Goal: Information Seeking & Learning: Learn about a topic

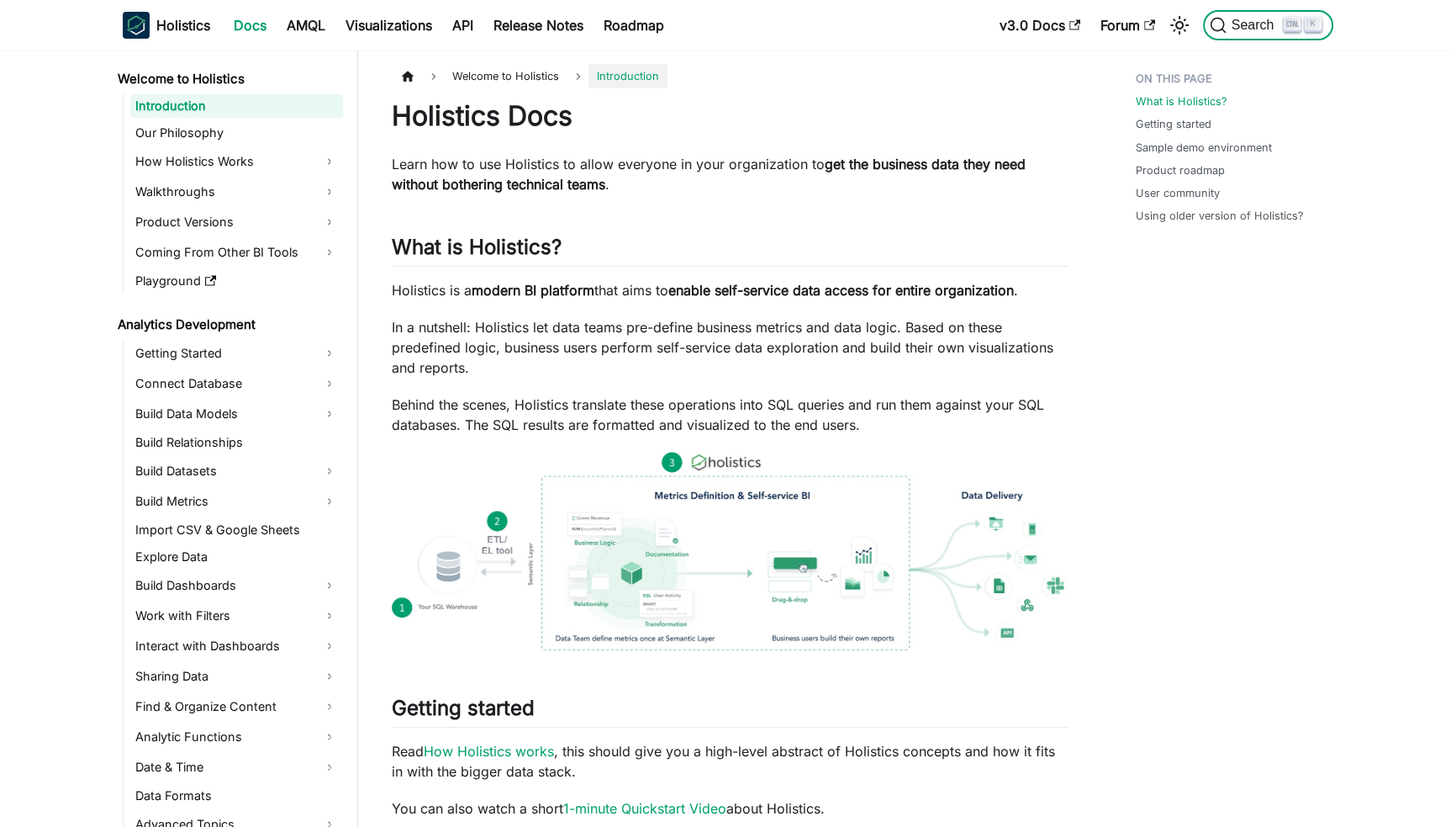
click at [1255, 18] on span "Search" at bounding box center [1256, 25] width 58 height 15
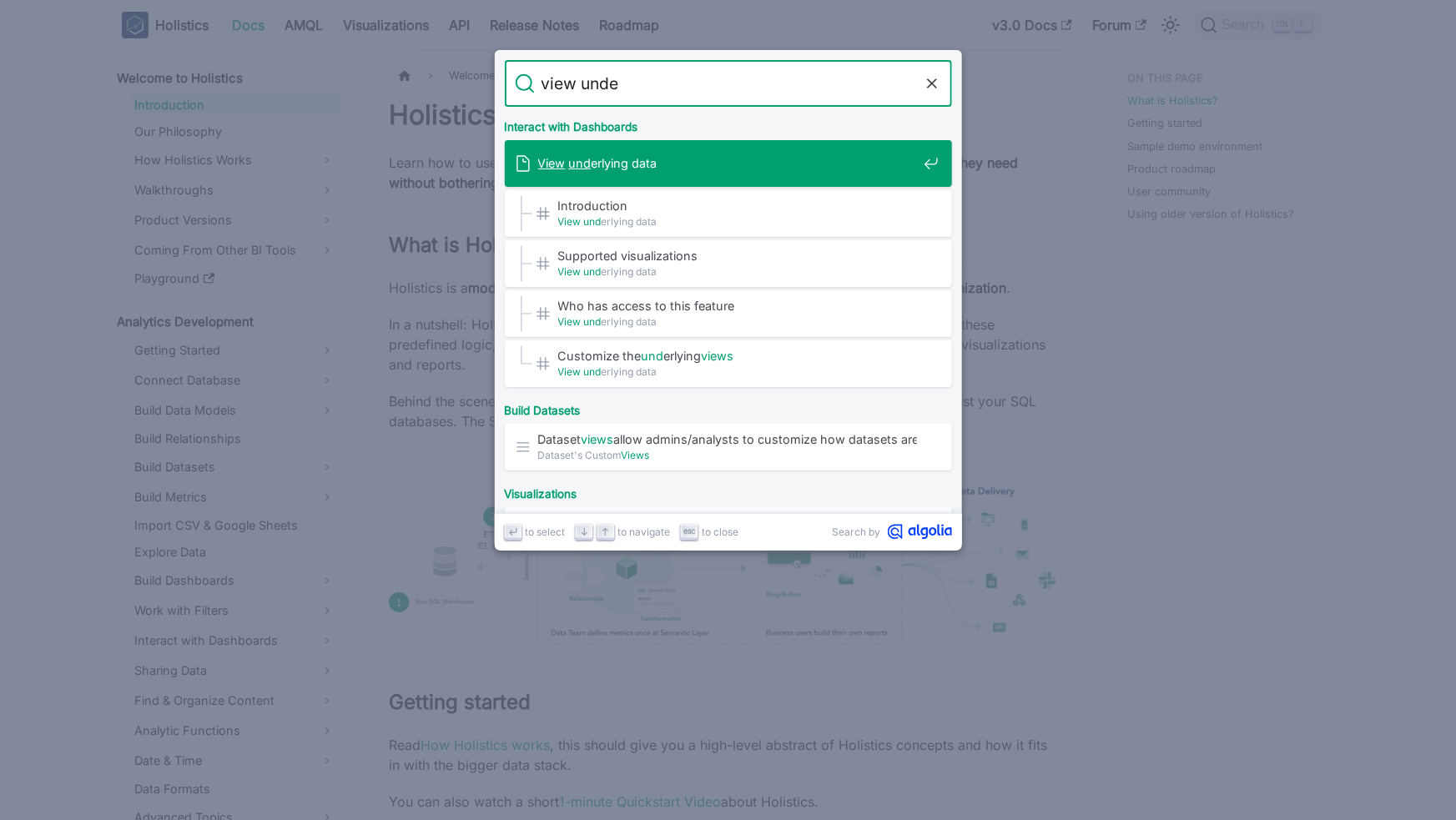
type input "view under"
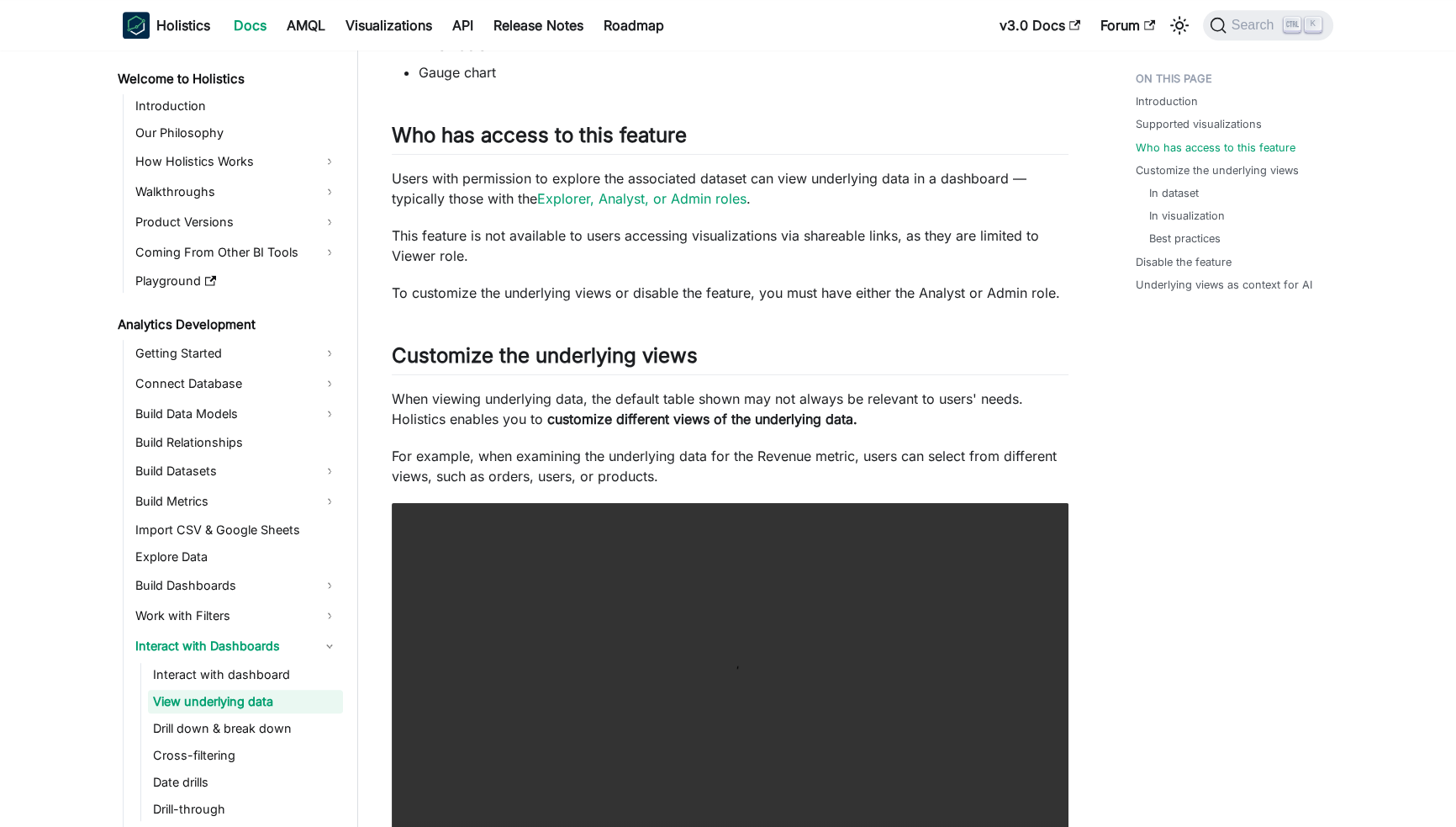
scroll to position [1012, 0]
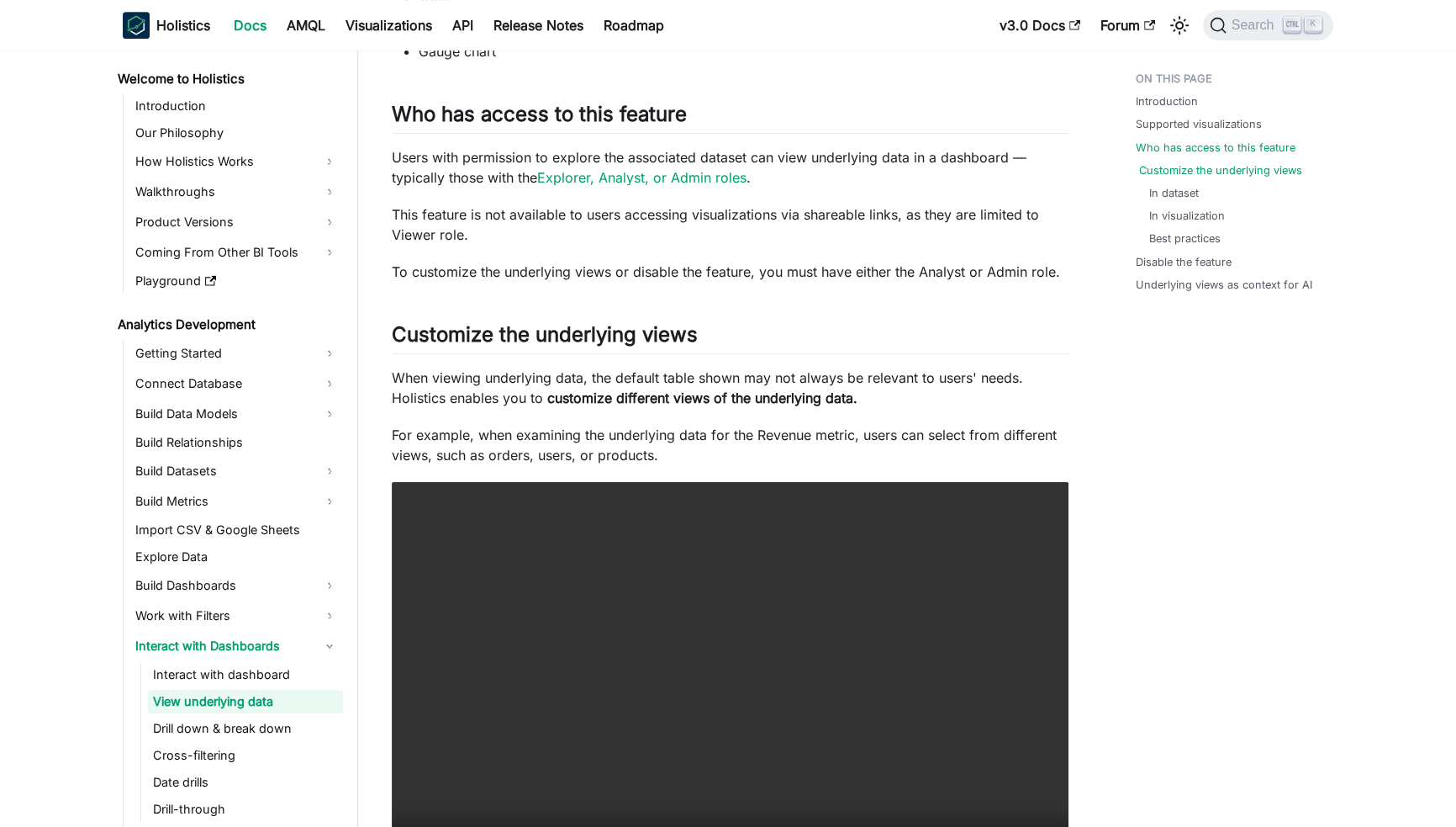
click at [1144, 175] on link "Customize the underlying views" at bounding box center [1221, 170] width 163 height 16
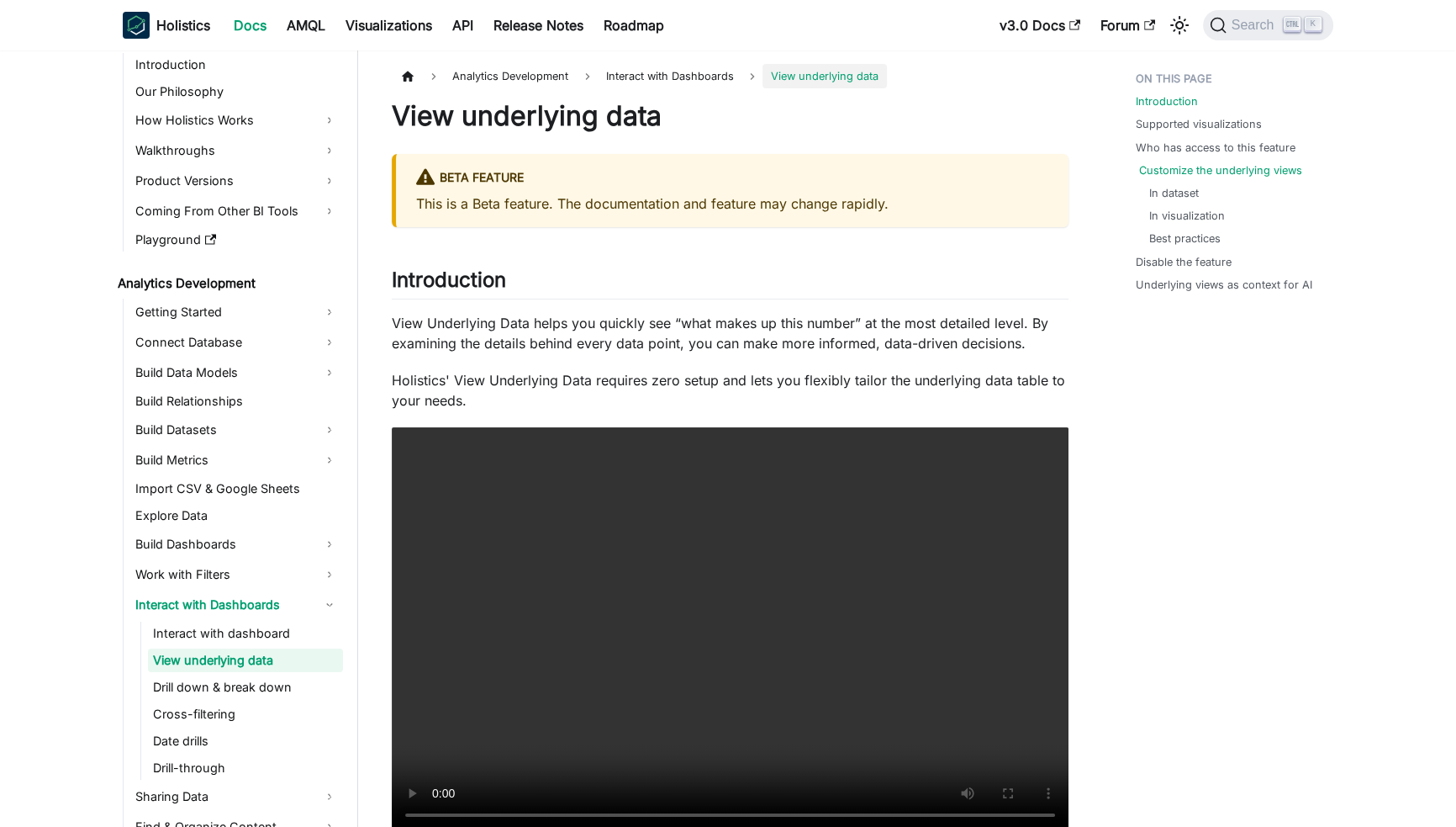
click at [1206, 169] on link "Customize the underlying views" at bounding box center [1221, 170] width 163 height 16
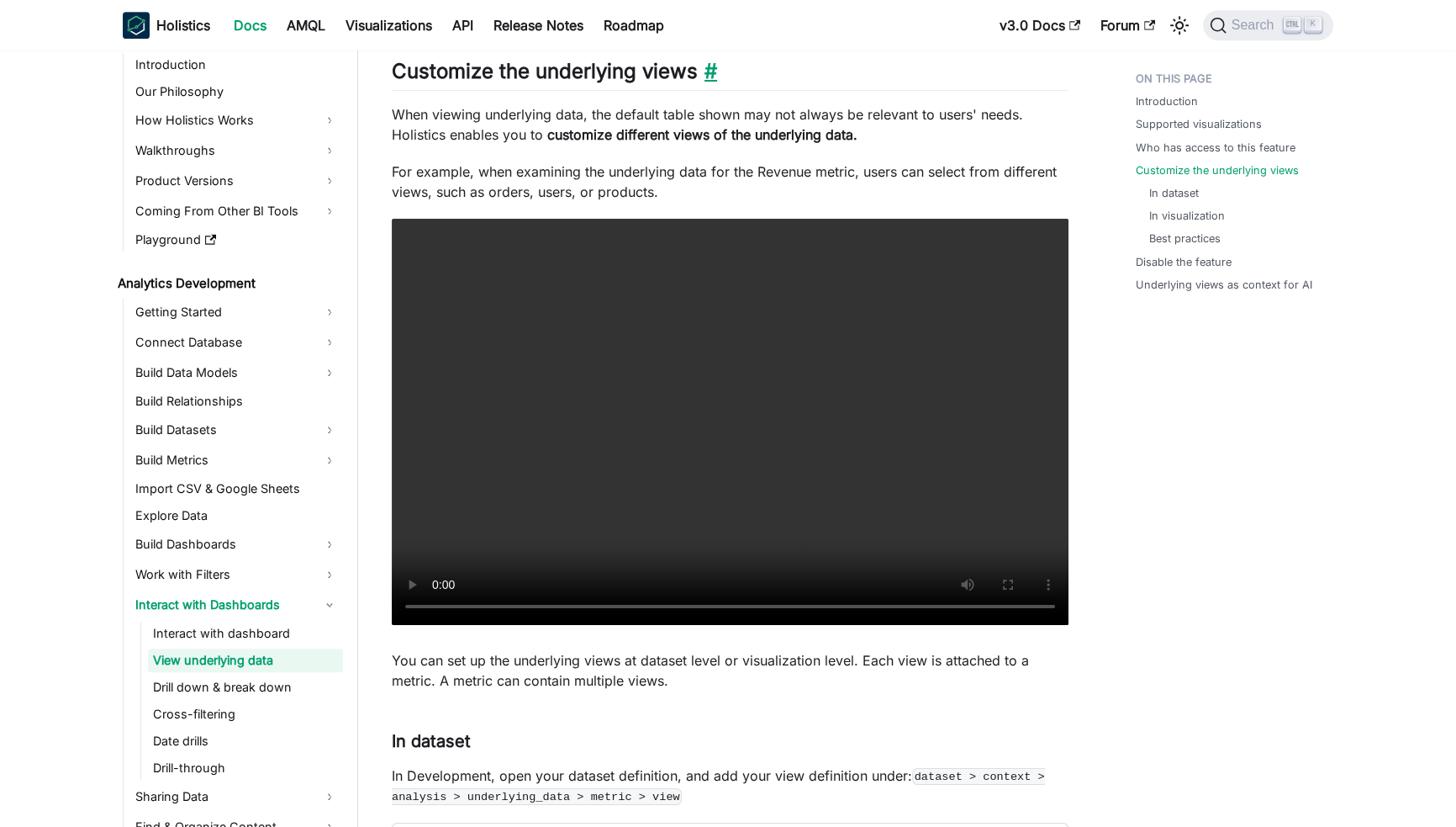
click at [705, 68] on link "​" at bounding box center [707, 71] width 20 height 24
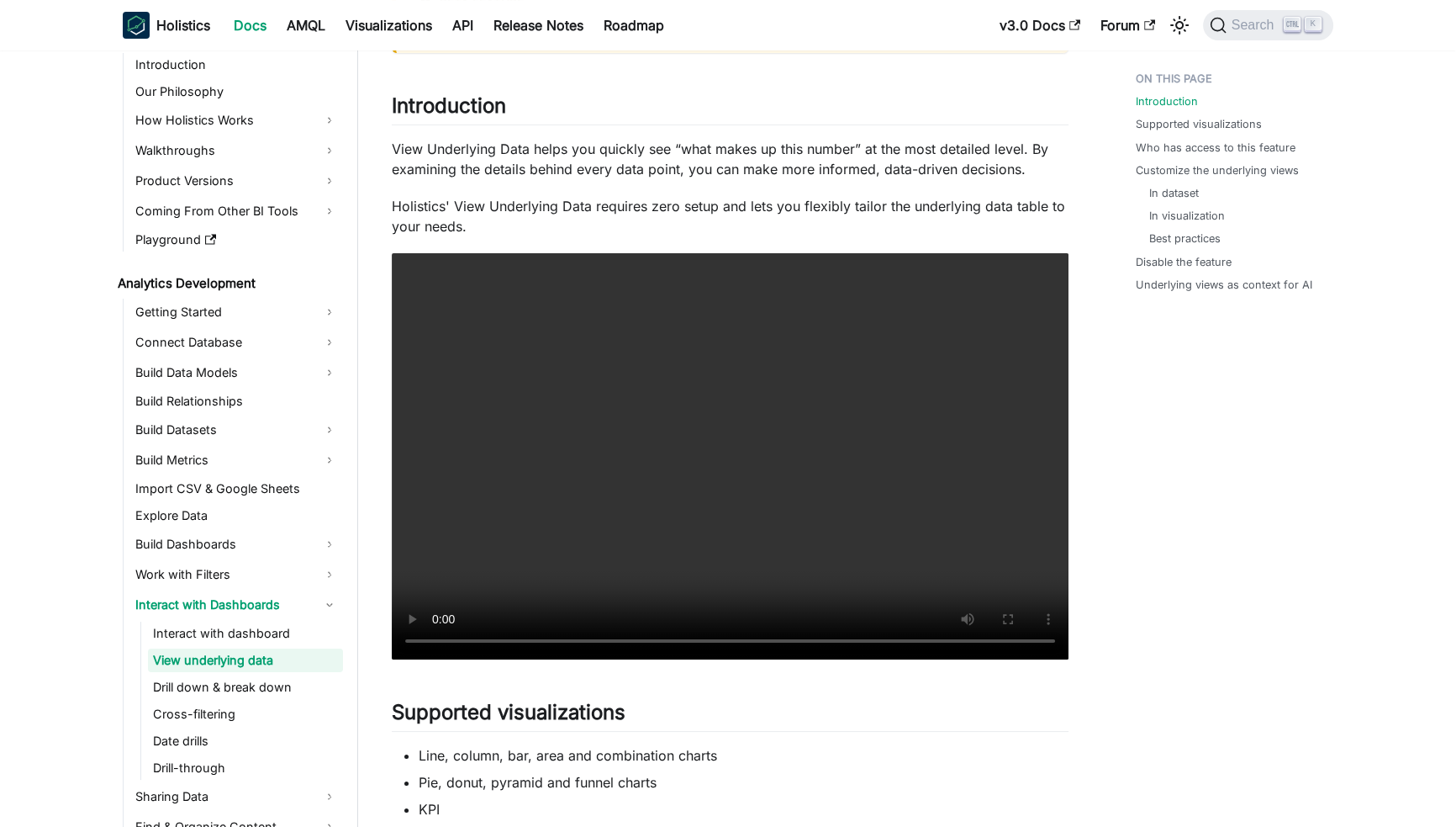
scroll to position [0, 0]
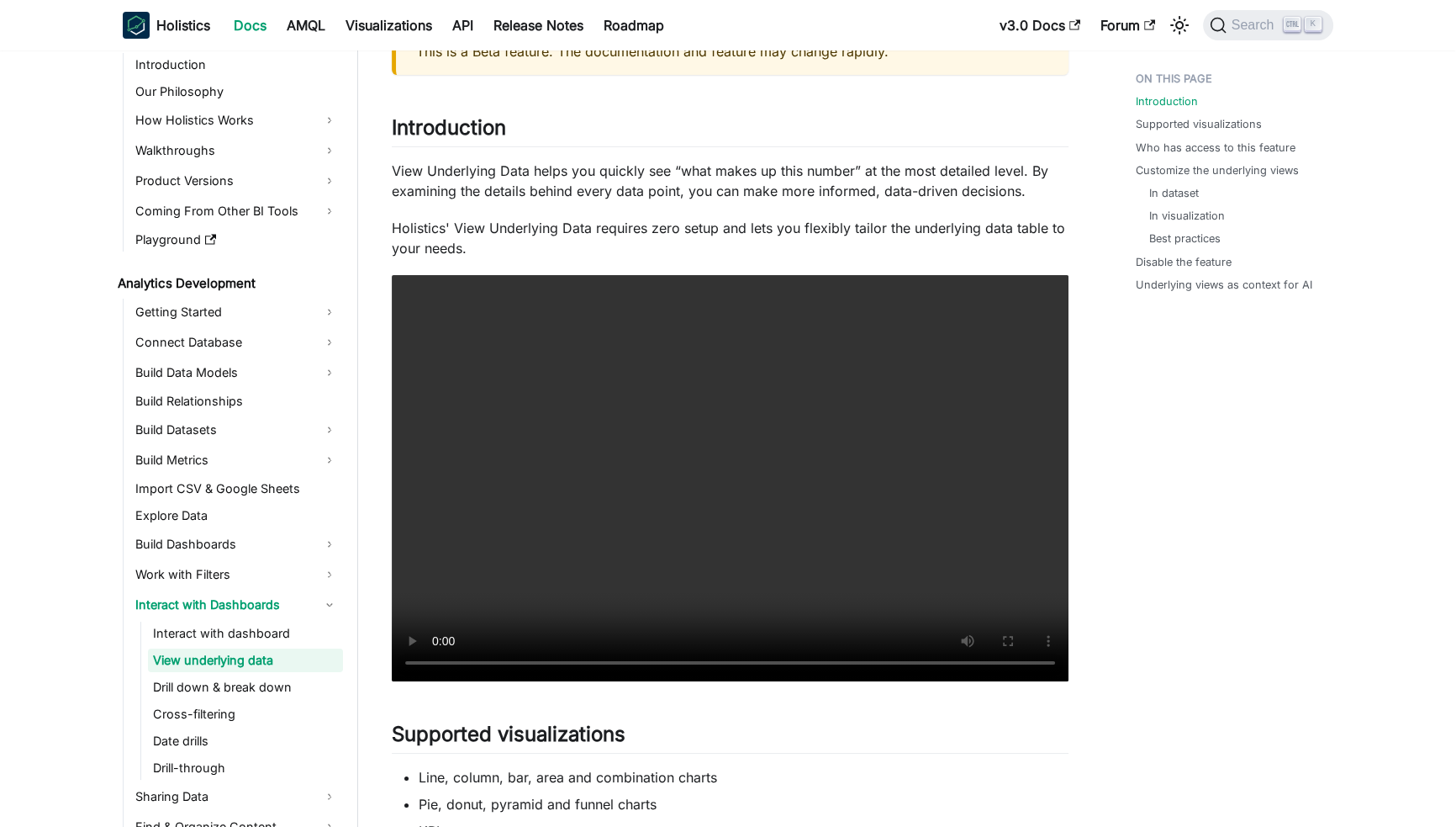
scroll to position [158, 0]
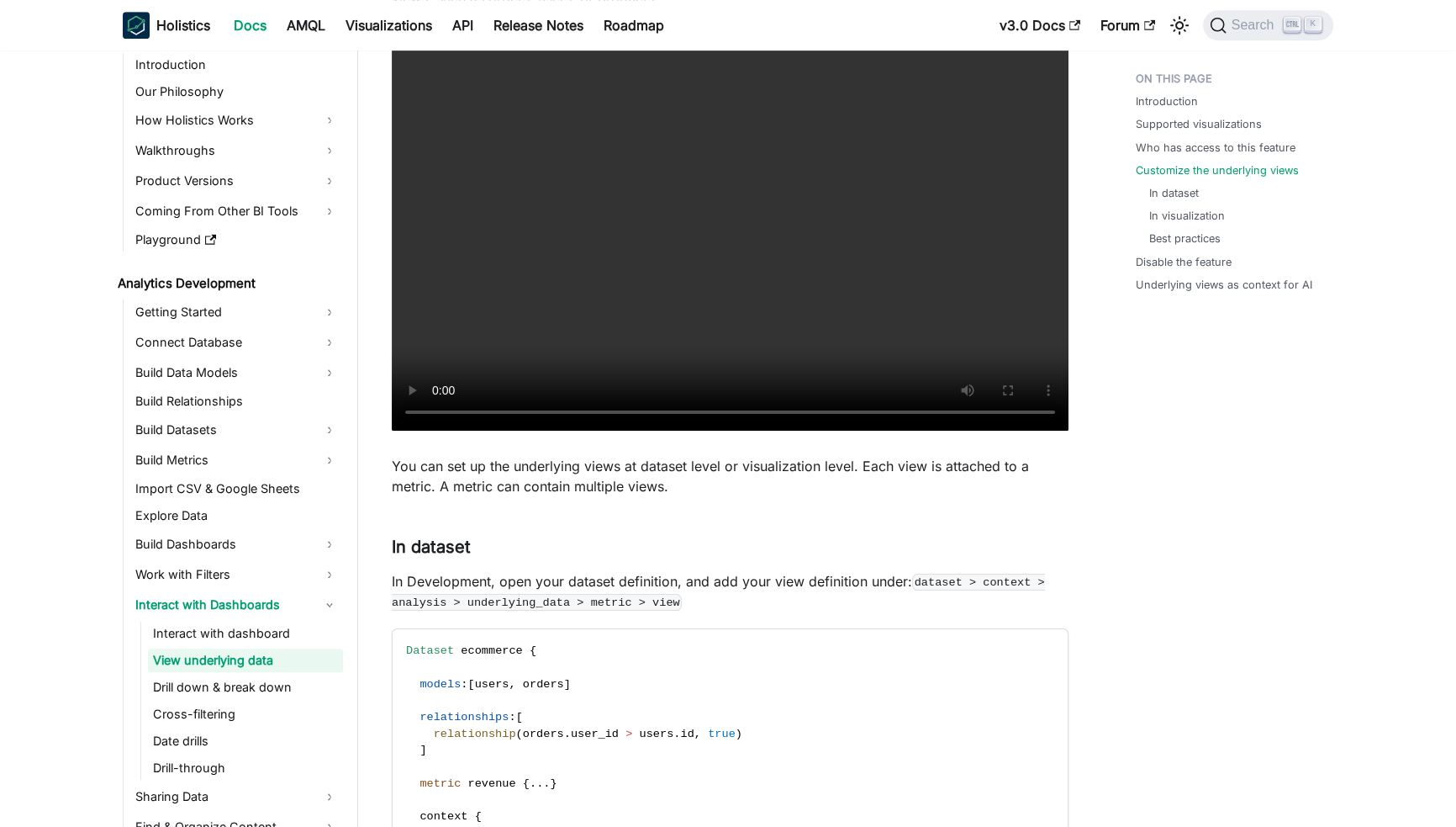
scroll to position [1475, 0]
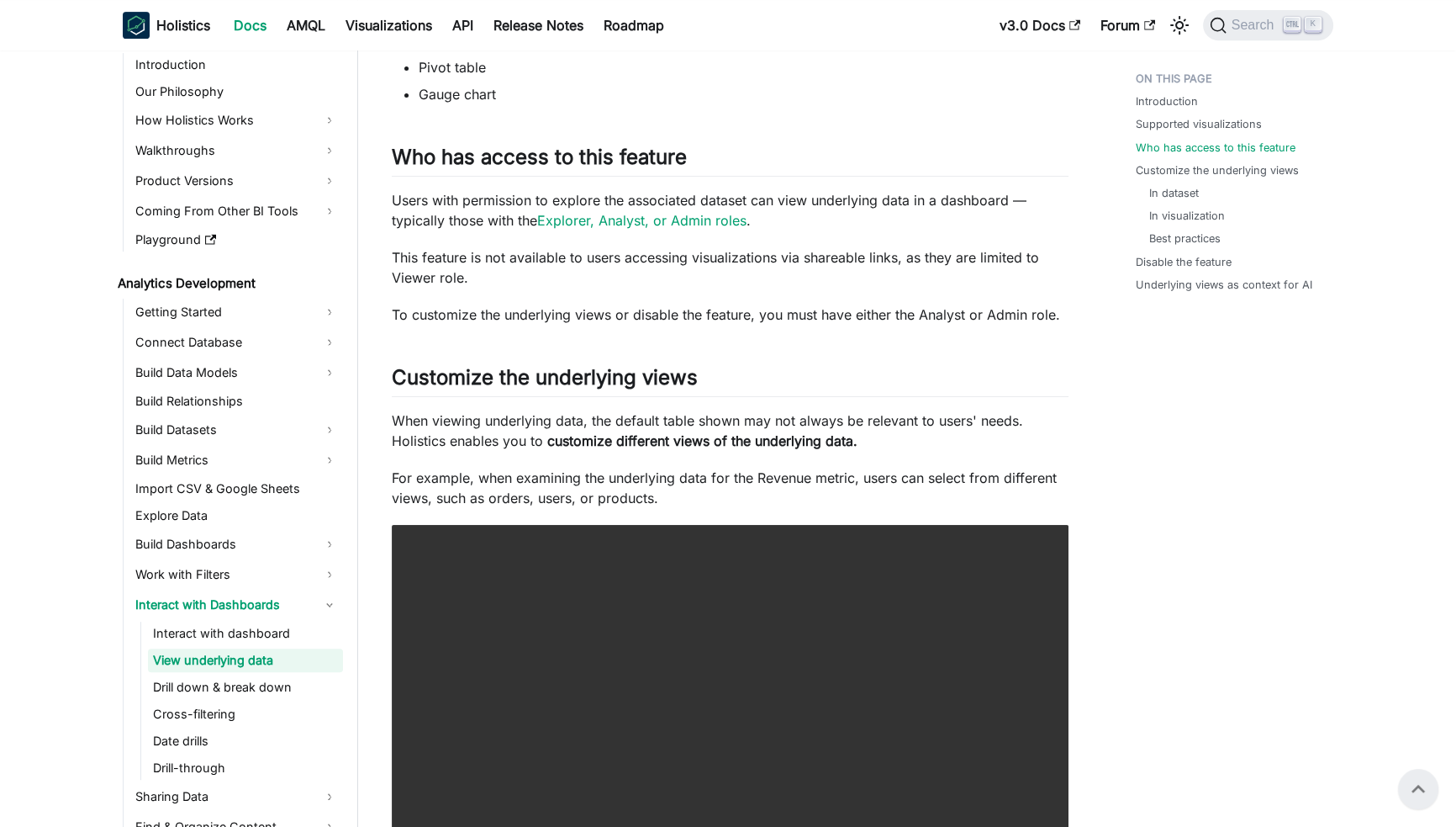
scroll to position [961, 0]
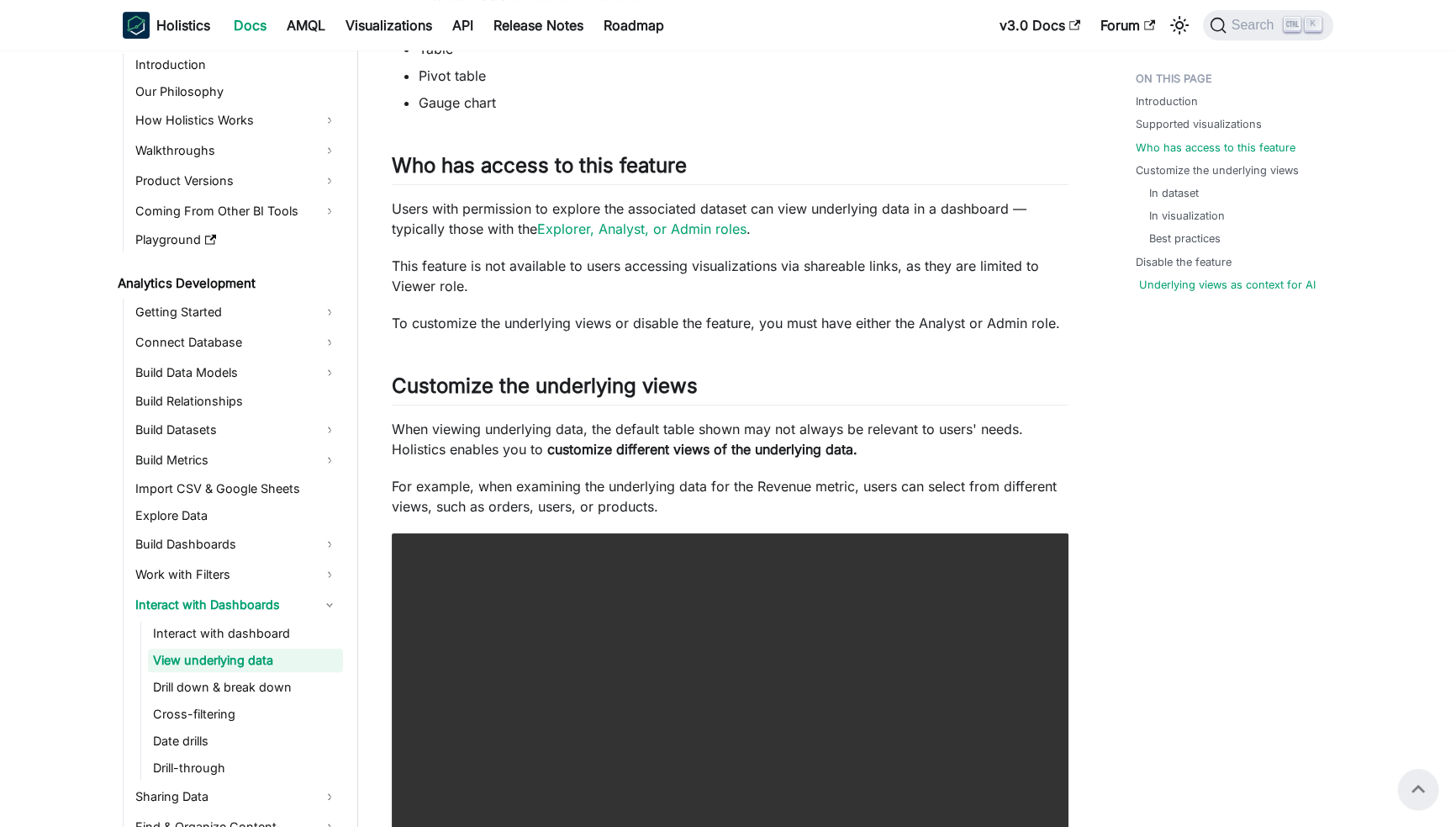
click at [1202, 284] on link "Underlying views as context for AI" at bounding box center [1228, 284] width 177 height 16
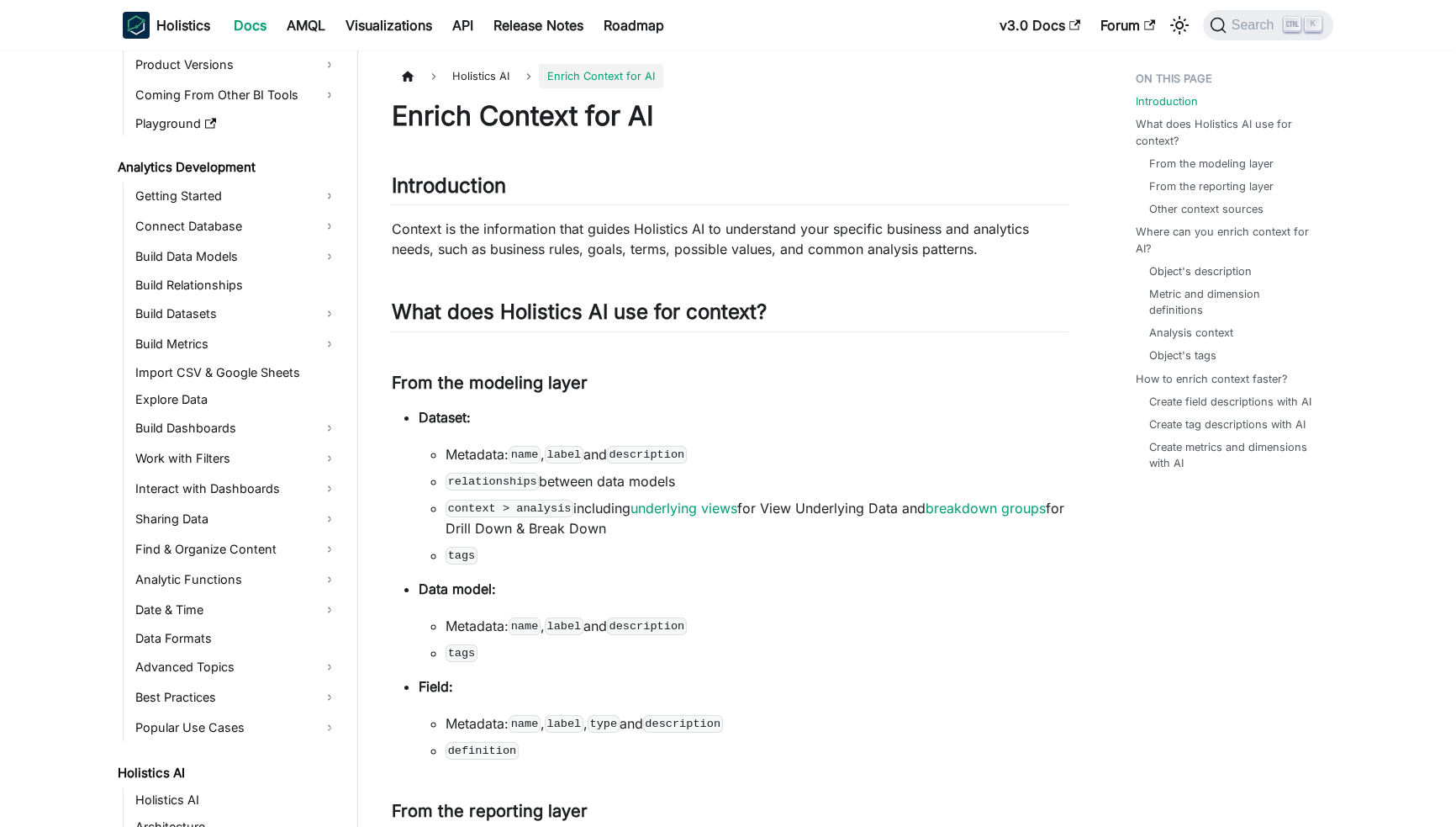
scroll to position [431, 0]
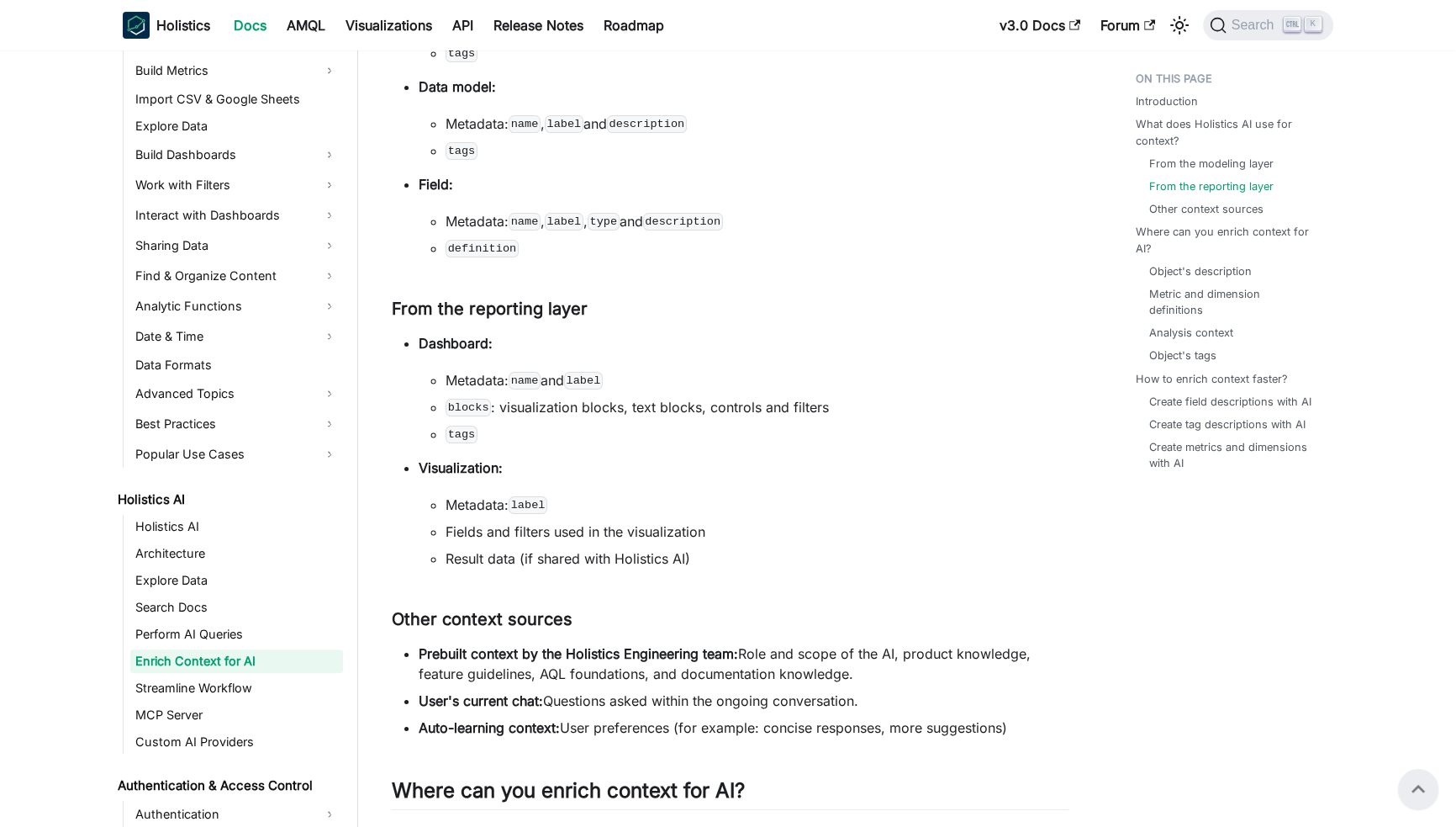
scroll to position [0, 0]
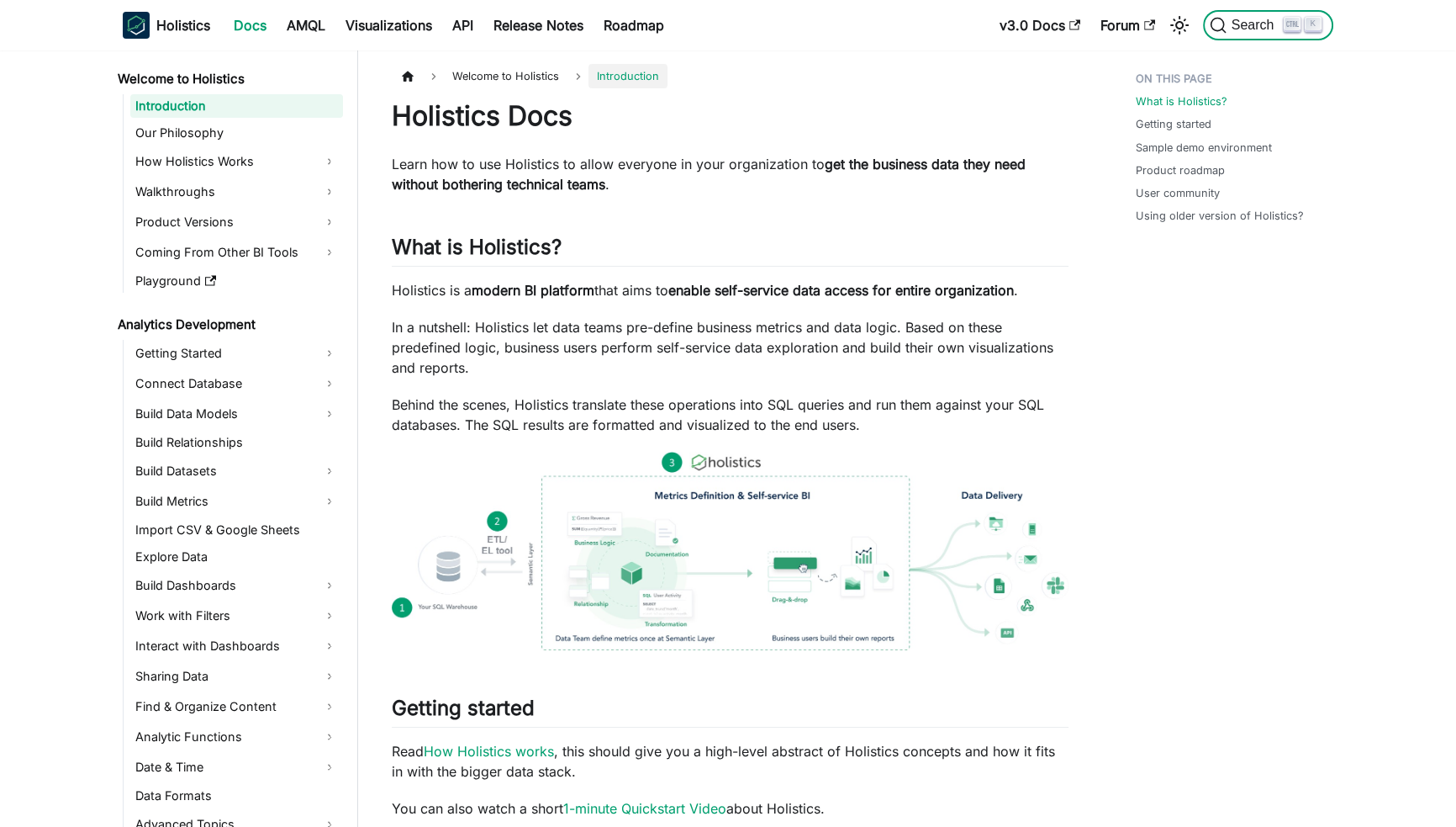
click at [1236, 16] on button "Search K" at bounding box center [1268, 25] width 130 height 30
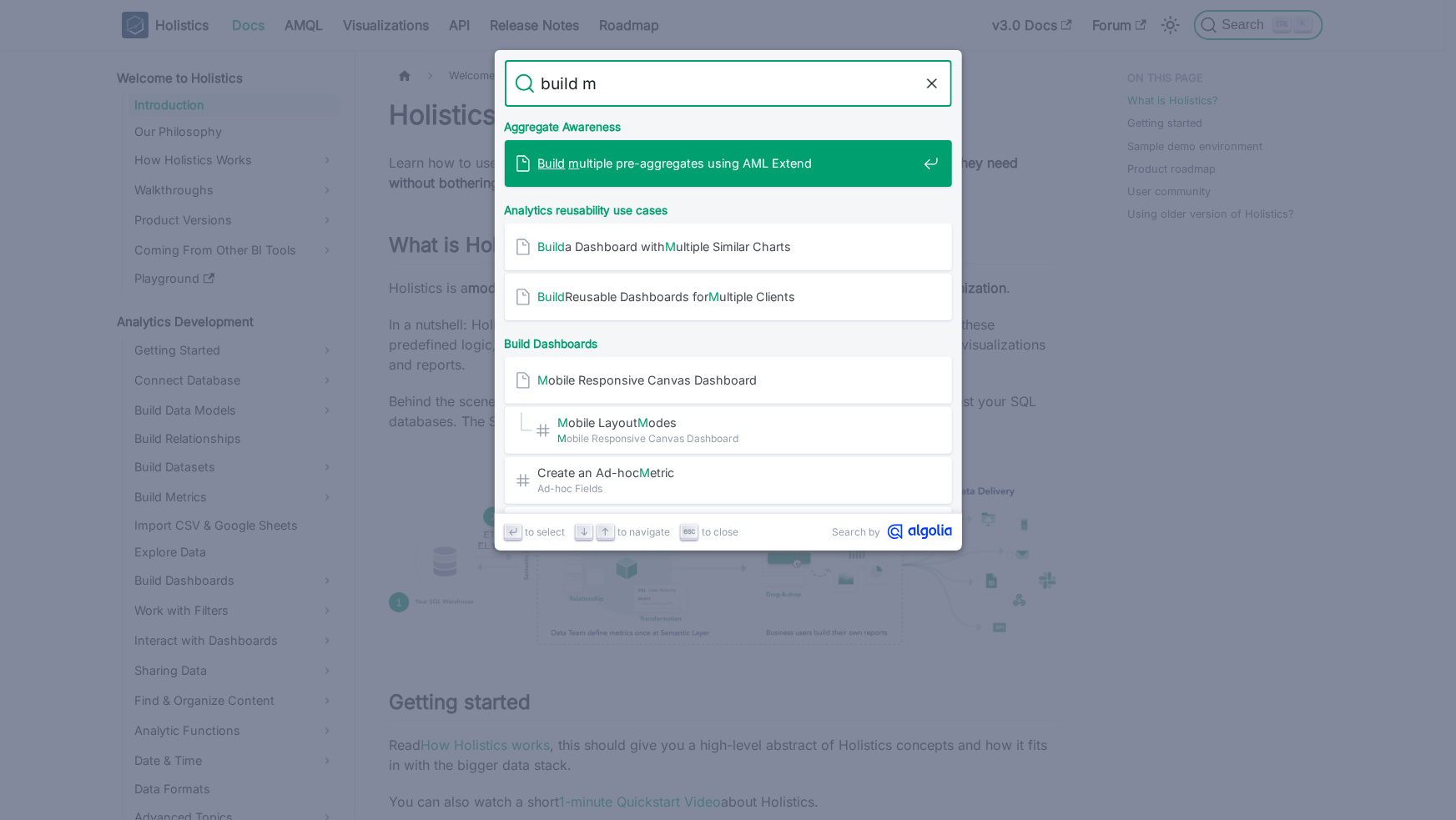
type input "build mu"
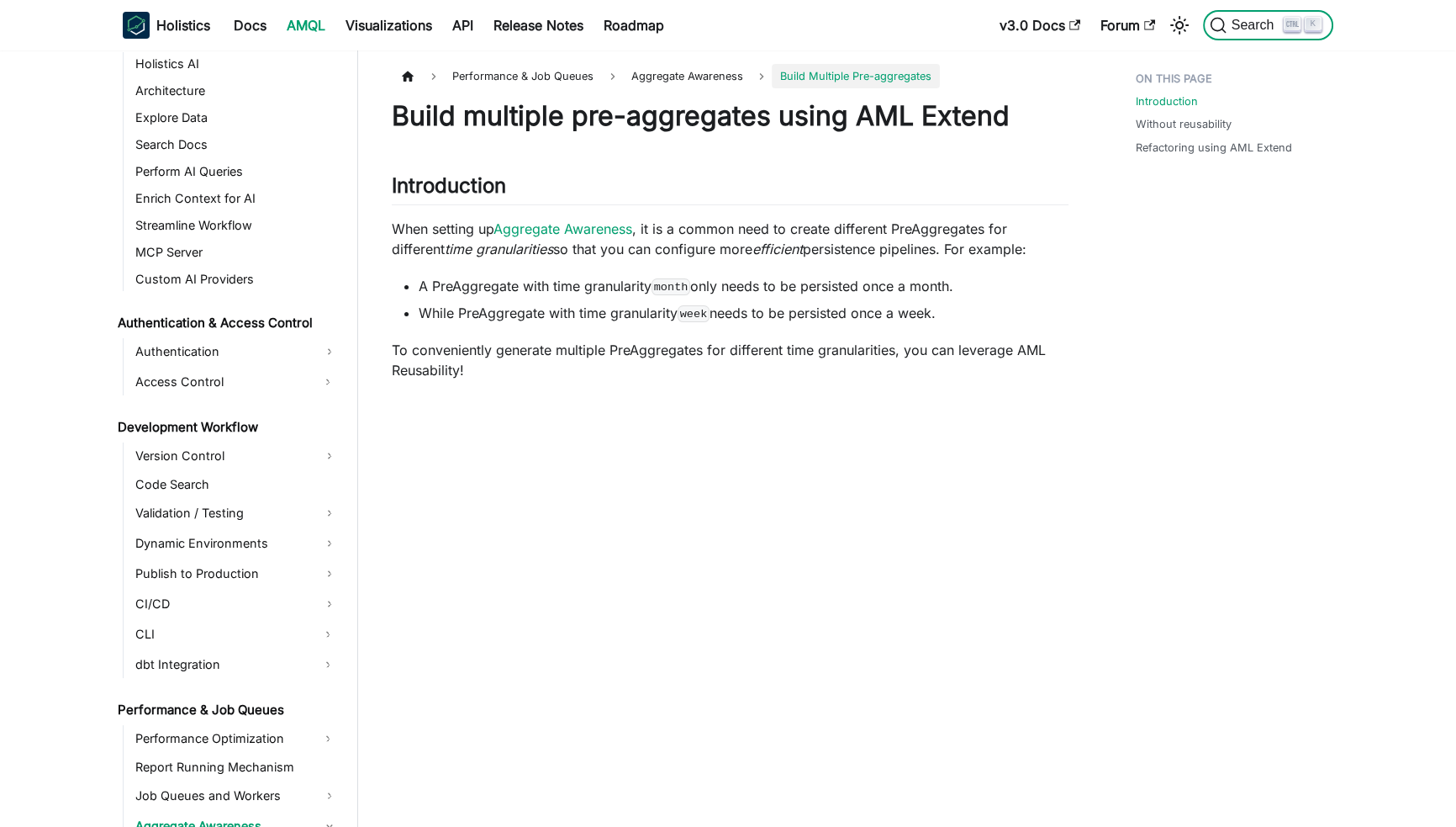
scroll to position [1059, 0]
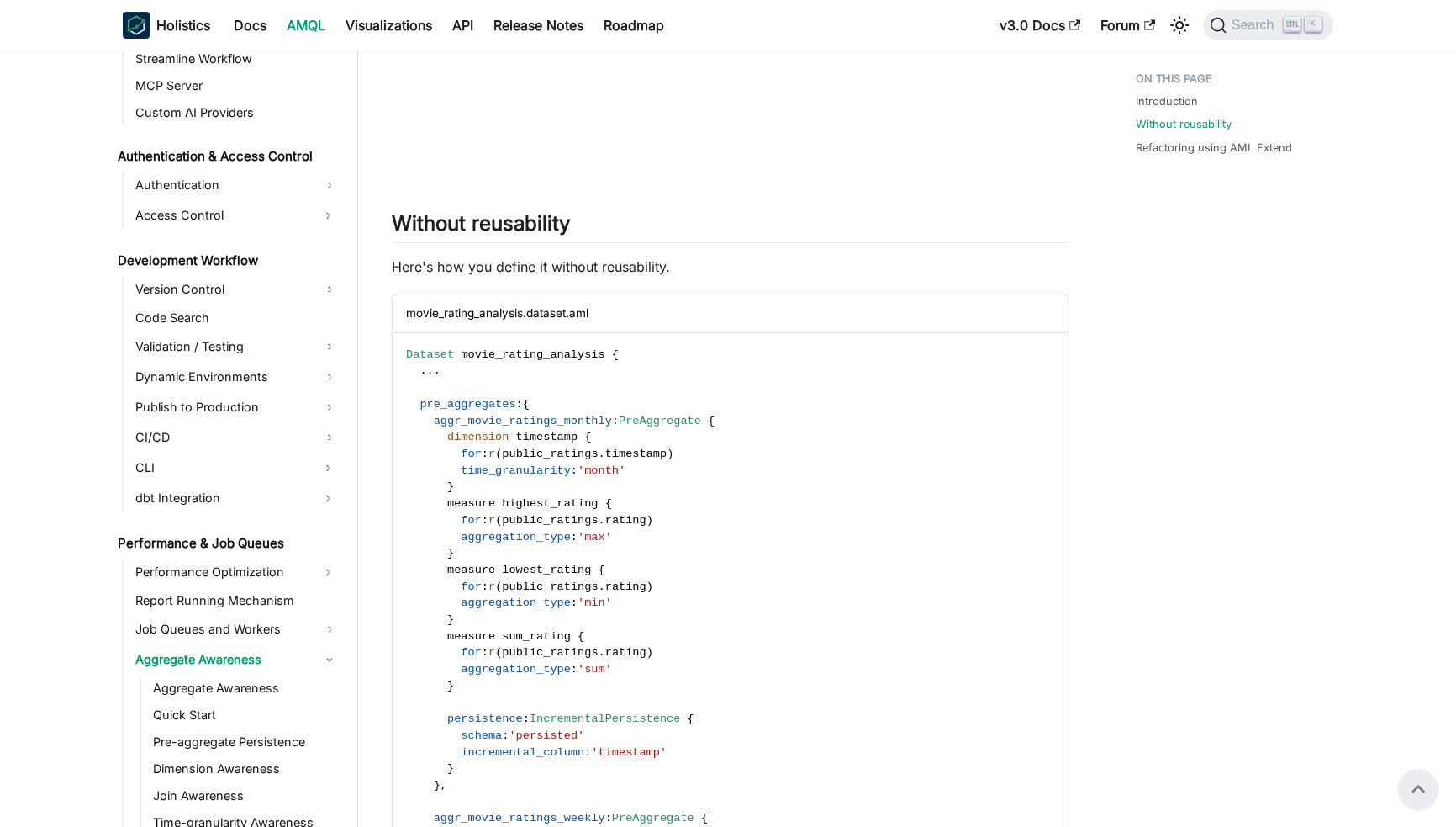
scroll to position [0, 0]
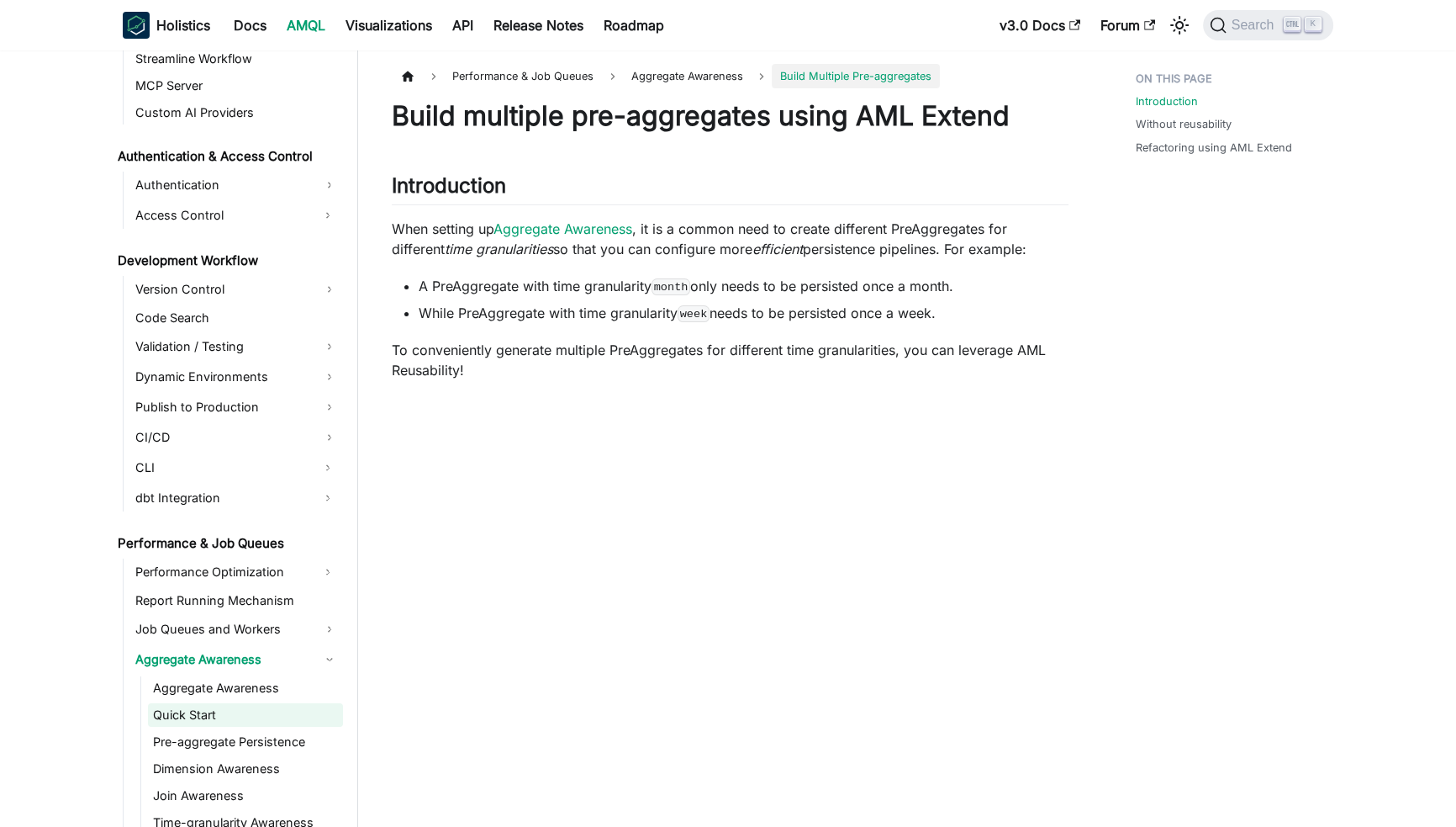
click at [186, 704] on link "Quick Start" at bounding box center [245, 715] width 195 height 23
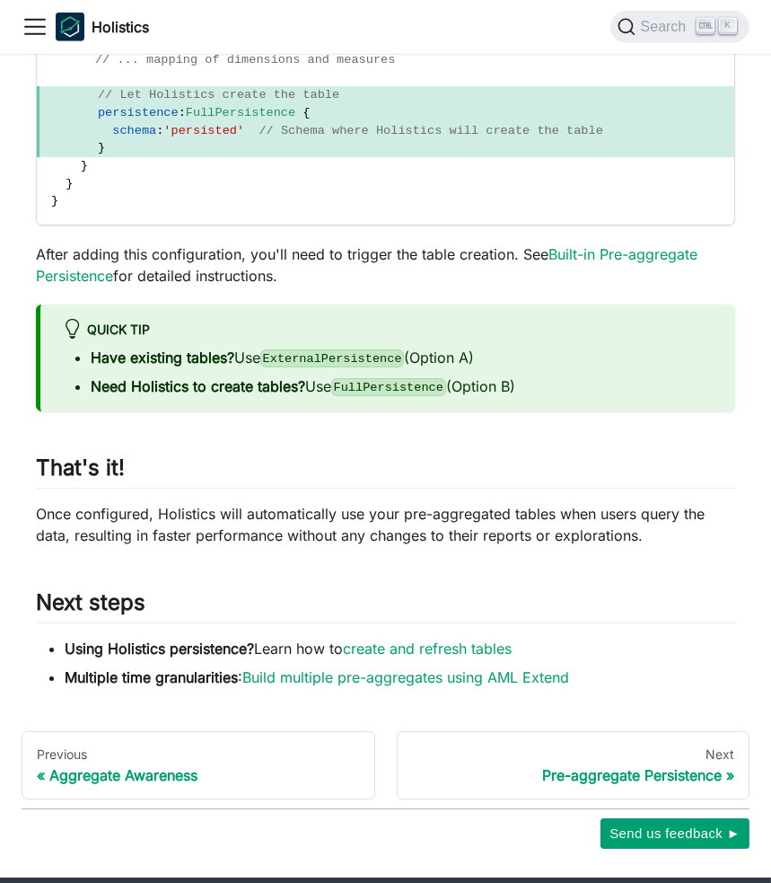
scroll to position [1815, 0]
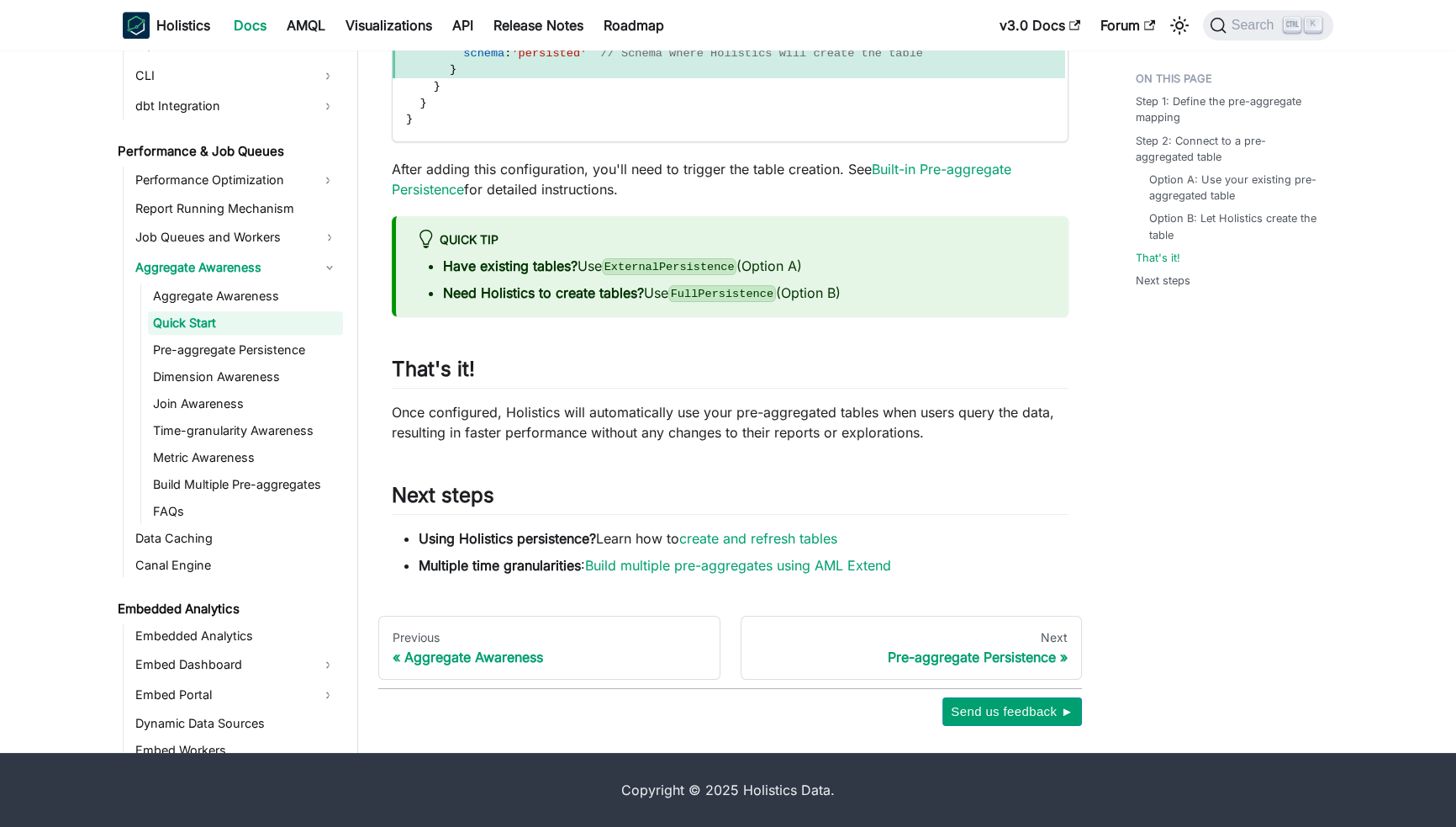
scroll to position [1362, 0]
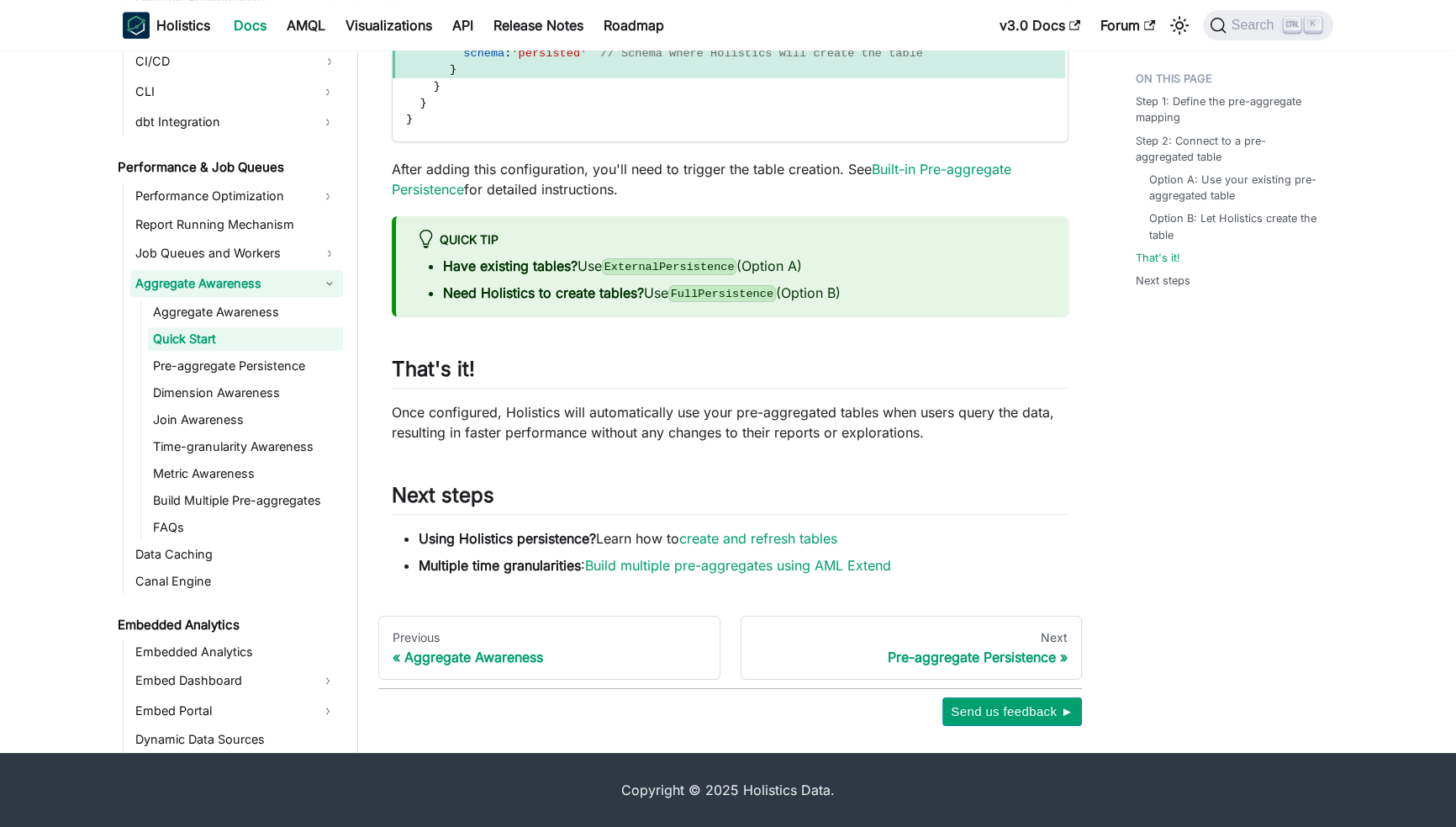
click at [238, 284] on link "Aggregate Awareness" at bounding box center [236, 283] width 213 height 27
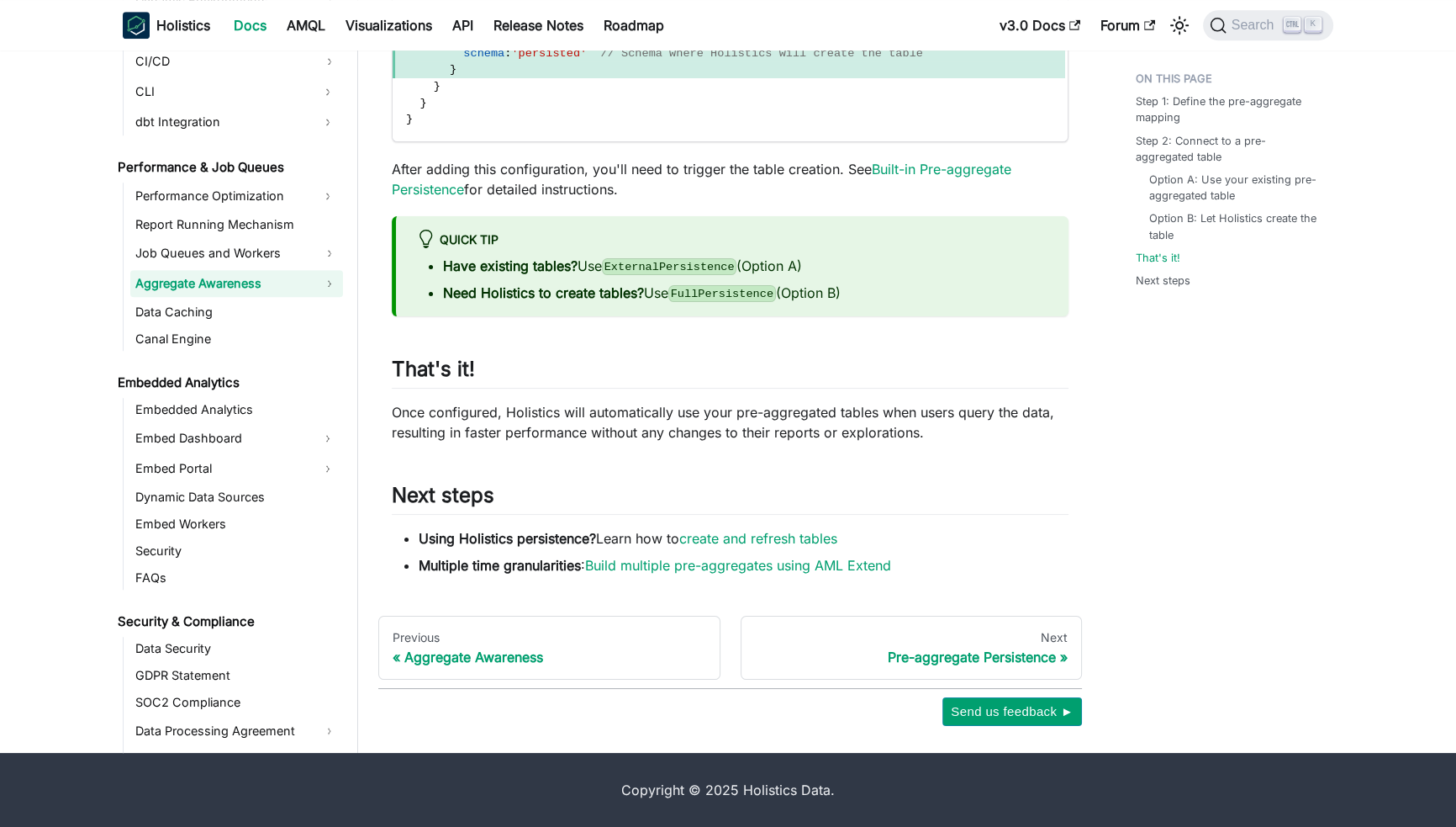
click at [233, 294] on link "Aggregate Awareness" at bounding box center [236, 283] width 213 height 27
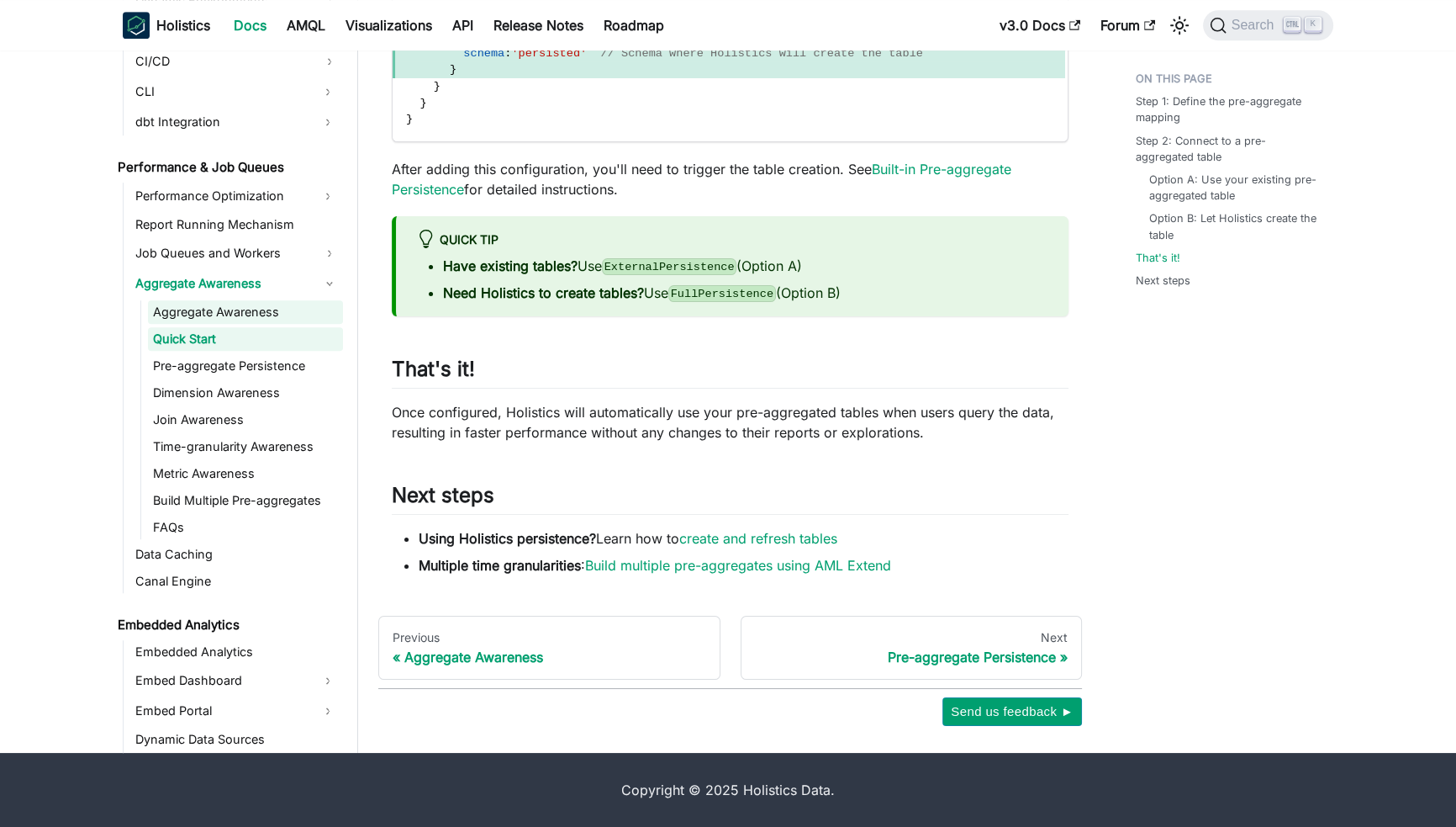
click at [210, 307] on link "Aggregate Awareness" at bounding box center [245, 312] width 195 height 23
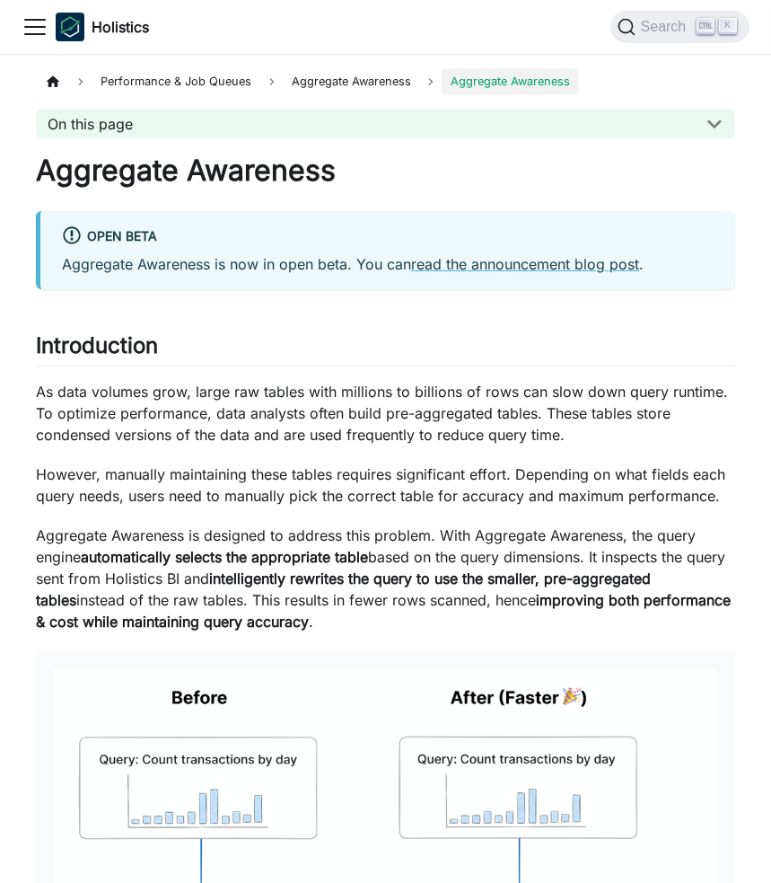
click at [266, 385] on p "As data volumes grow, large raw tables with millions to billions of rows can sl…" at bounding box center [385, 413] width 699 height 65
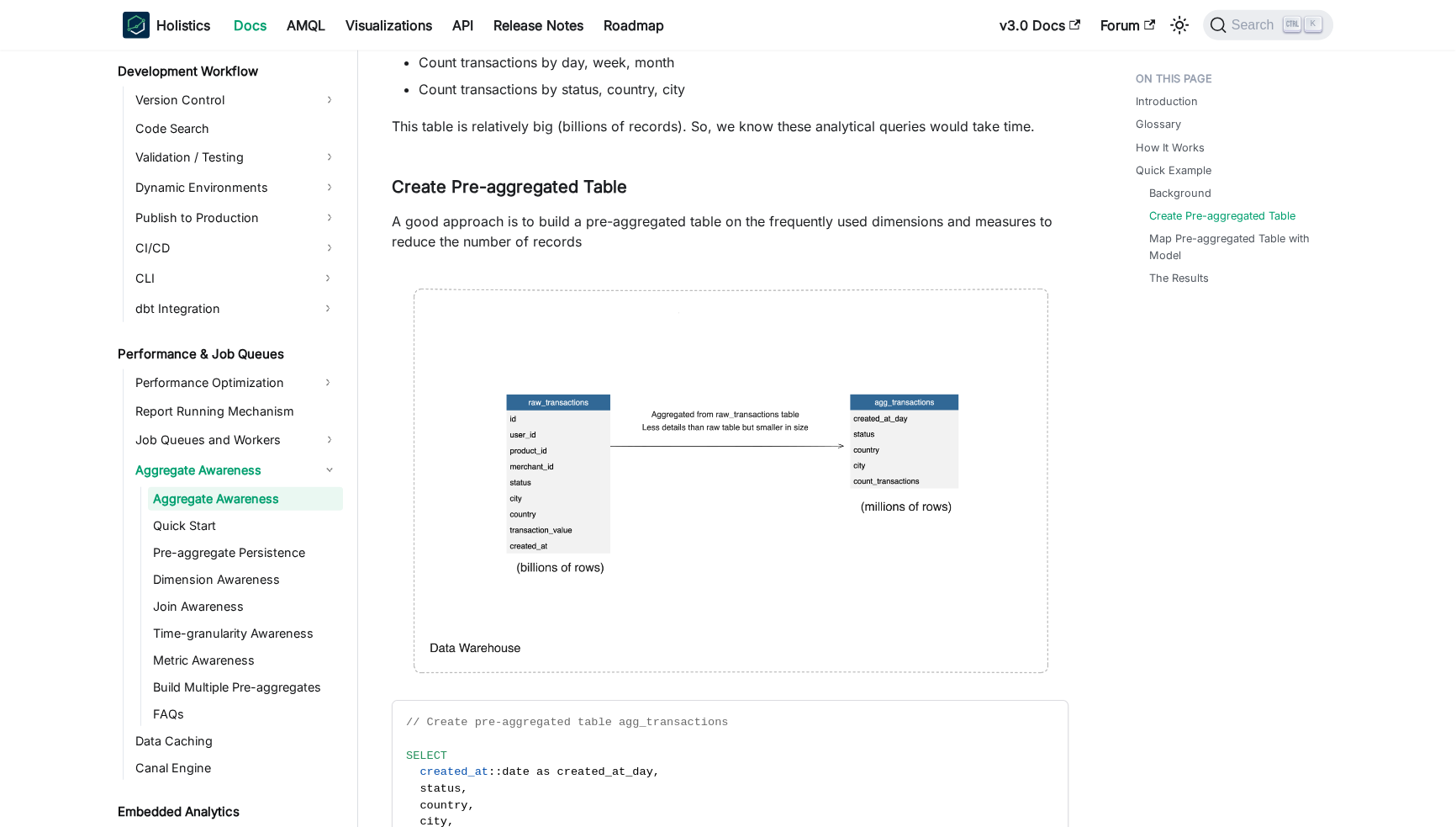
scroll to position [1359, 0]
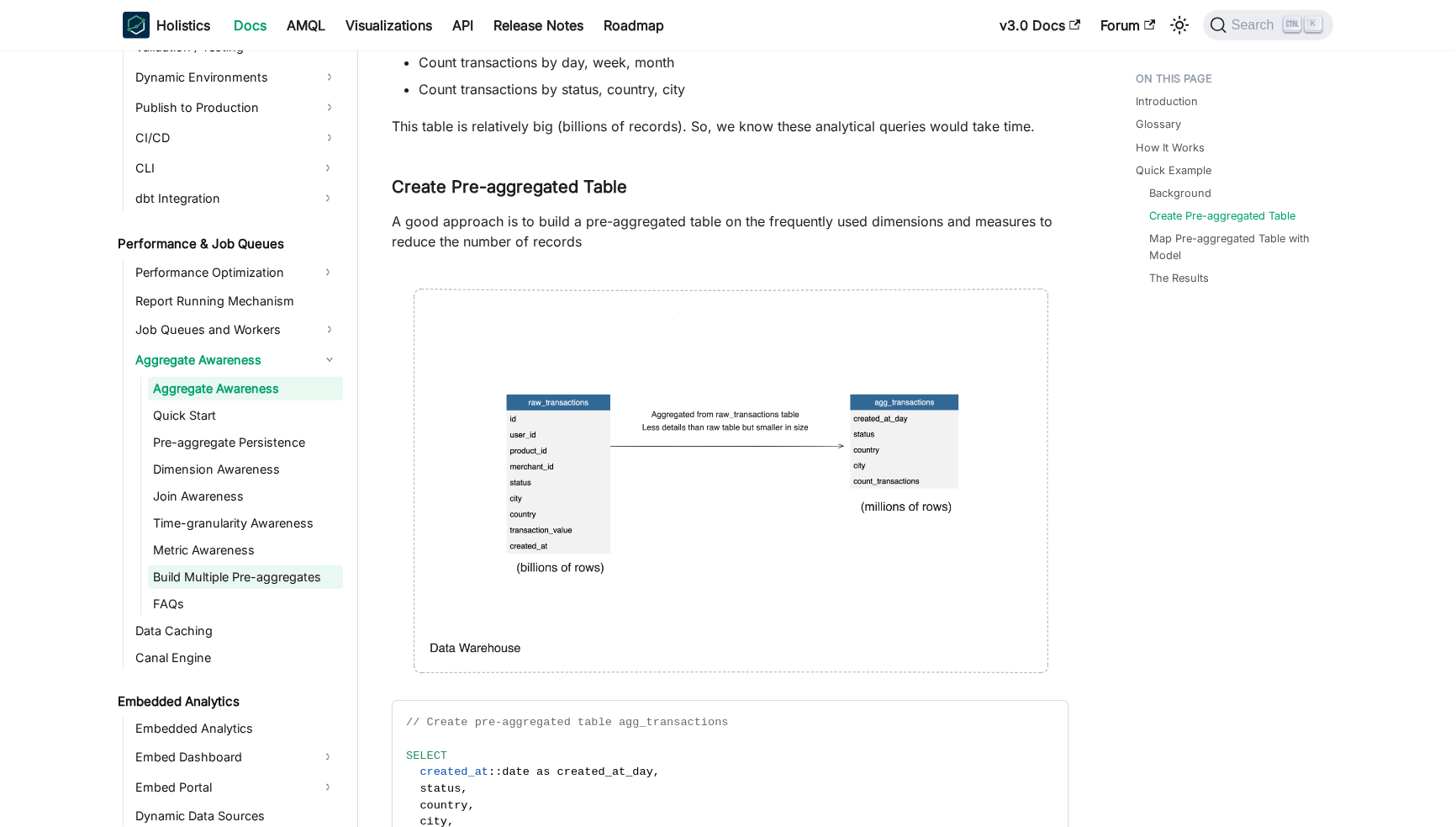
click at [220, 572] on link "Build Multiple Pre-aggregates" at bounding box center [245, 576] width 195 height 23
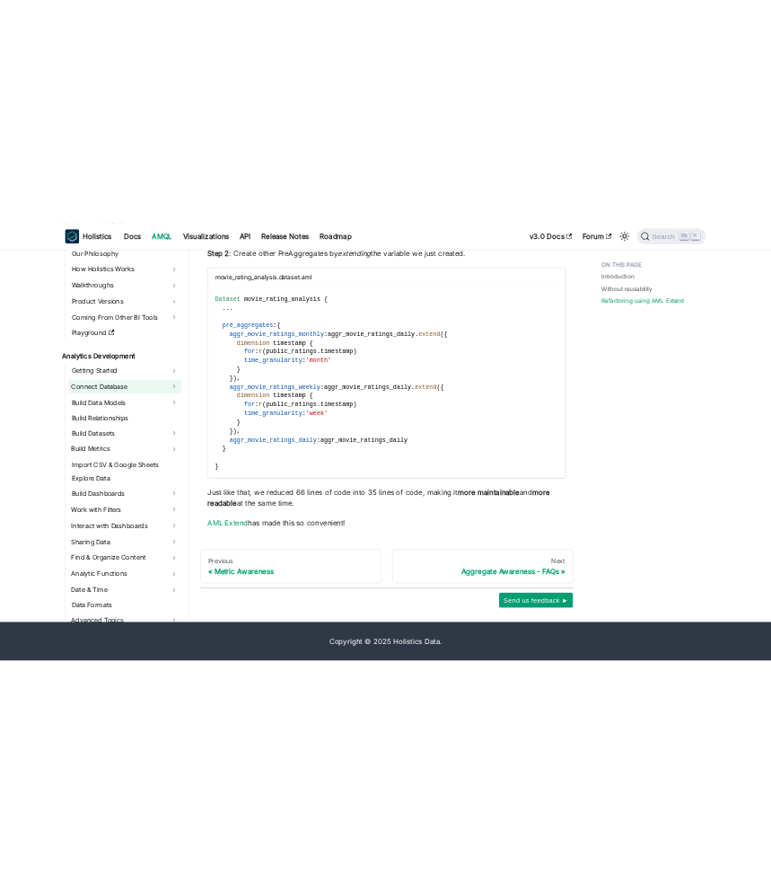
scroll to position [1431, 0]
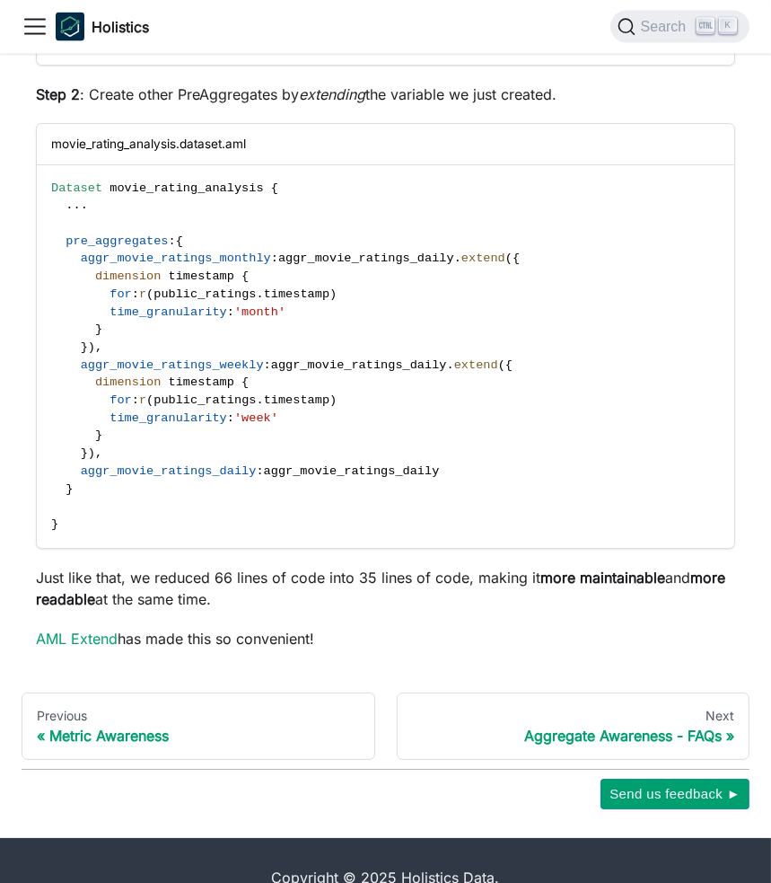
click at [42, 16] on icon "Toggle navigation bar" at bounding box center [35, 26] width 27 height 27
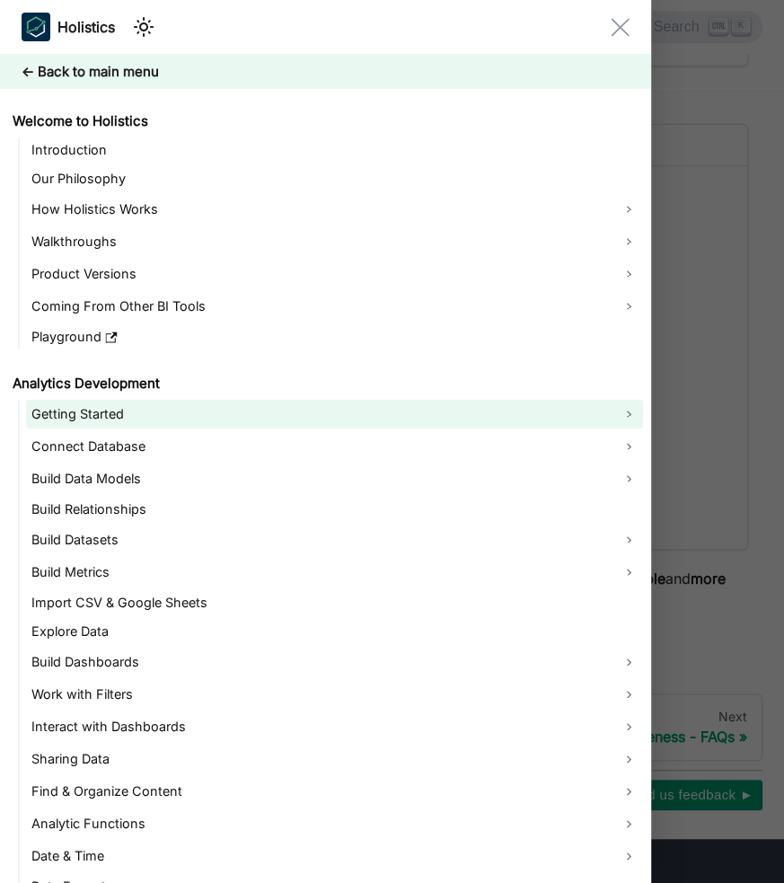
scroll to position [1569, 0]
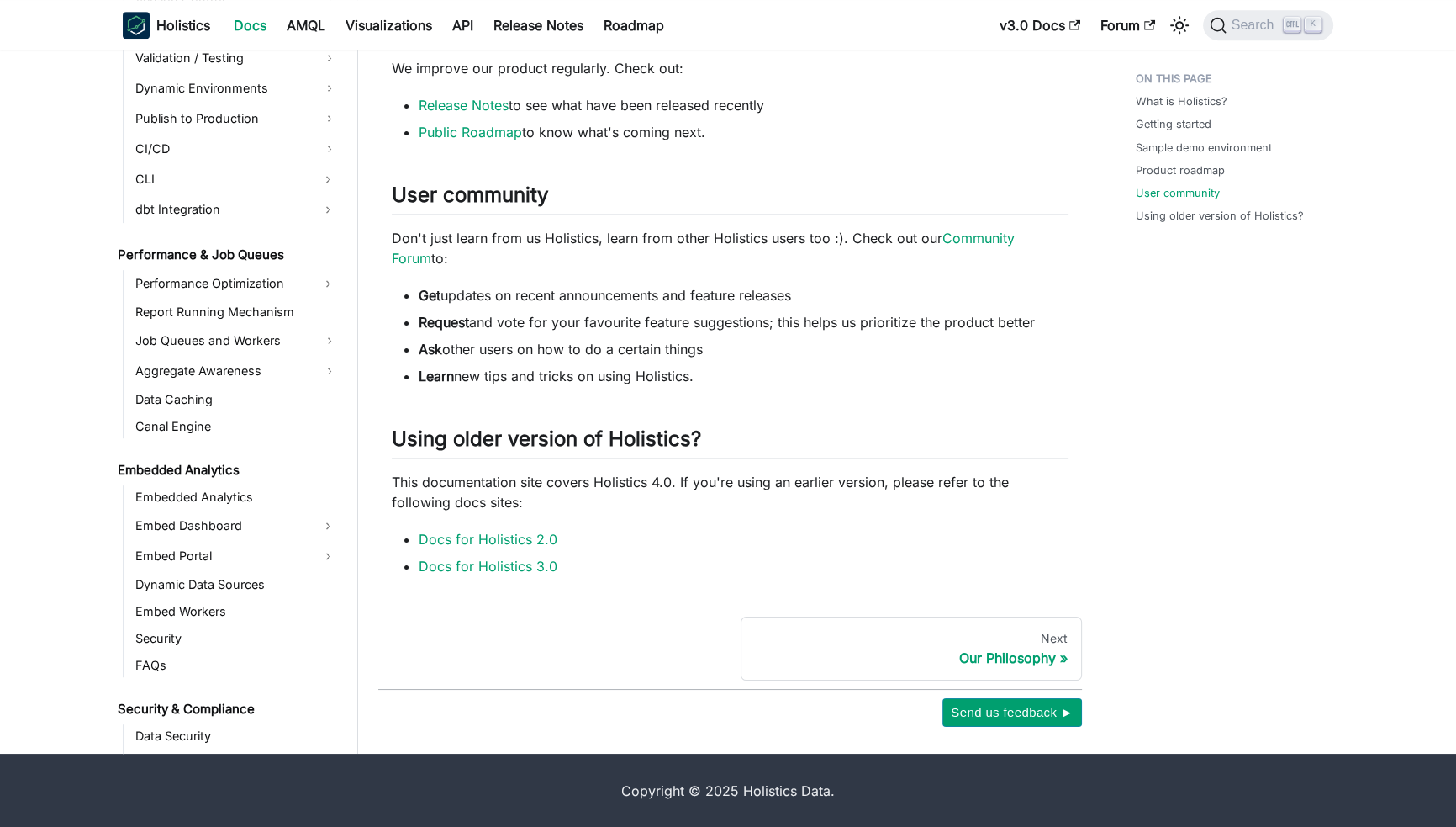
scroll to position [1266, 0]
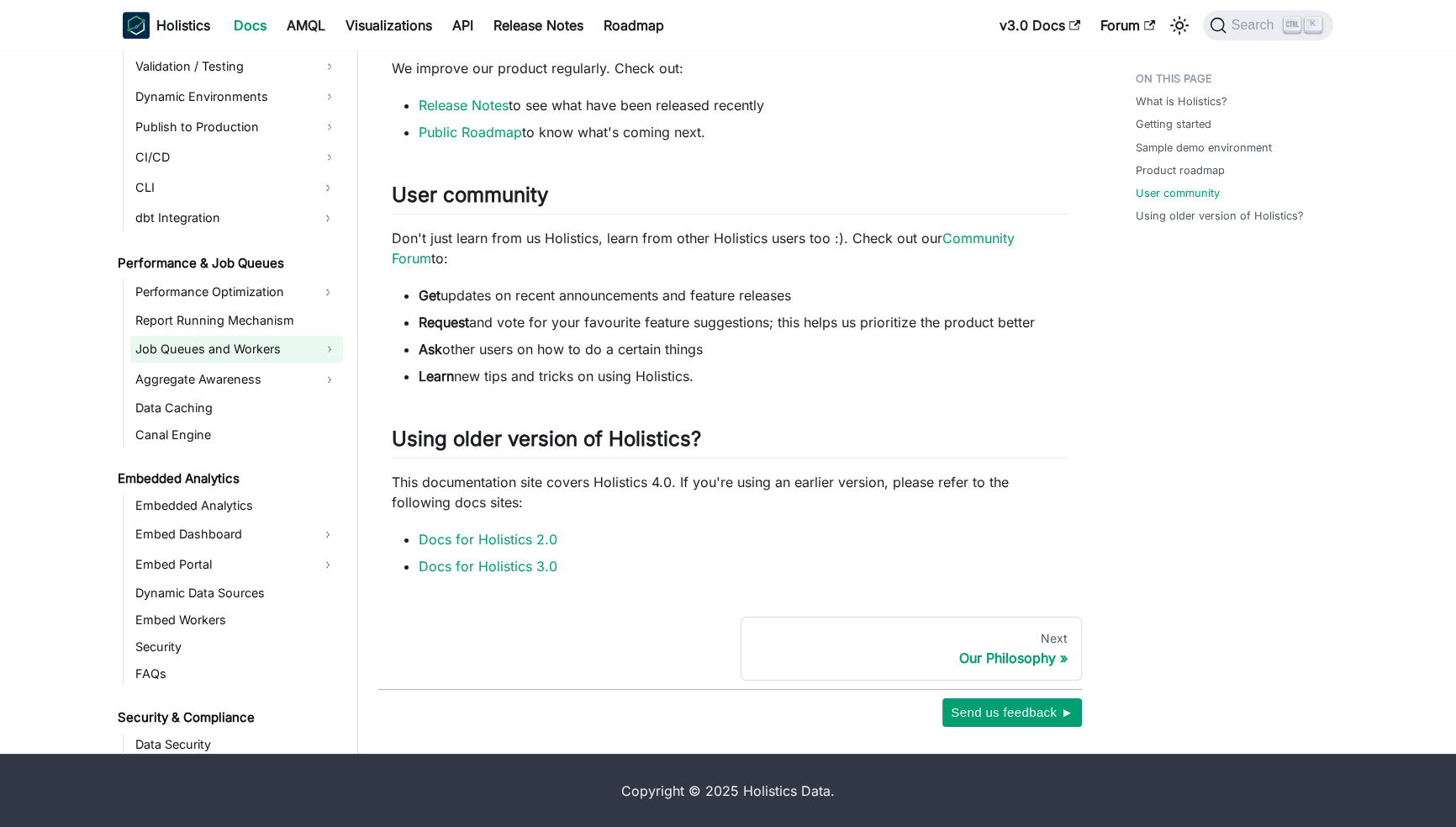
click at [269, 353] on link "Job Queues and Workers" at bounding box center [236, 348] width 213 height 27
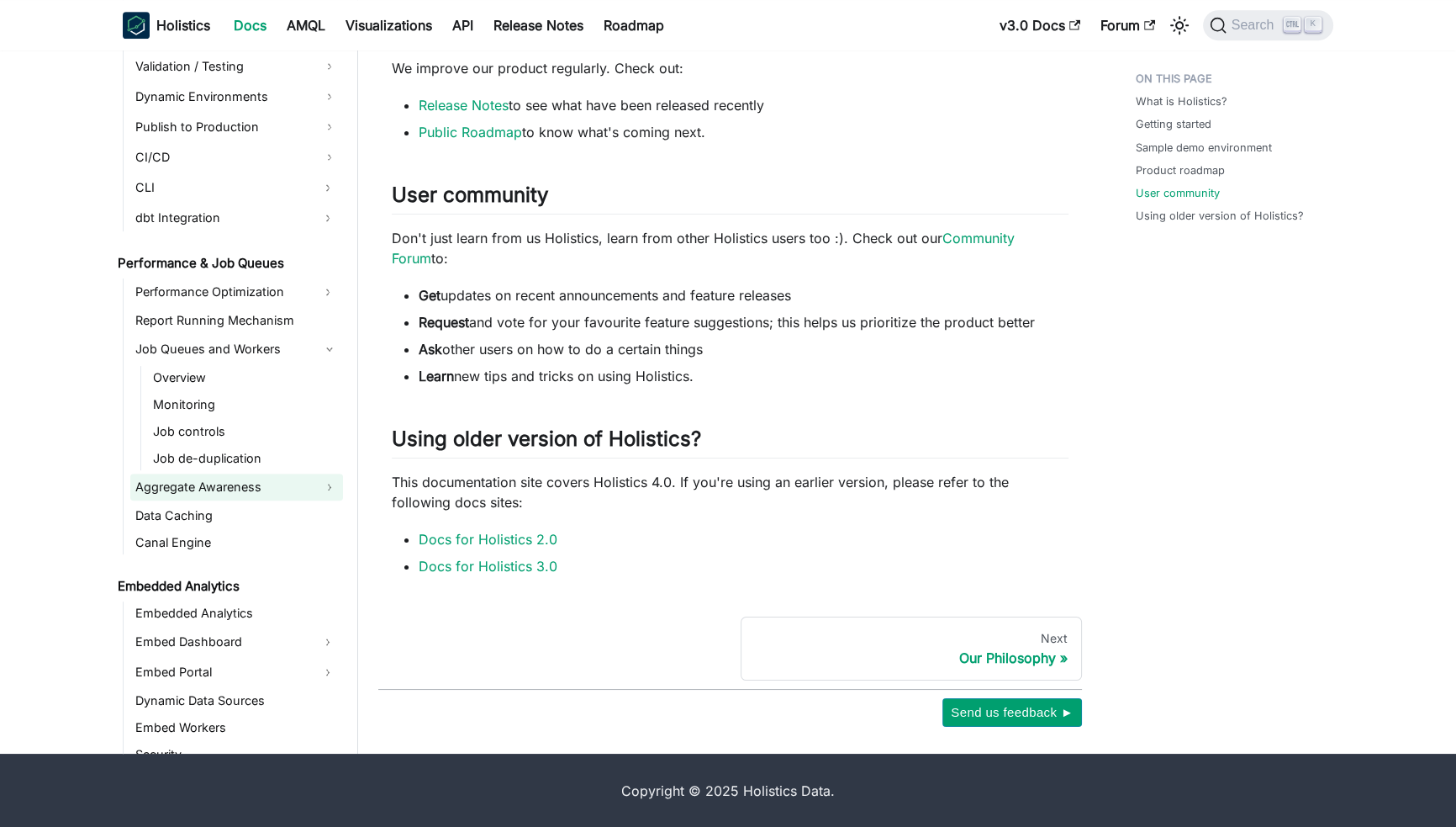
click at [267, 483] on link "Aggregate Awareness" at bounding box center [236, 486] width 213 height 27
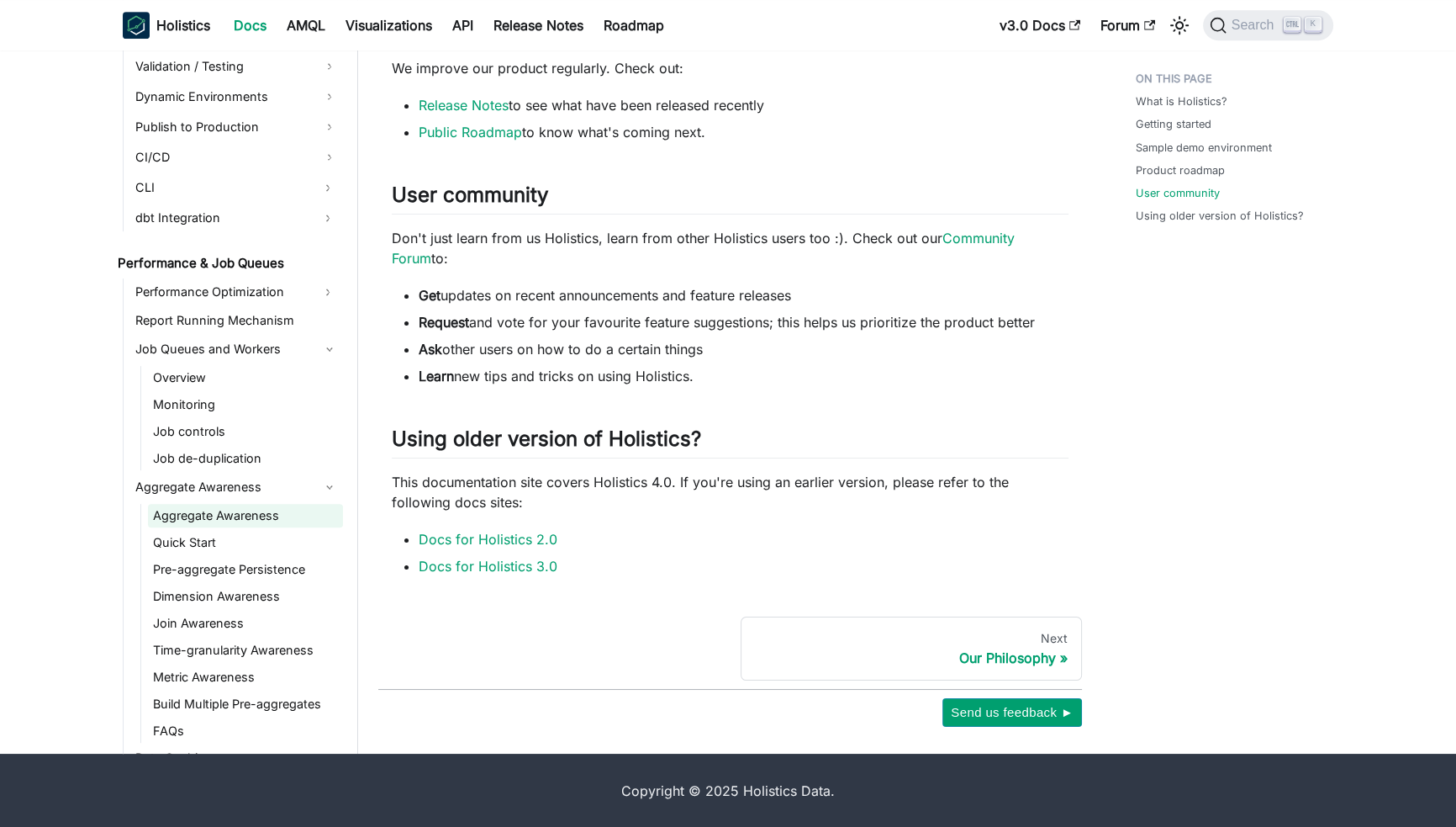
click at [235, 511] on link "Aggregate Awareness" at bounding box center [245, 515] width 195 height 23
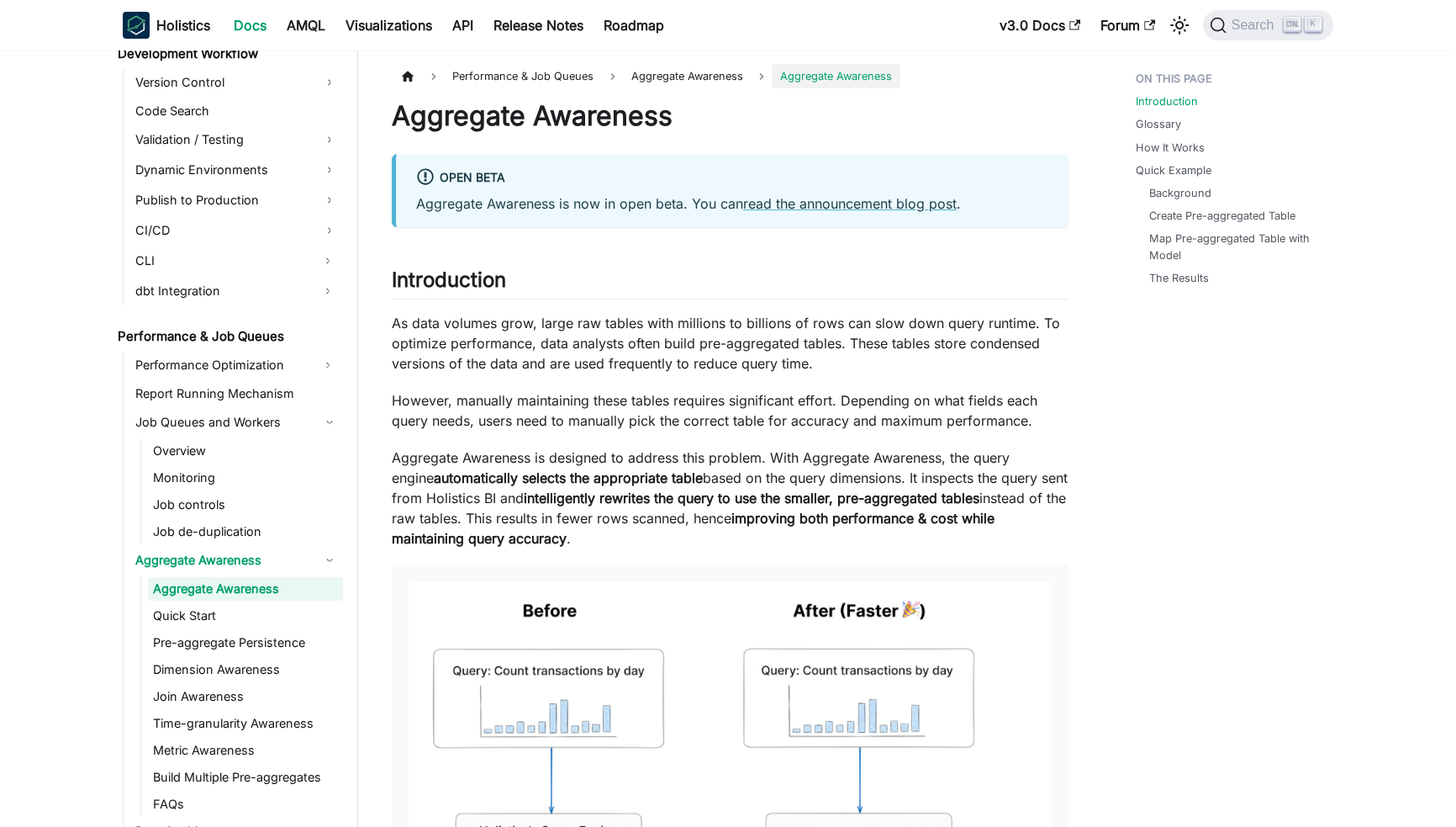
click at [227, 606] on link "Quick Start" at bounding box center [245, 615] width 195 height 23
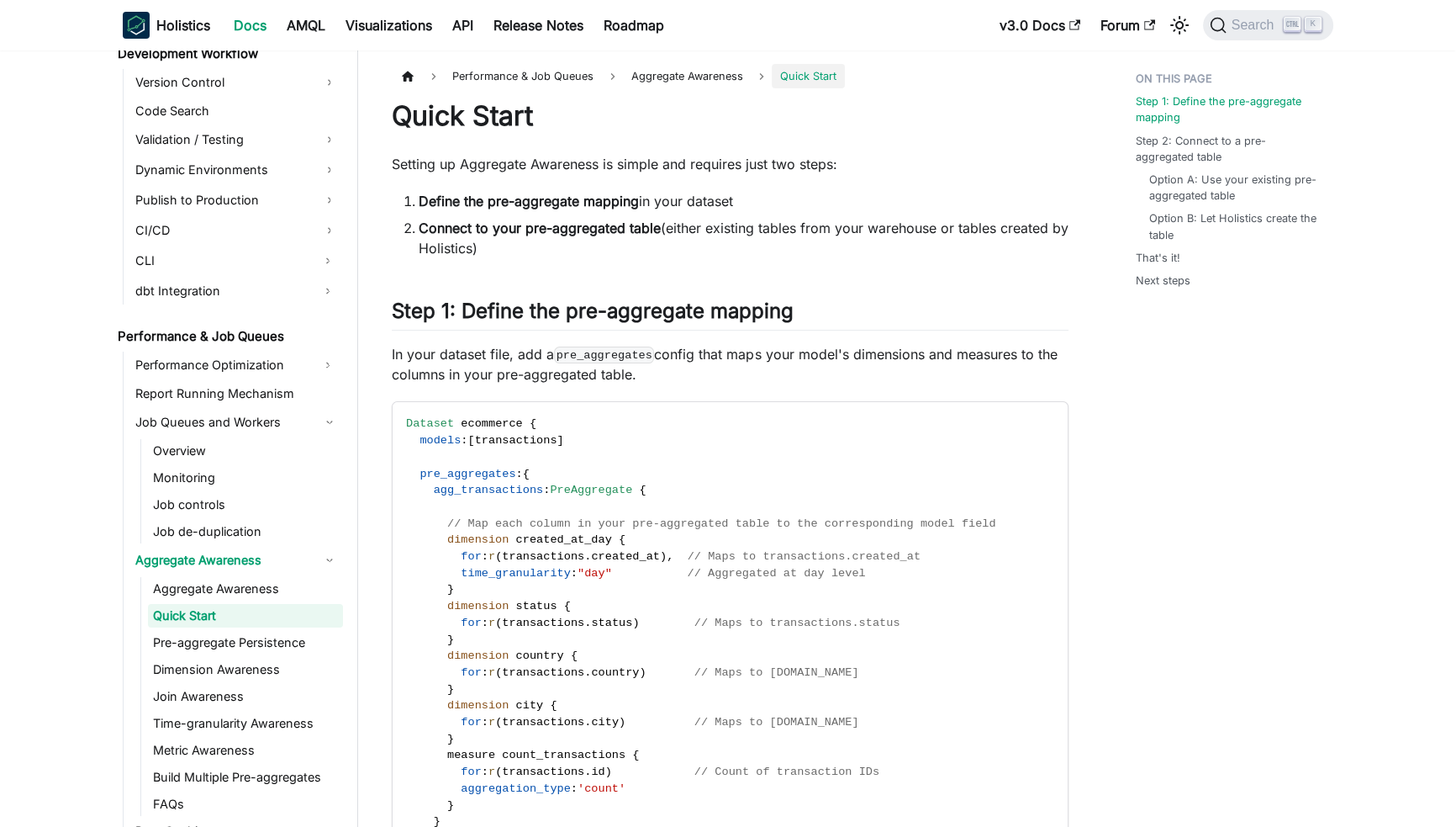
click at [1066, 361] on p "In your dataset file, add a pre_aggregates config that maps your model's dimens…" at bounding box center [729, 363] width 677 height 40
click at [233, 581] on link "Aggregate Awareness" at bounding box center [245, 588] width 195 height 23
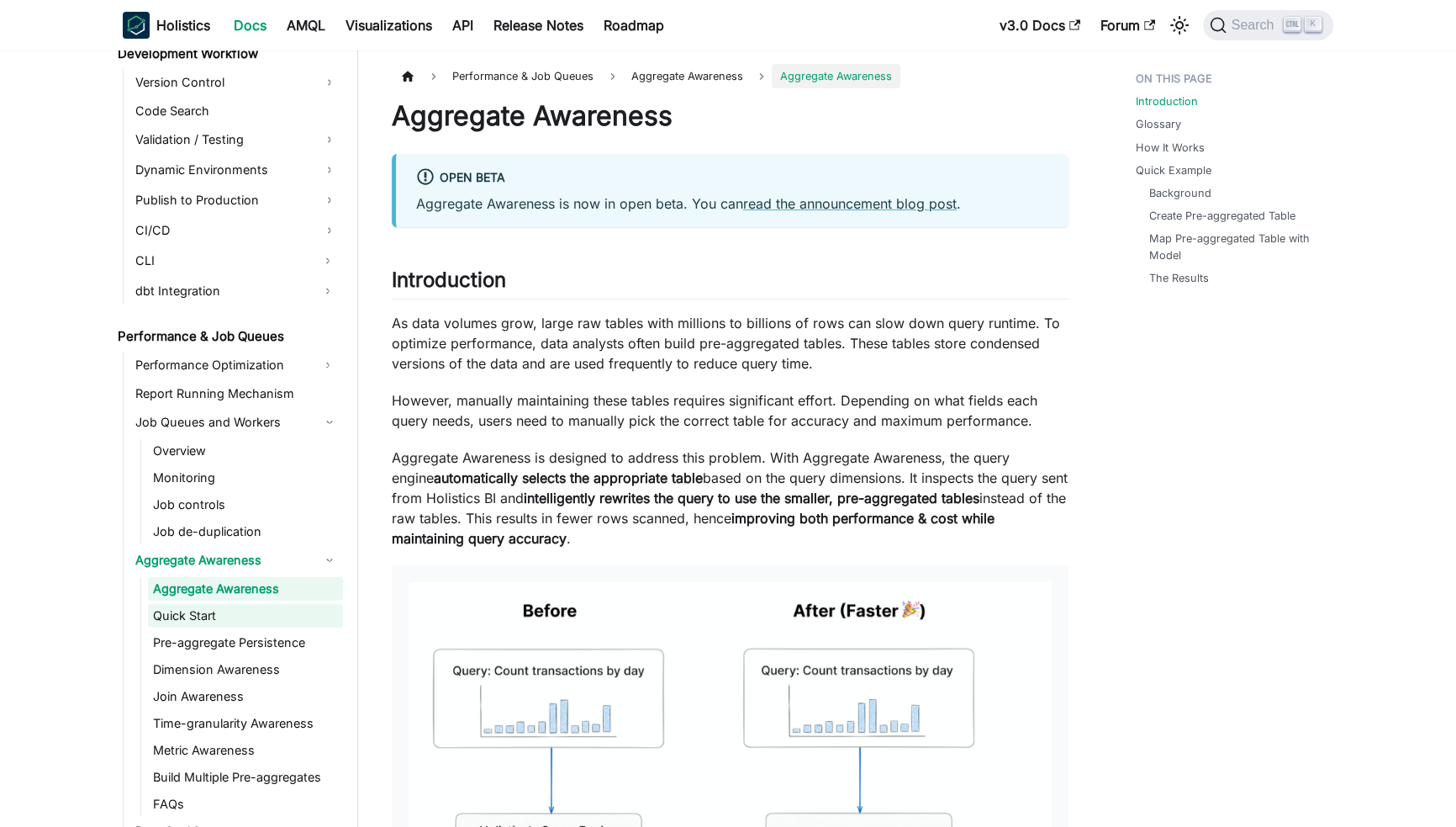
click at [197, 613] on link "Quick Start" at bounding box center [245, 615] width 195 height 23
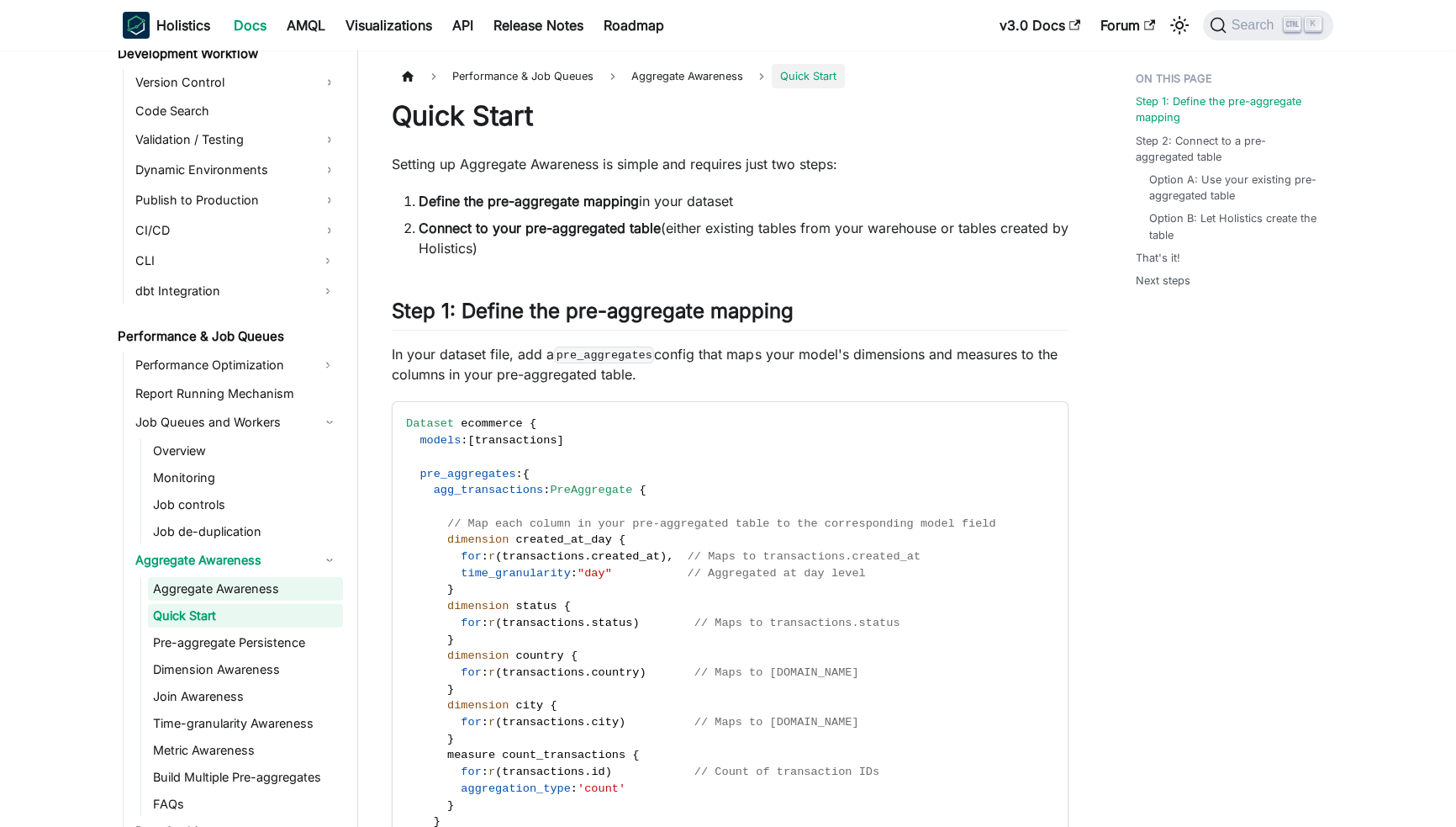
click at [264, 580] on link "Aggregate Awareness" at bounding box center [245, 588] width 195 height 23
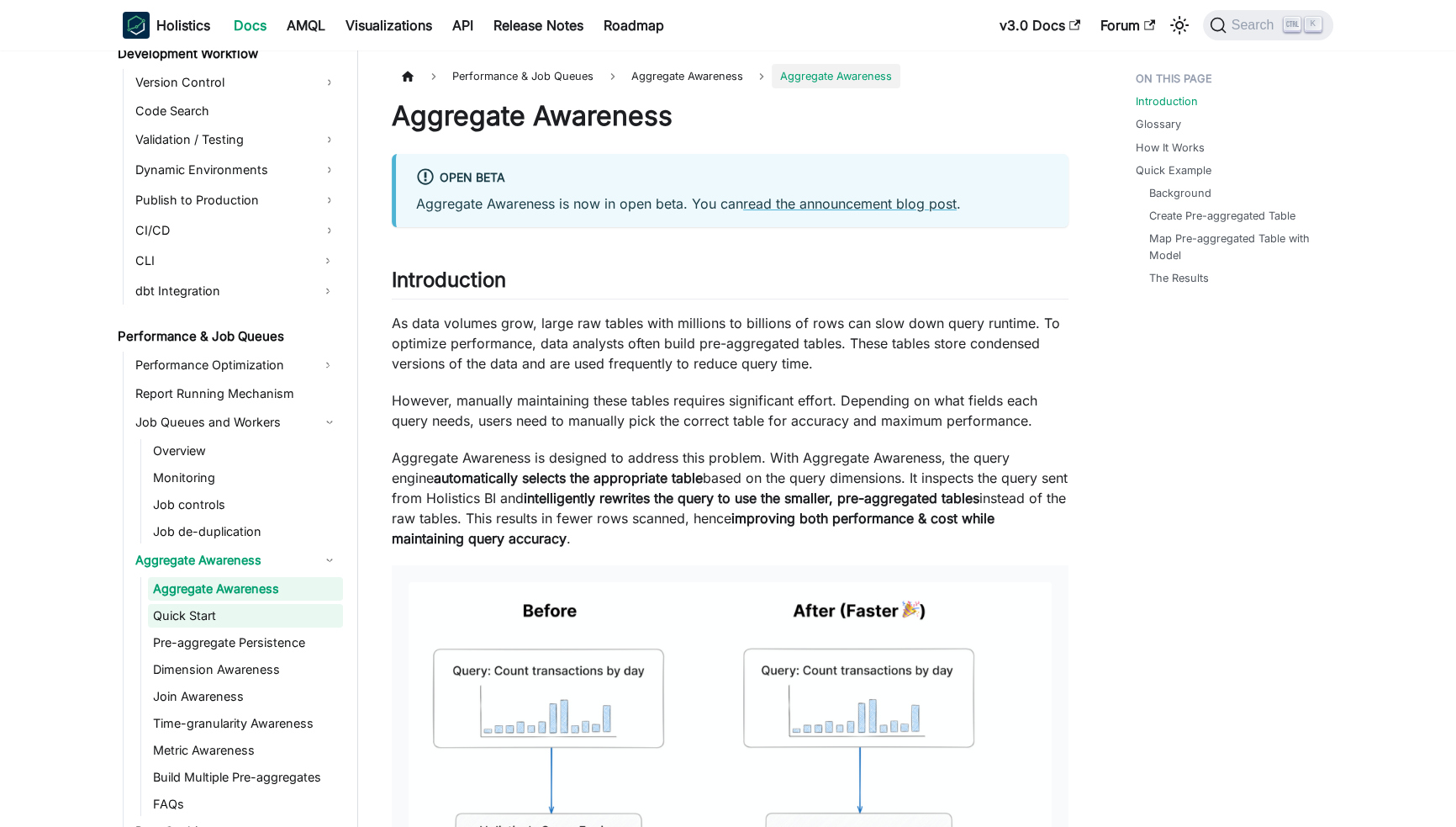
click at [246, 610] on link "Quick Start" at bounding box center [245, 615] width 195 height 23
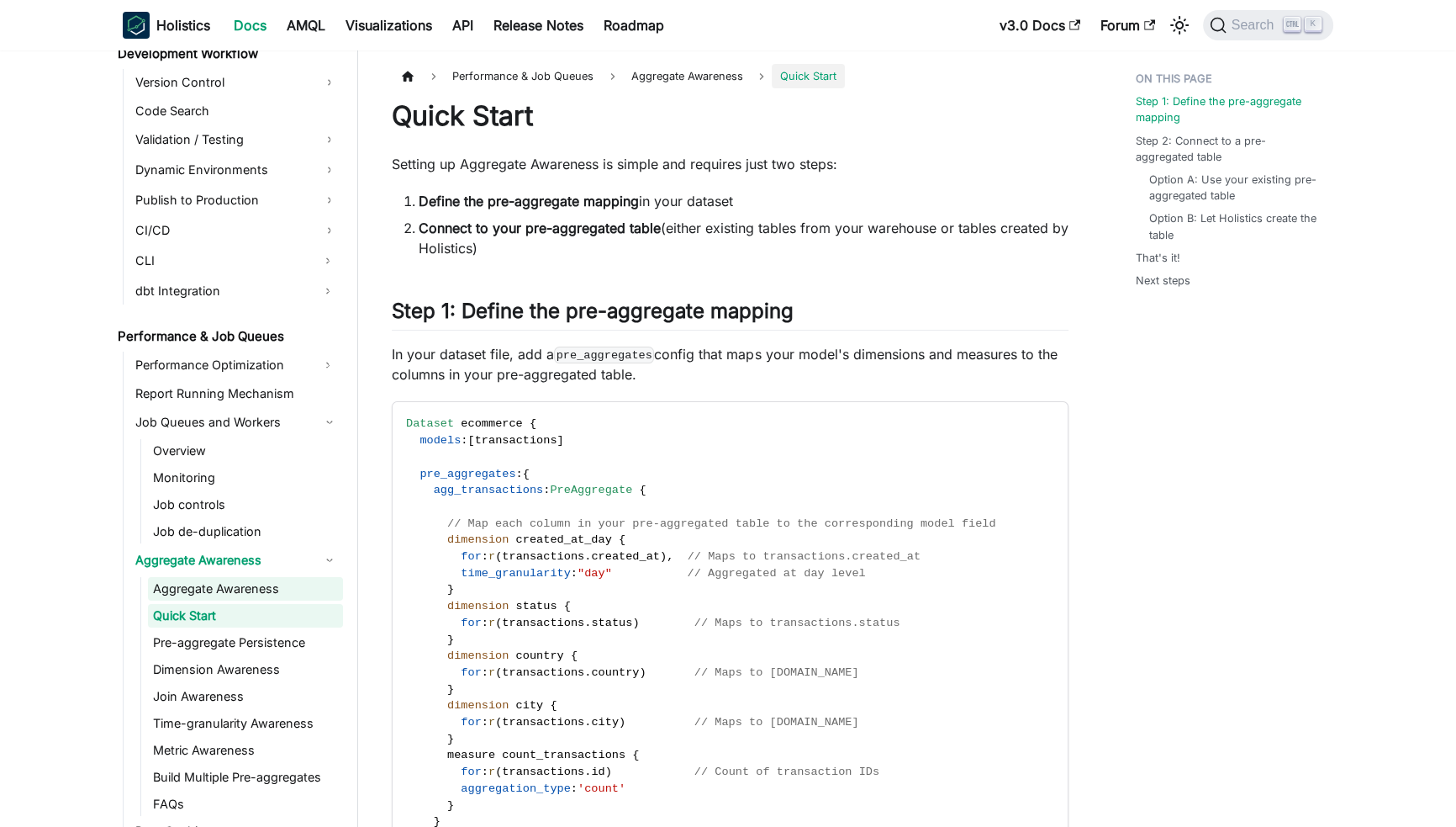
click at [255, 578] on link "Aggregate Awareness" at bounding box center [245, 588] width 195 height 23
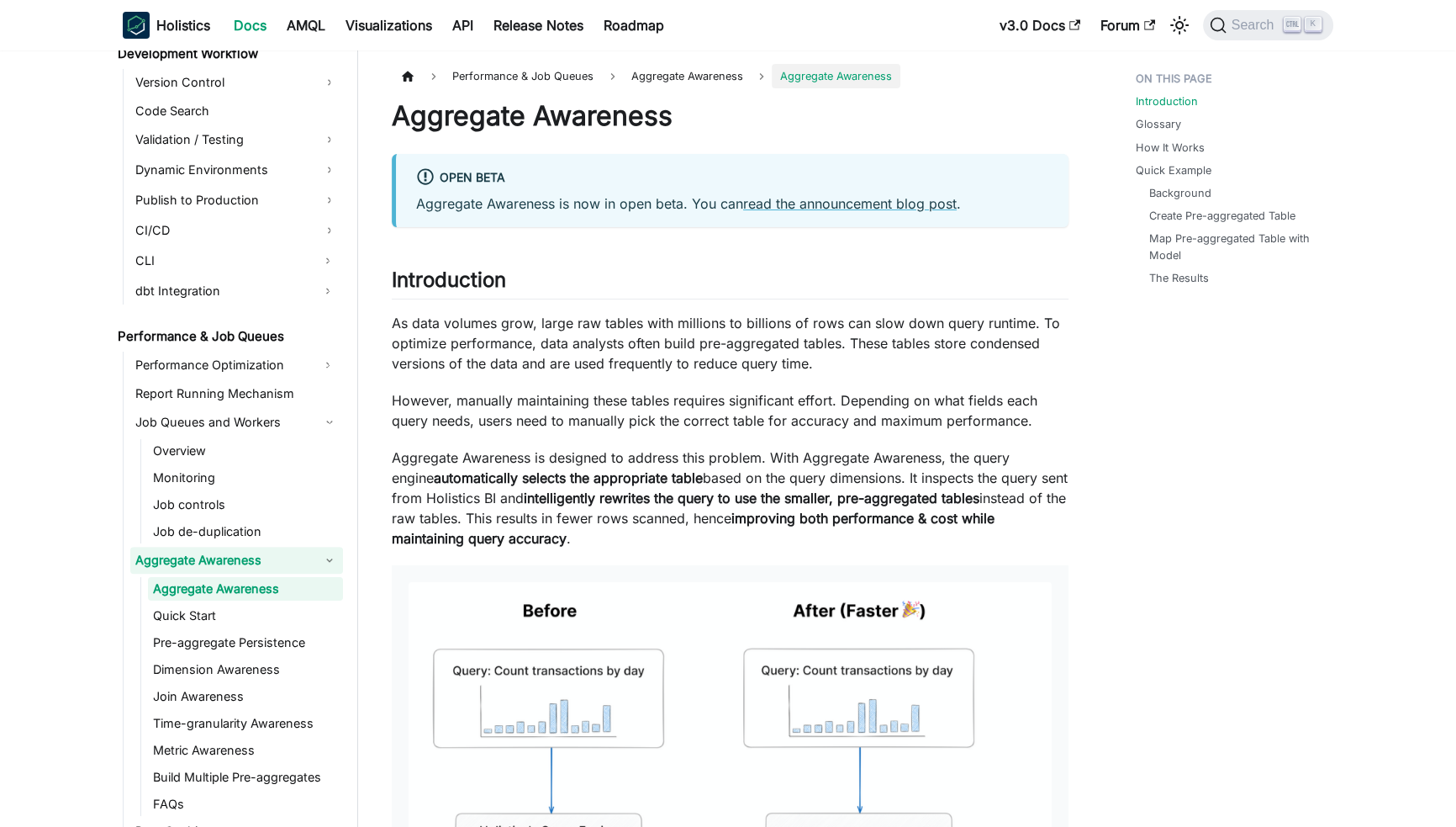
click at [265, 554] on link "Aggregate Awareness" at bounding box center [236, 560] width 213 height 27
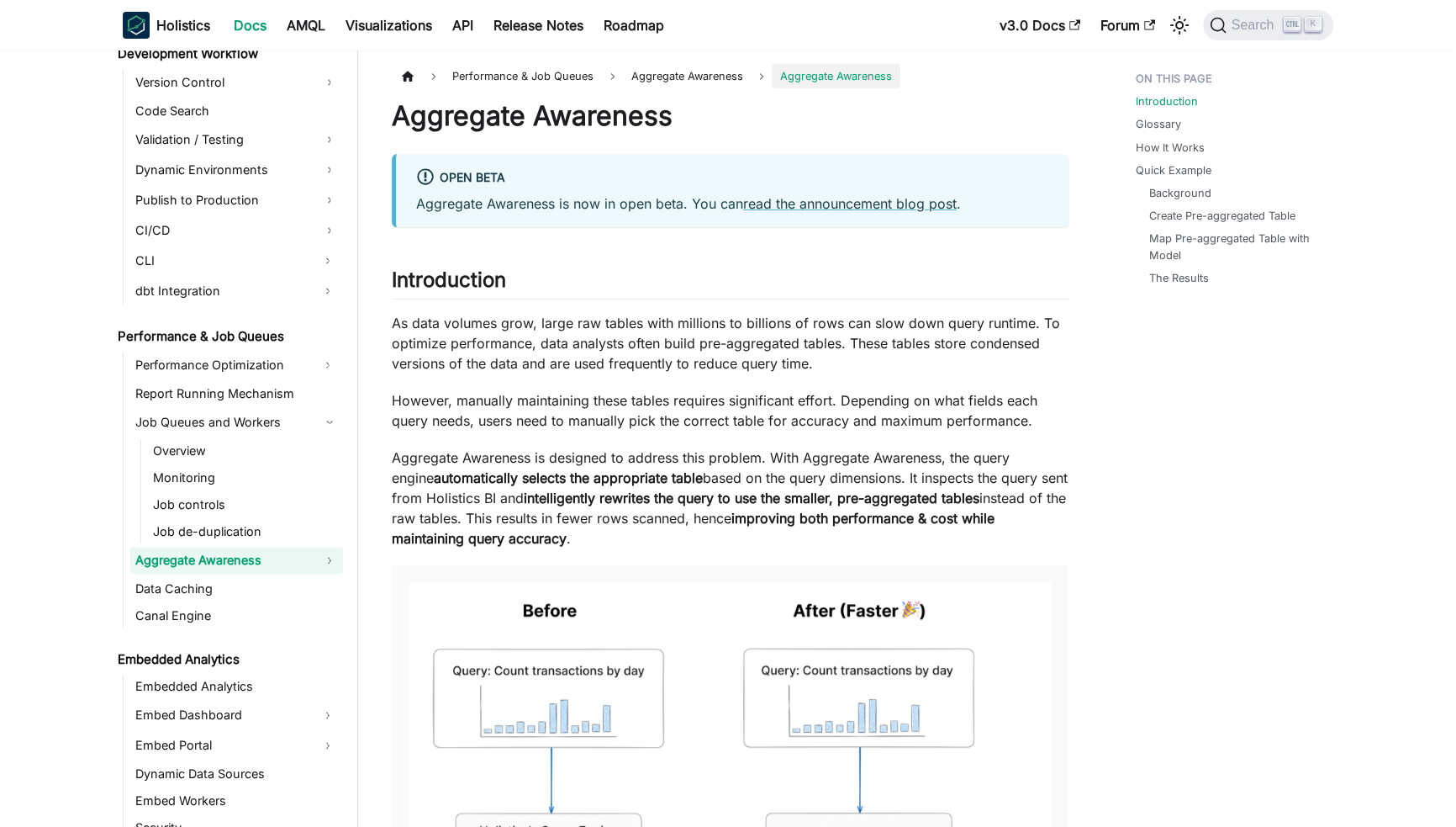
click at [257, 552] on link "Aggregate Awareness" at bounding box center [236, 560] width 213 height 27
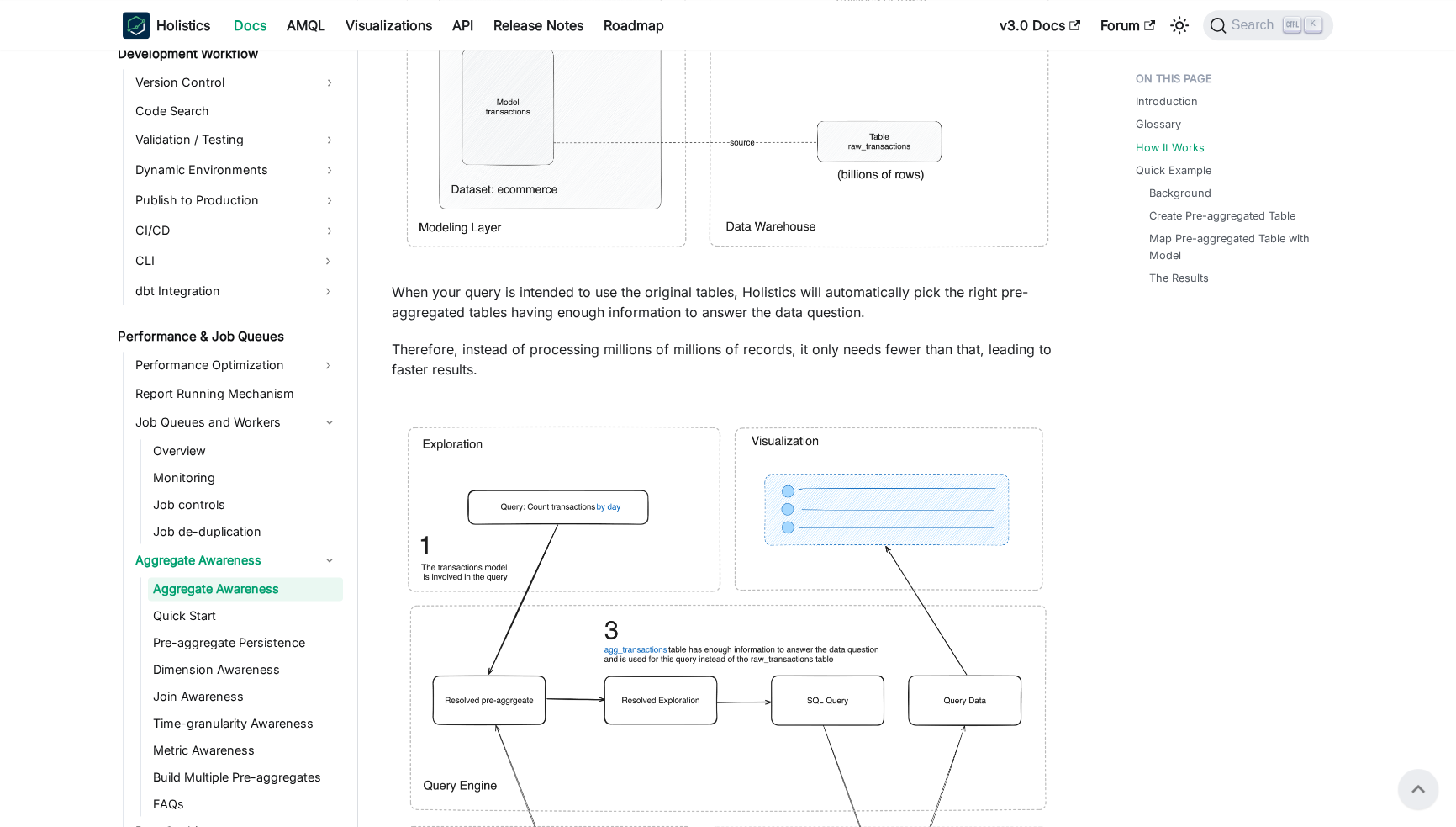
scroll to position [1623, 0]
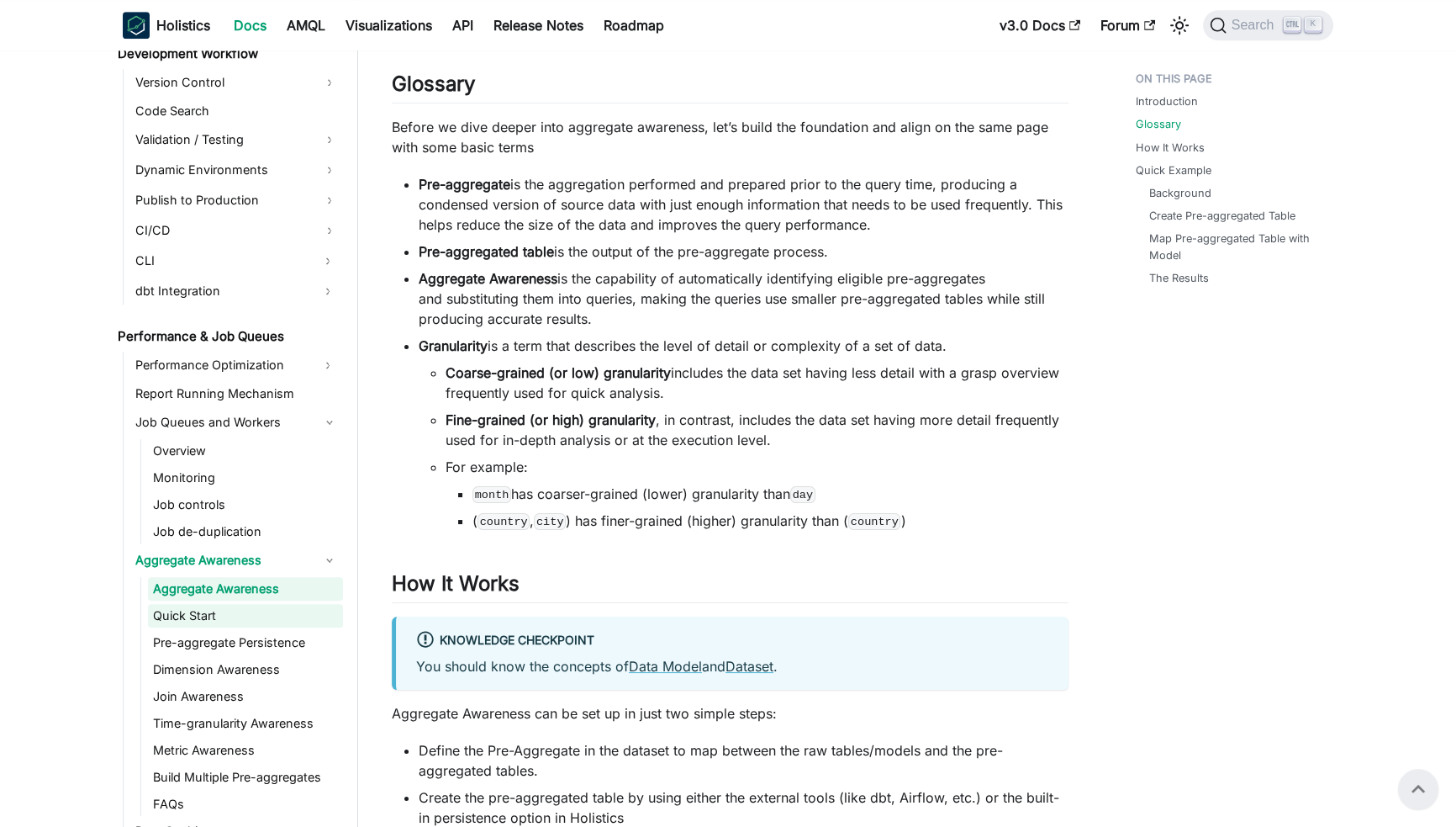
click at [255, 621] on link "Quick Start" at bounding box center [245, 615] width 195 height 23
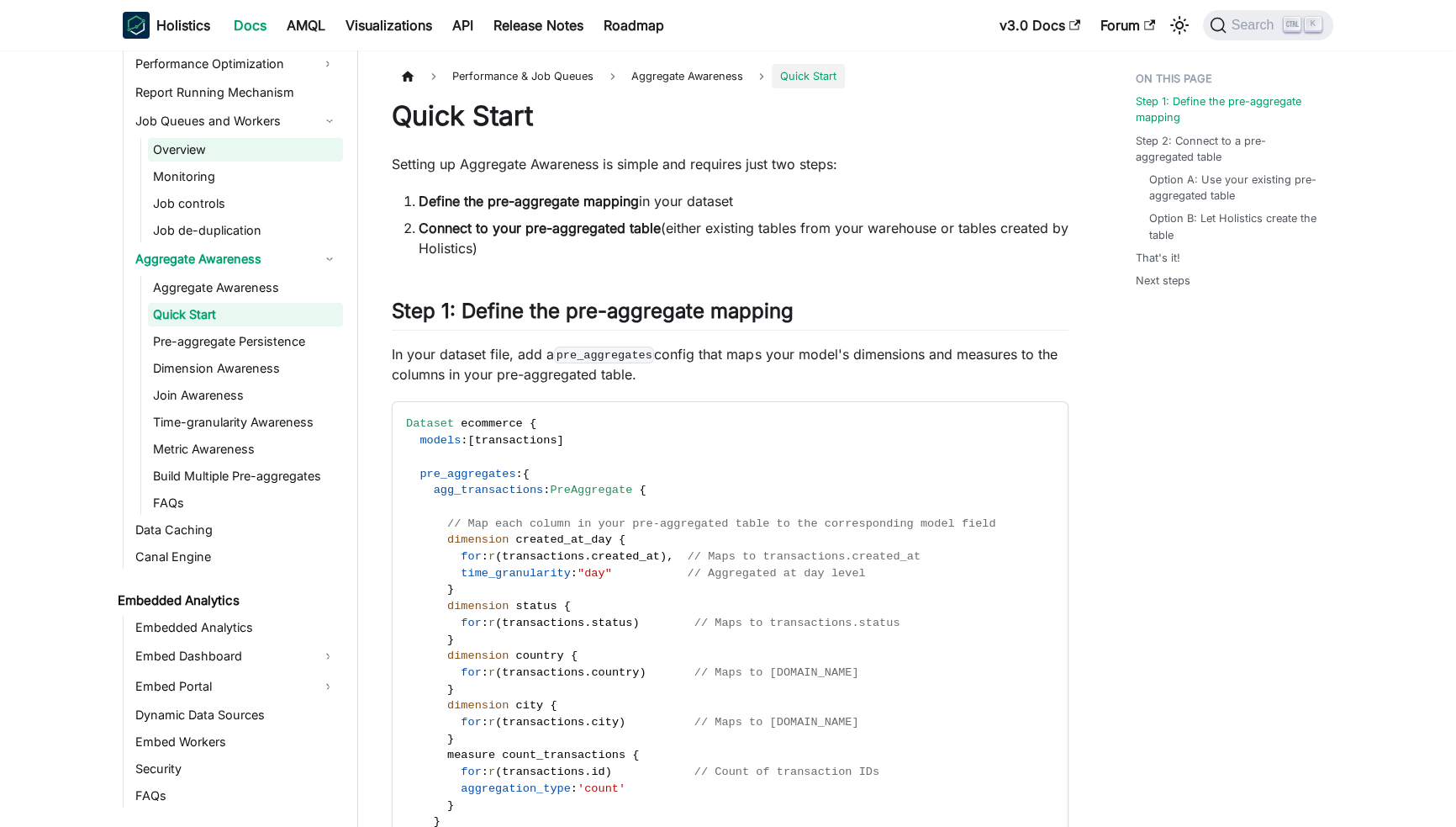
scroll to position [1575, 0]
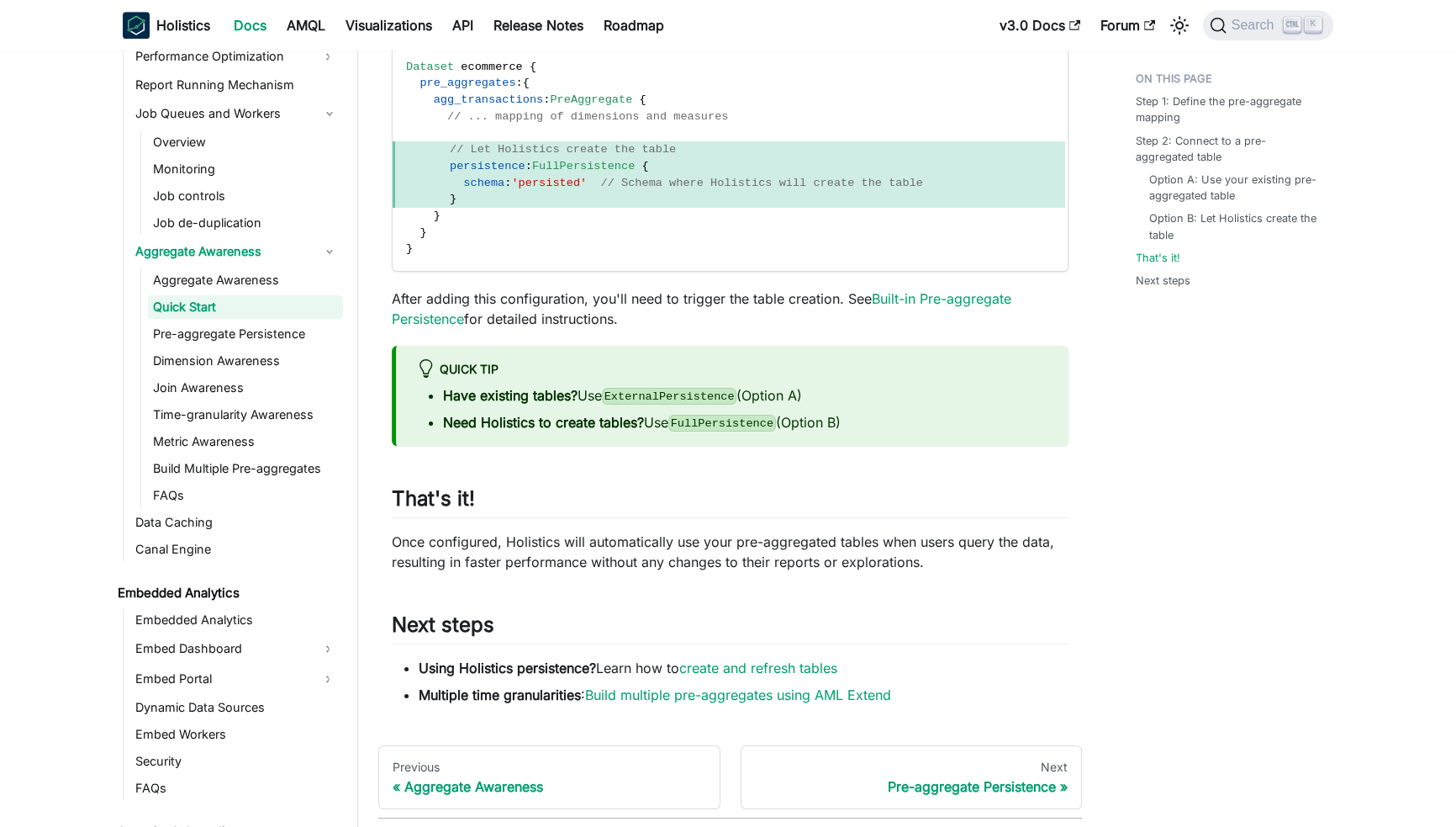
scroll to position [1657, 0]
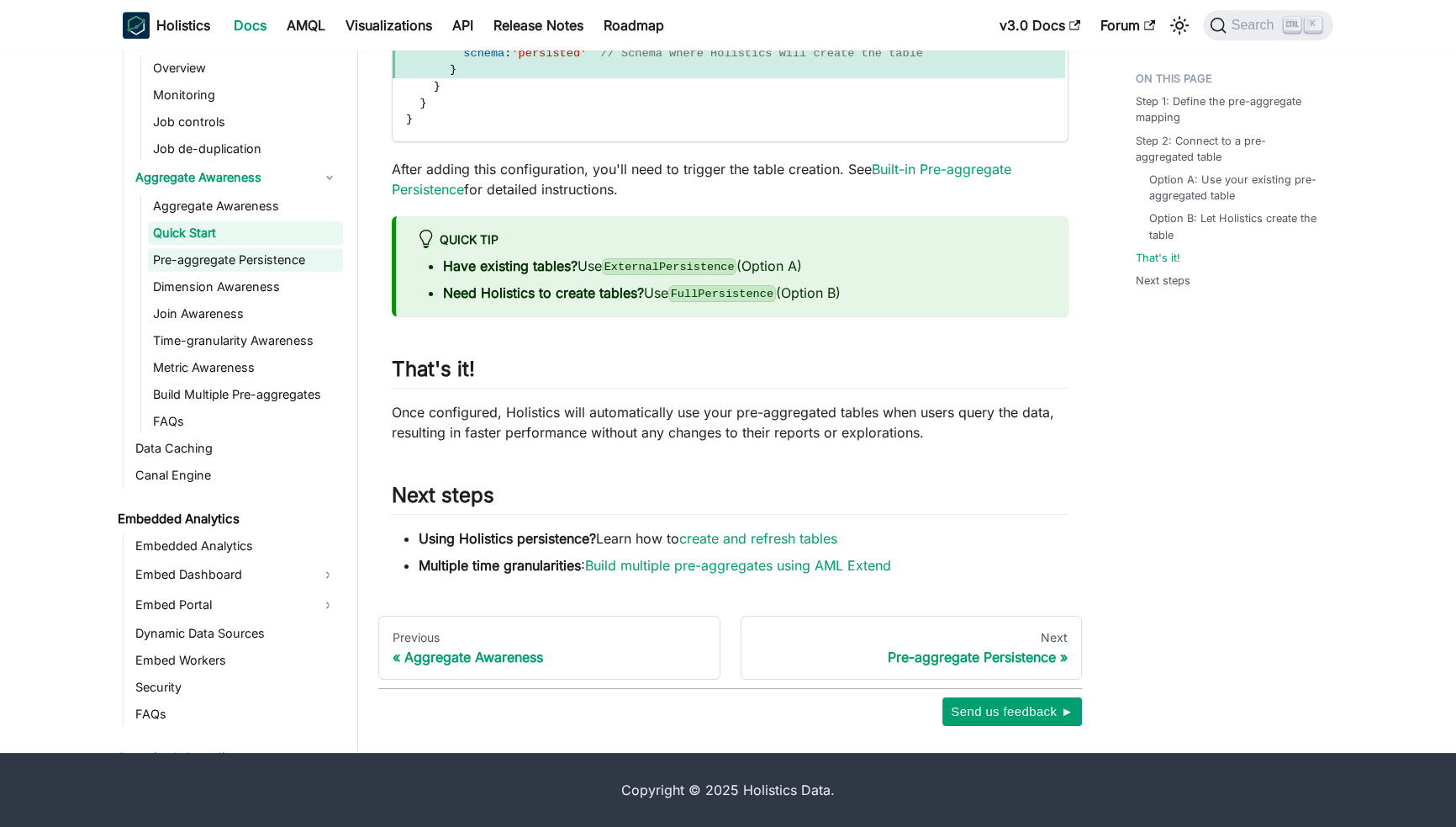
click at [286, 261] on link "Pre-aggregate Persistence" at bounding box center [245, 259] width 195 height 23
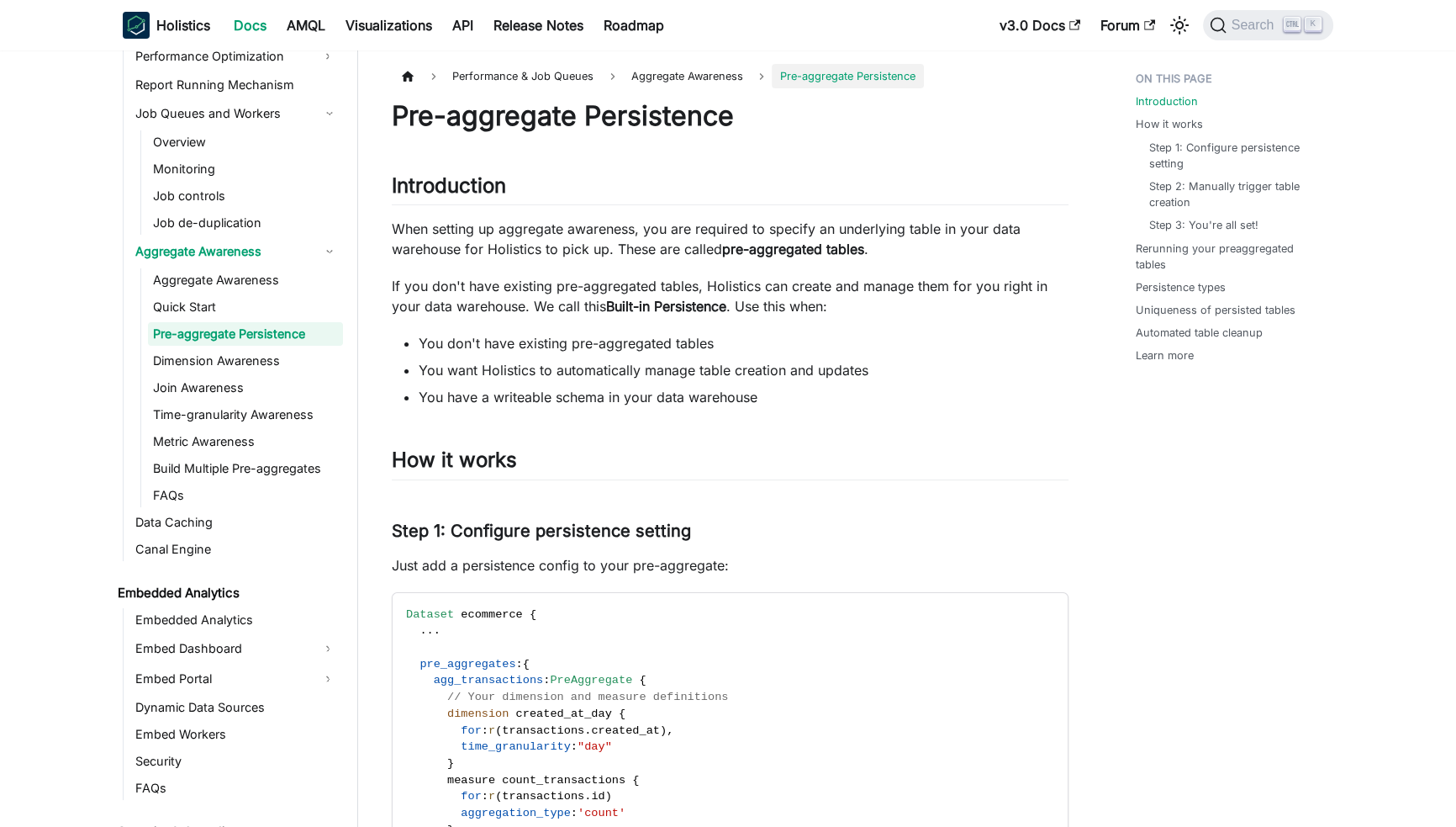
click at [284, 354] on link "Dimension Awareness" at bounding box center [245, 361] width 195 height 23
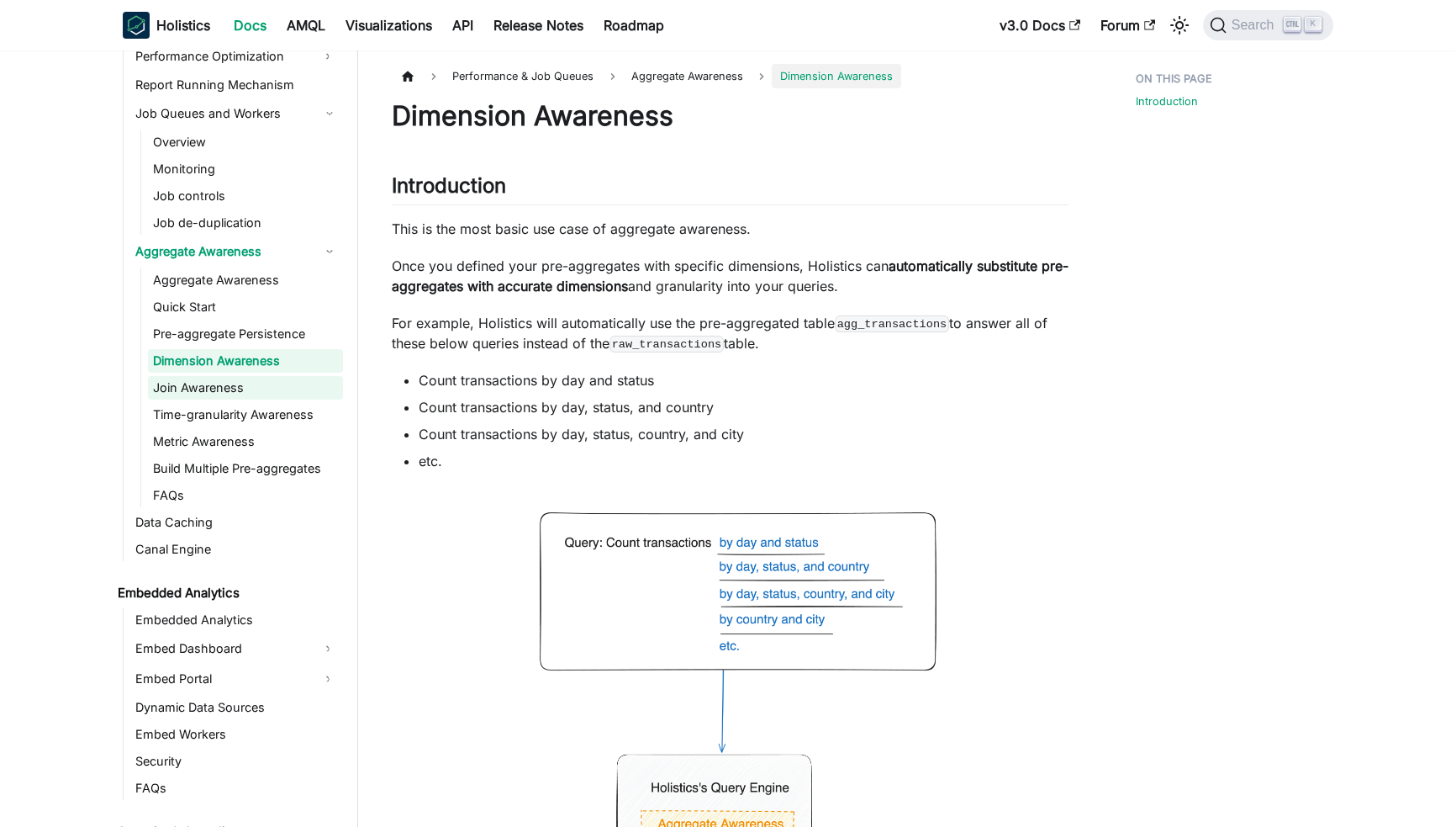
click at [286, 383] on link "Join Awareness" at bounding box center [245, 387] width 195 height 23
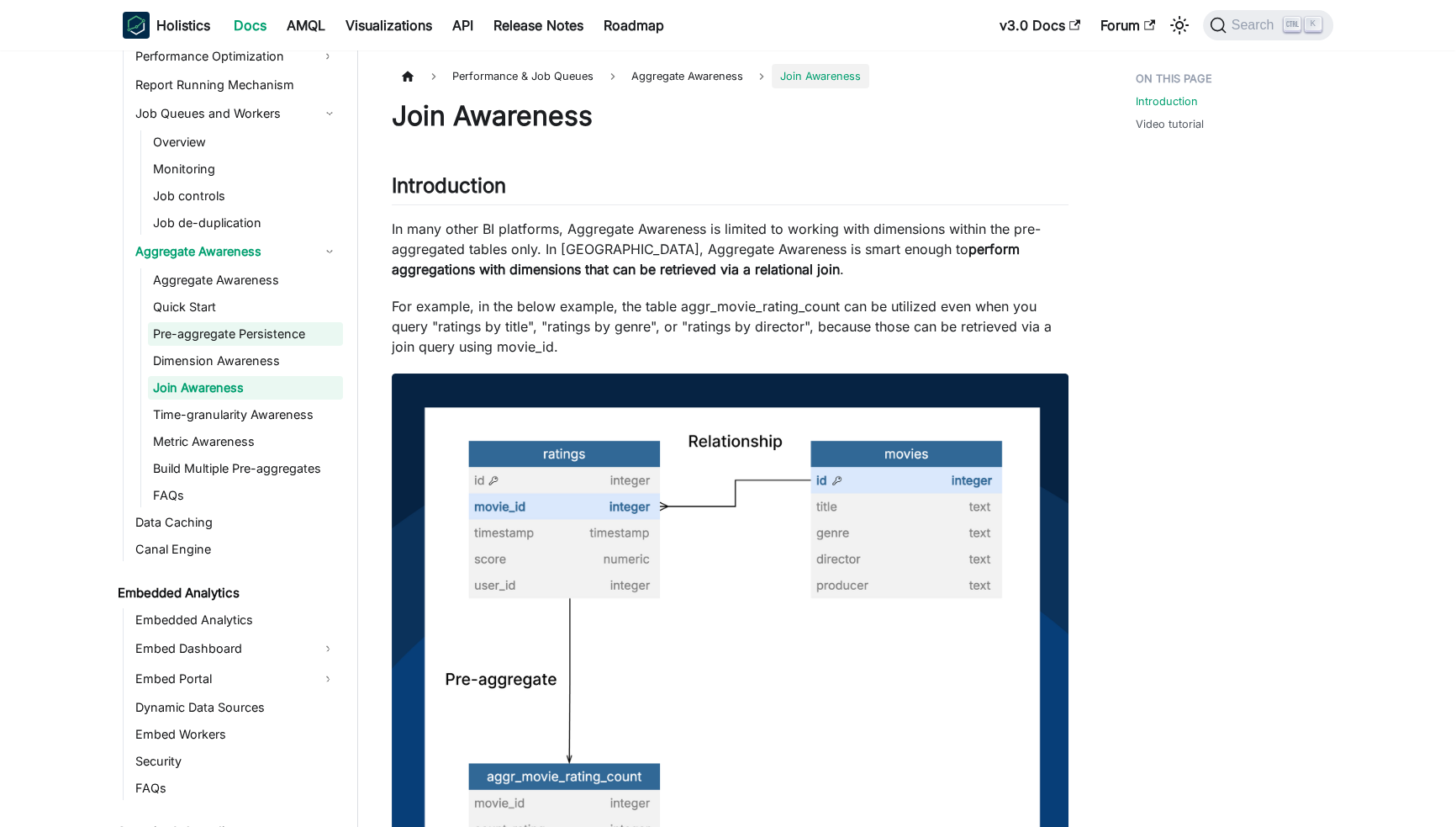
click at [287, 341] on link "Pre-aggregate Persistence" at bounding box center [245, 333] width 195 height 23
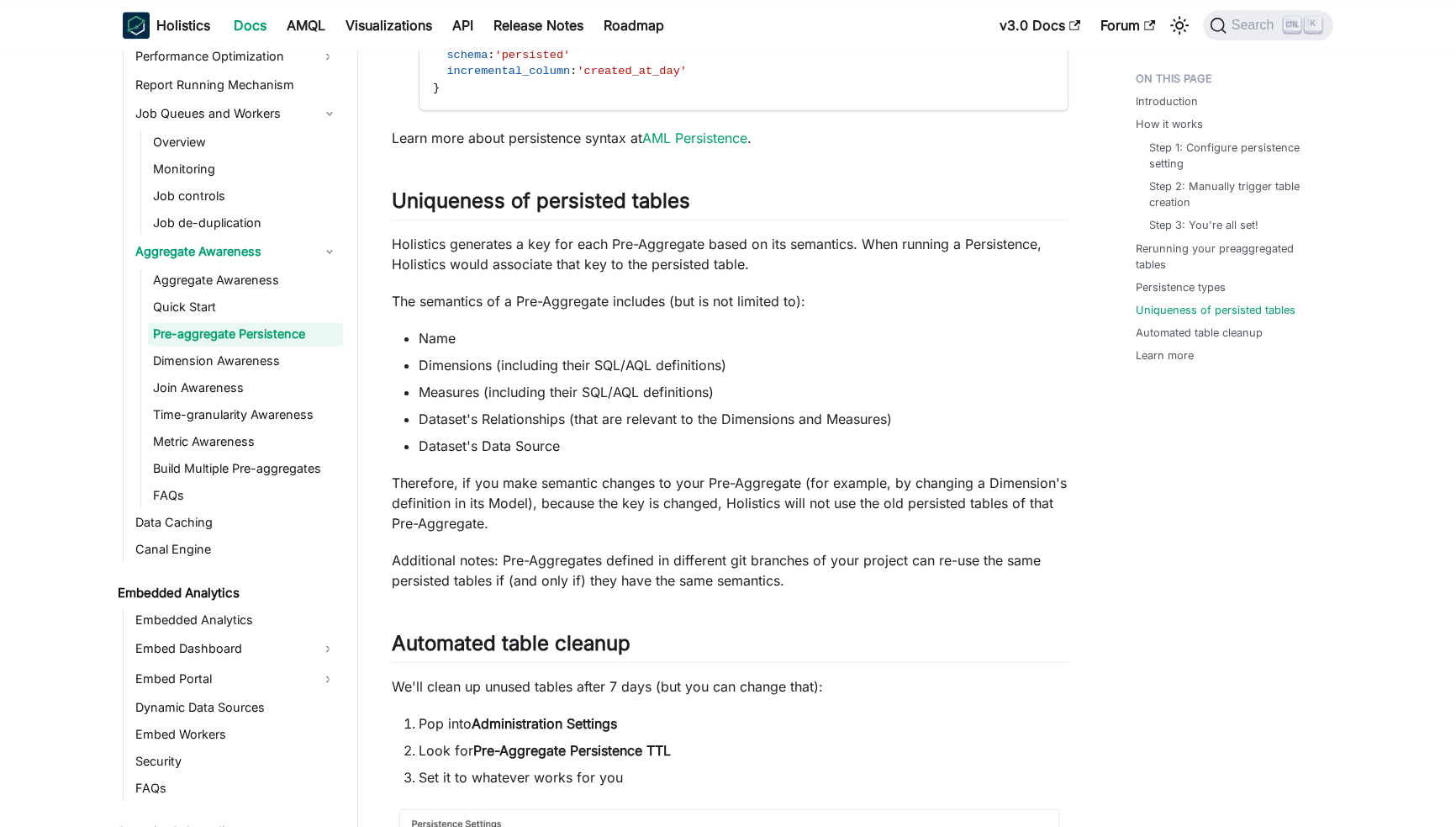
scroll to position [3326, 0]
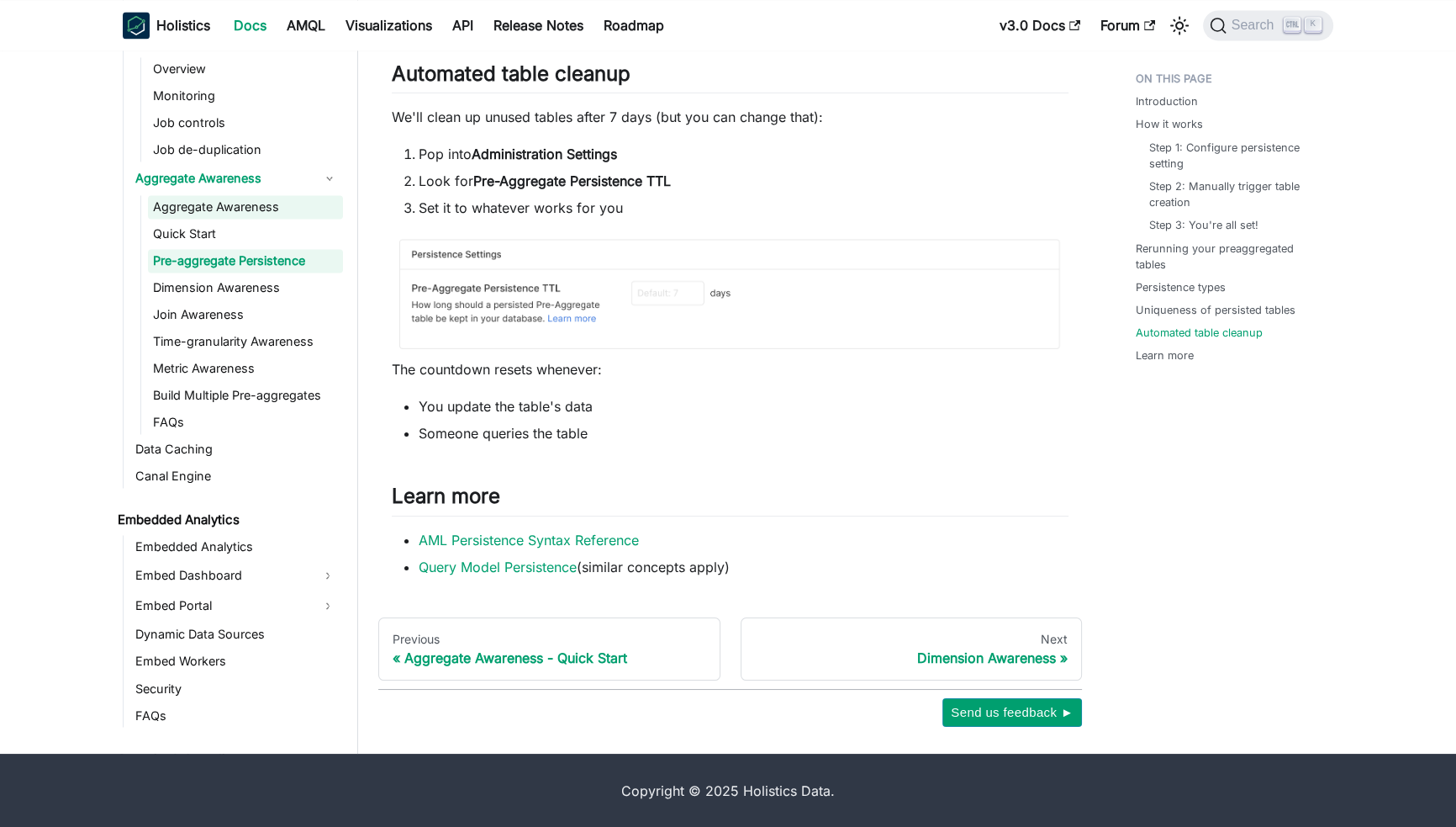
click at [301, 210] on link "Aggregate Awareness" at bounding box center [245, 206] width 195 height 23
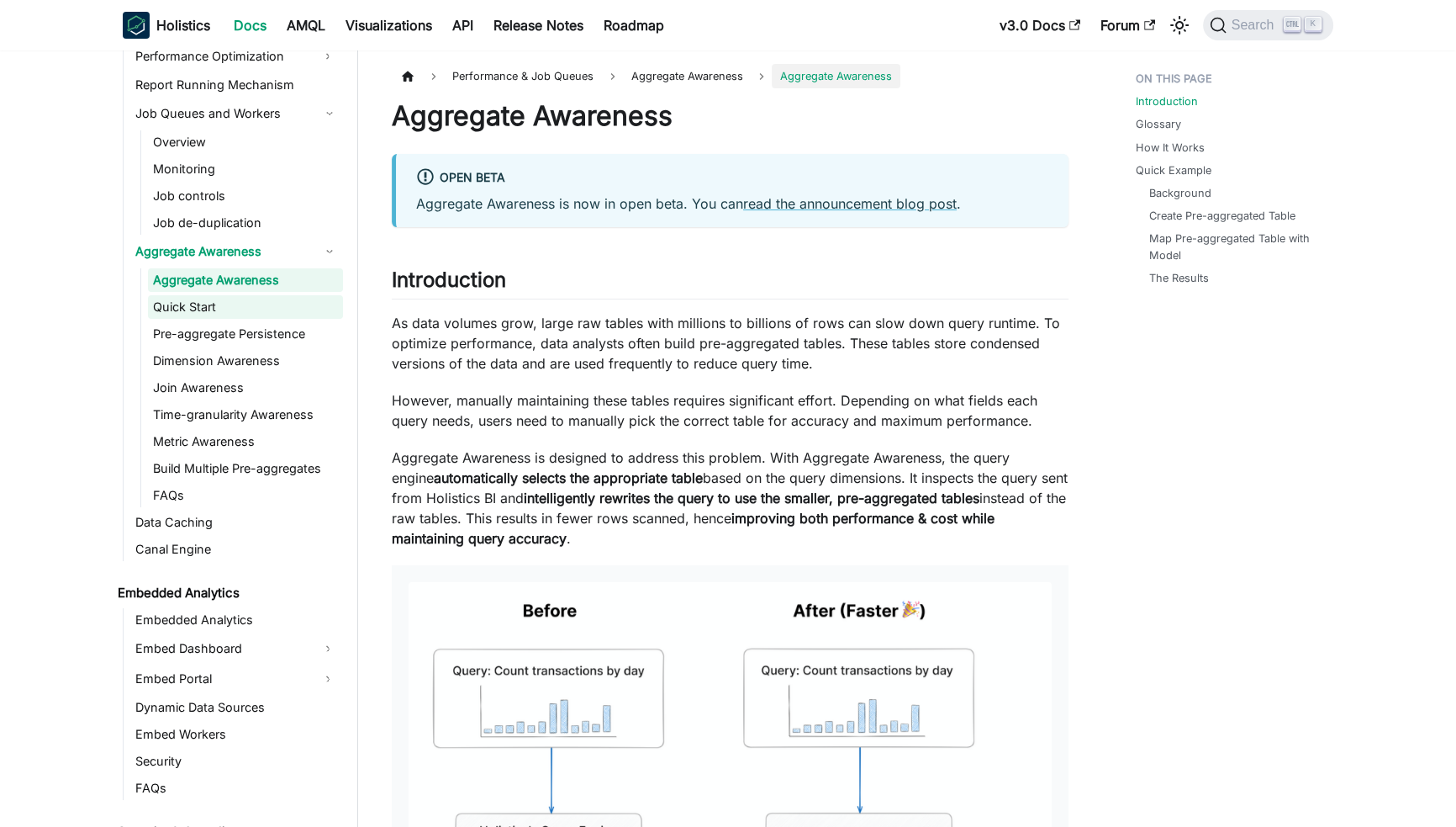
click at [266, 301] on link "Quick Start" at bounding box center [245, 306] width 195 height 23
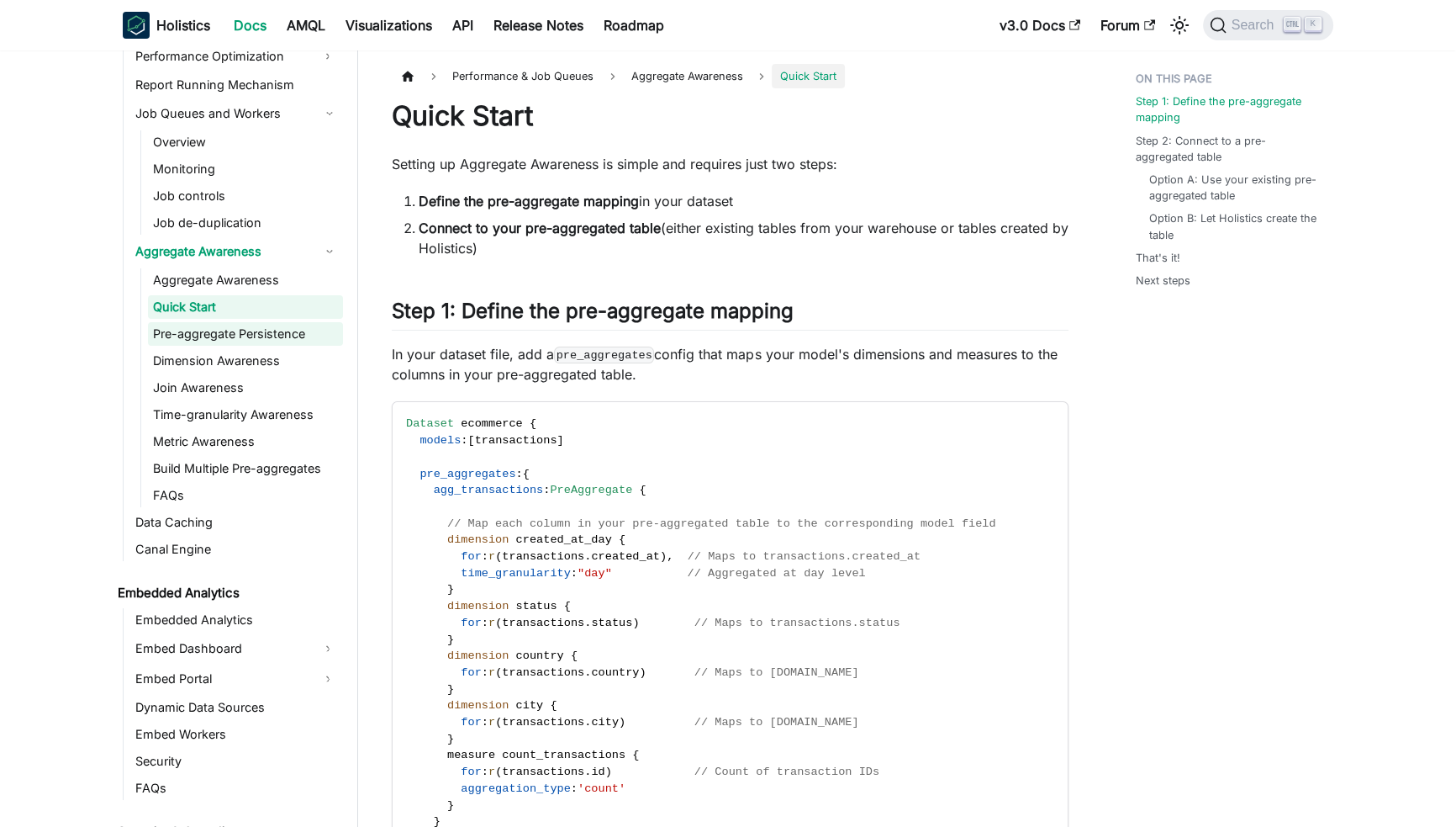
click at [275, 327] on link "Pre-aggregate Persistence" at bounding box center [245, 333] width 195 height 23
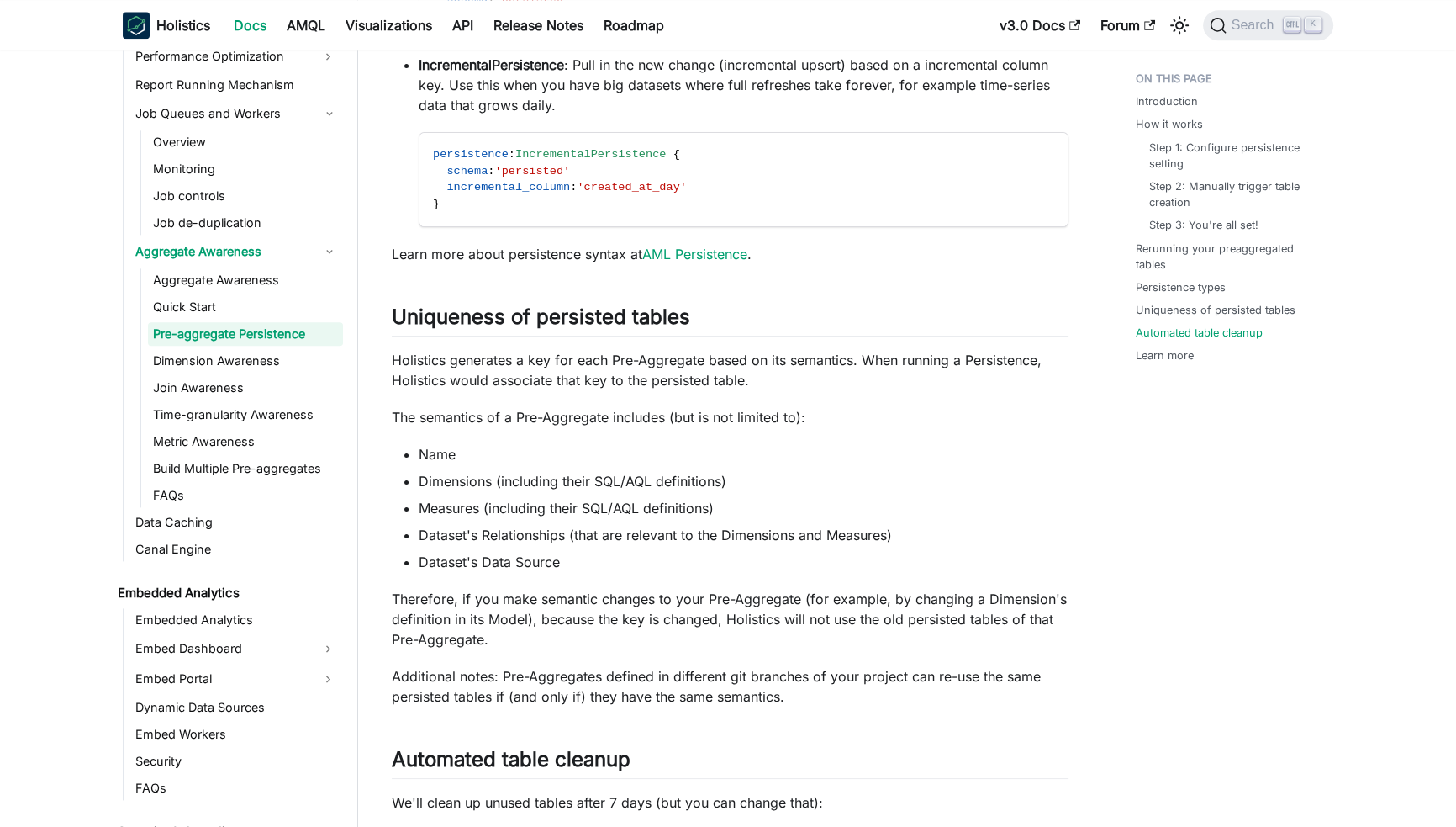
scroll to position [3326, 0]
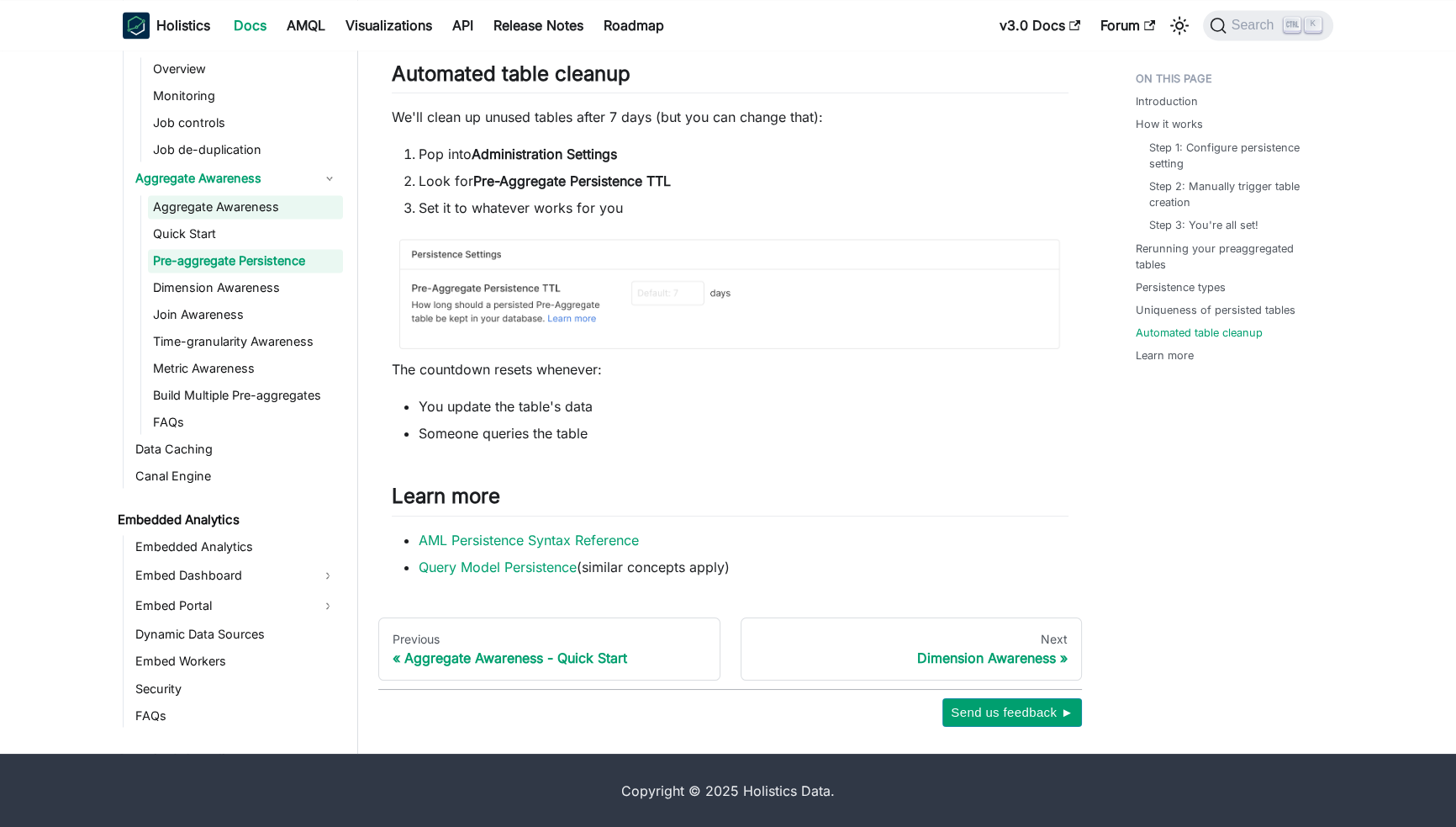
click at [262, 203] on link "Aggregate Awareness" at bounding box center [245, 206] width 195 height 23
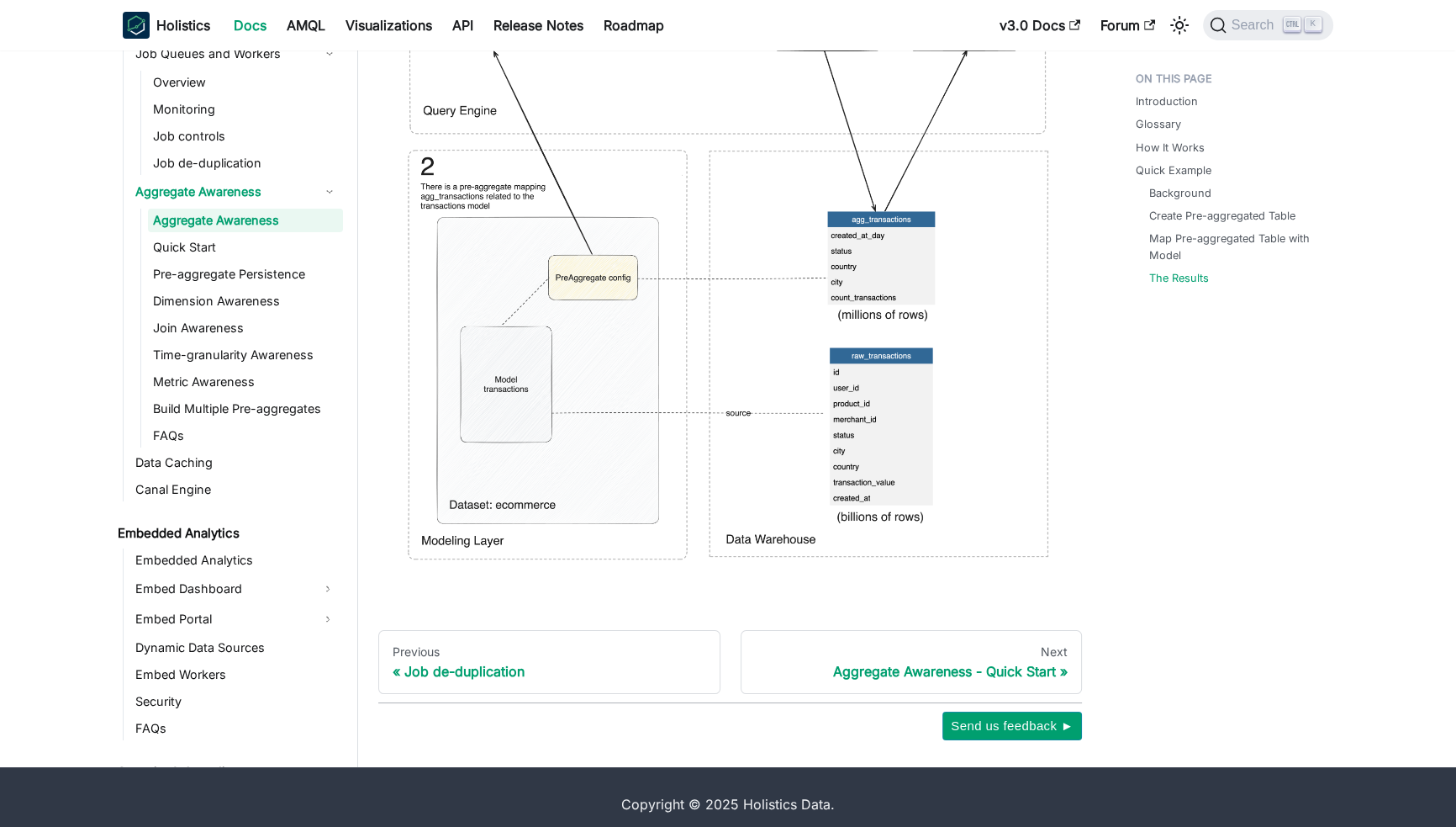
scroll to position [7946, 0]
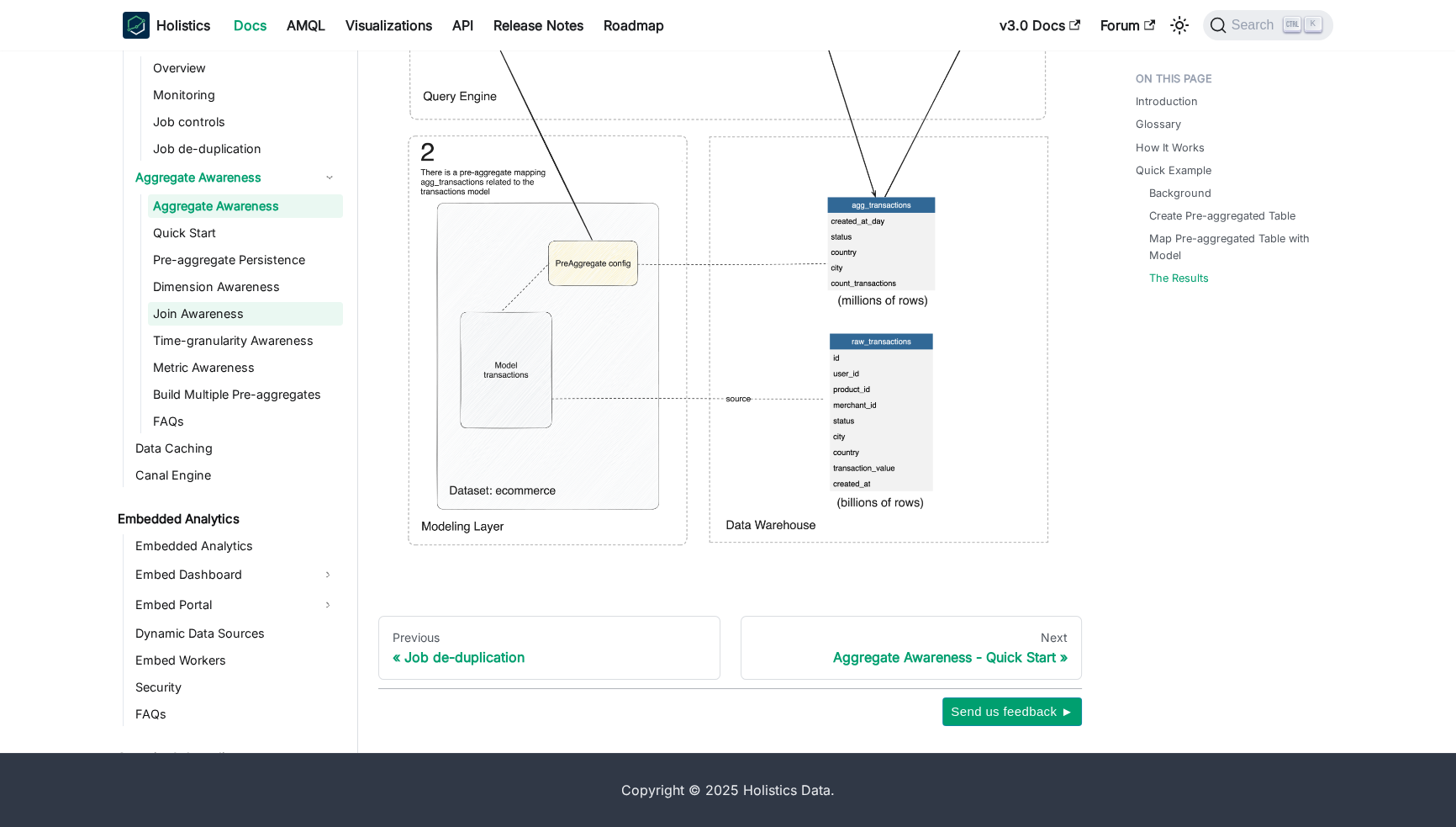
click at [220, 308] on link "Join Awareness" at bounding box center [245, 313] width 195 height 23
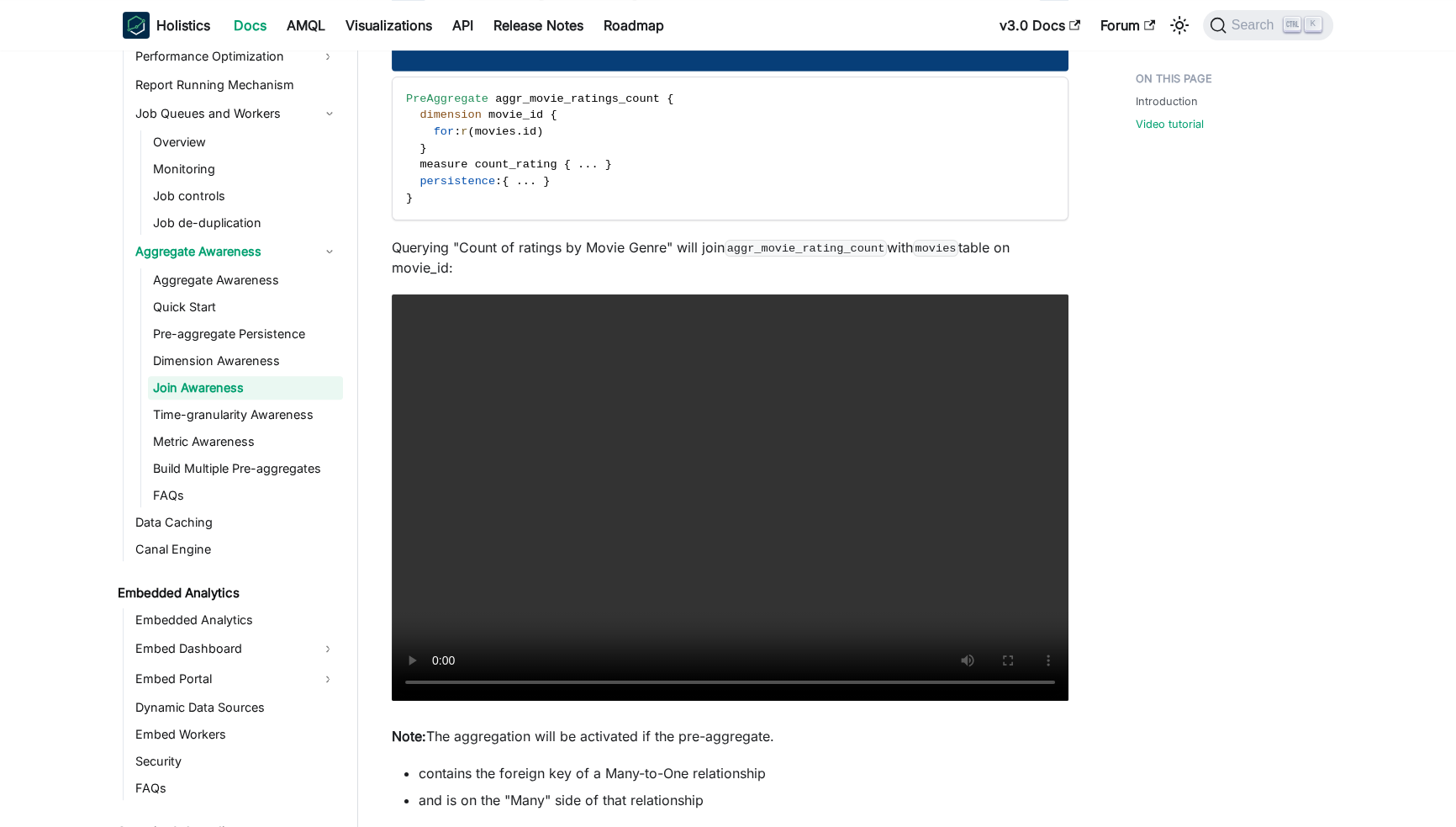
scroll to position [1561, 0]
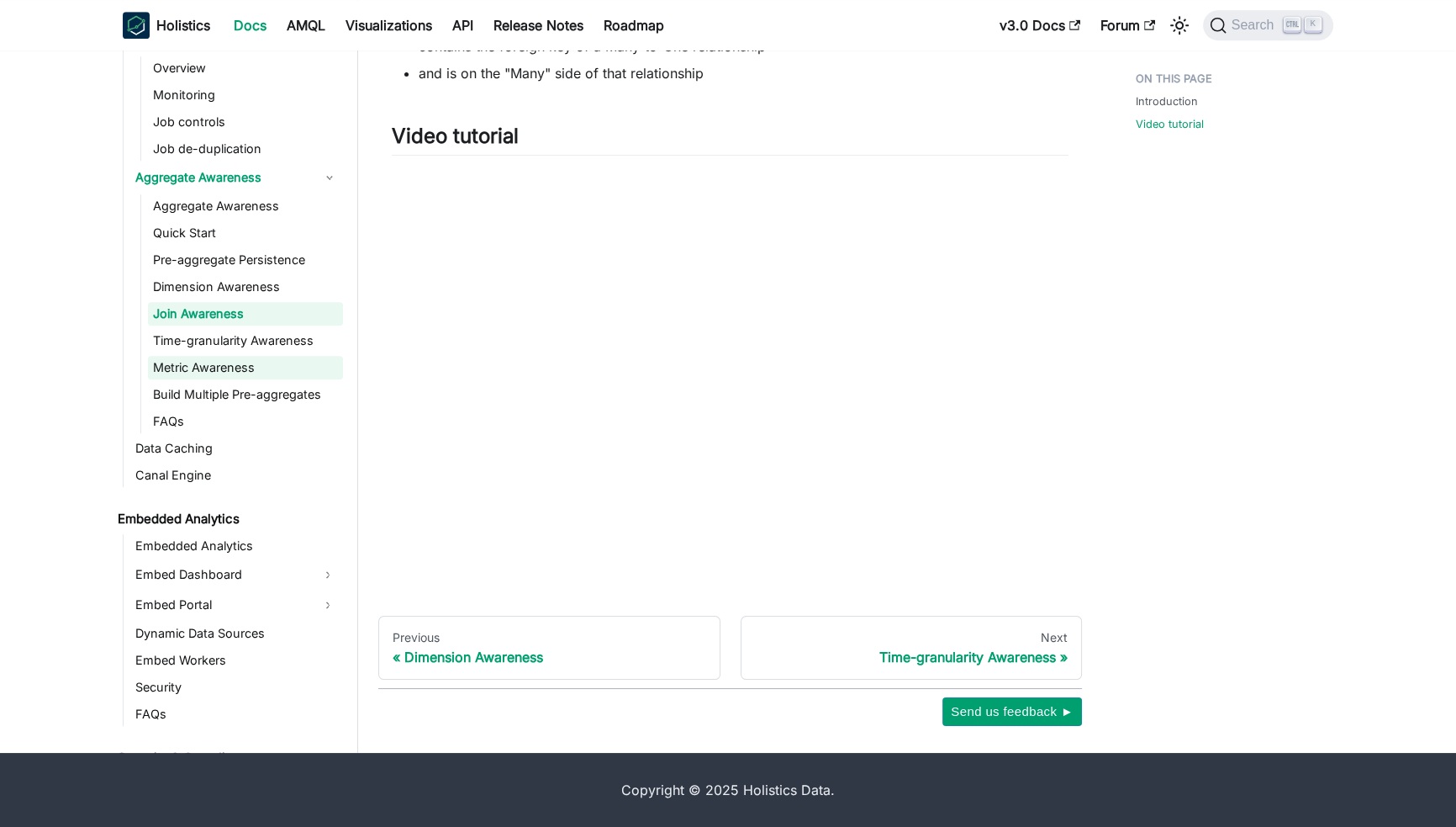
click at [208, 369] on link "Metric Awareness" at bounding box center [245, 367] width 195 height 23
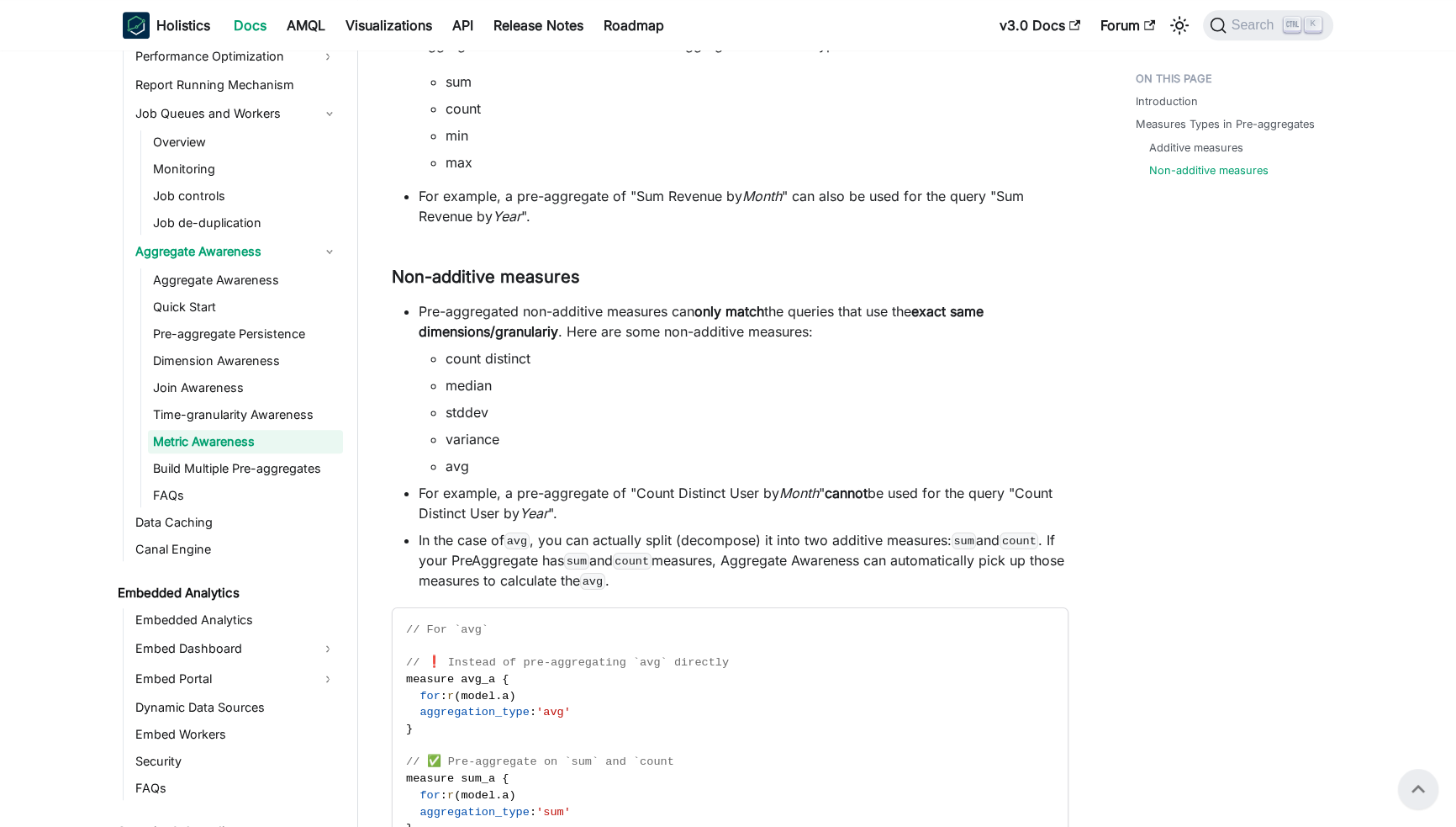
scroll to position [1806, 0]
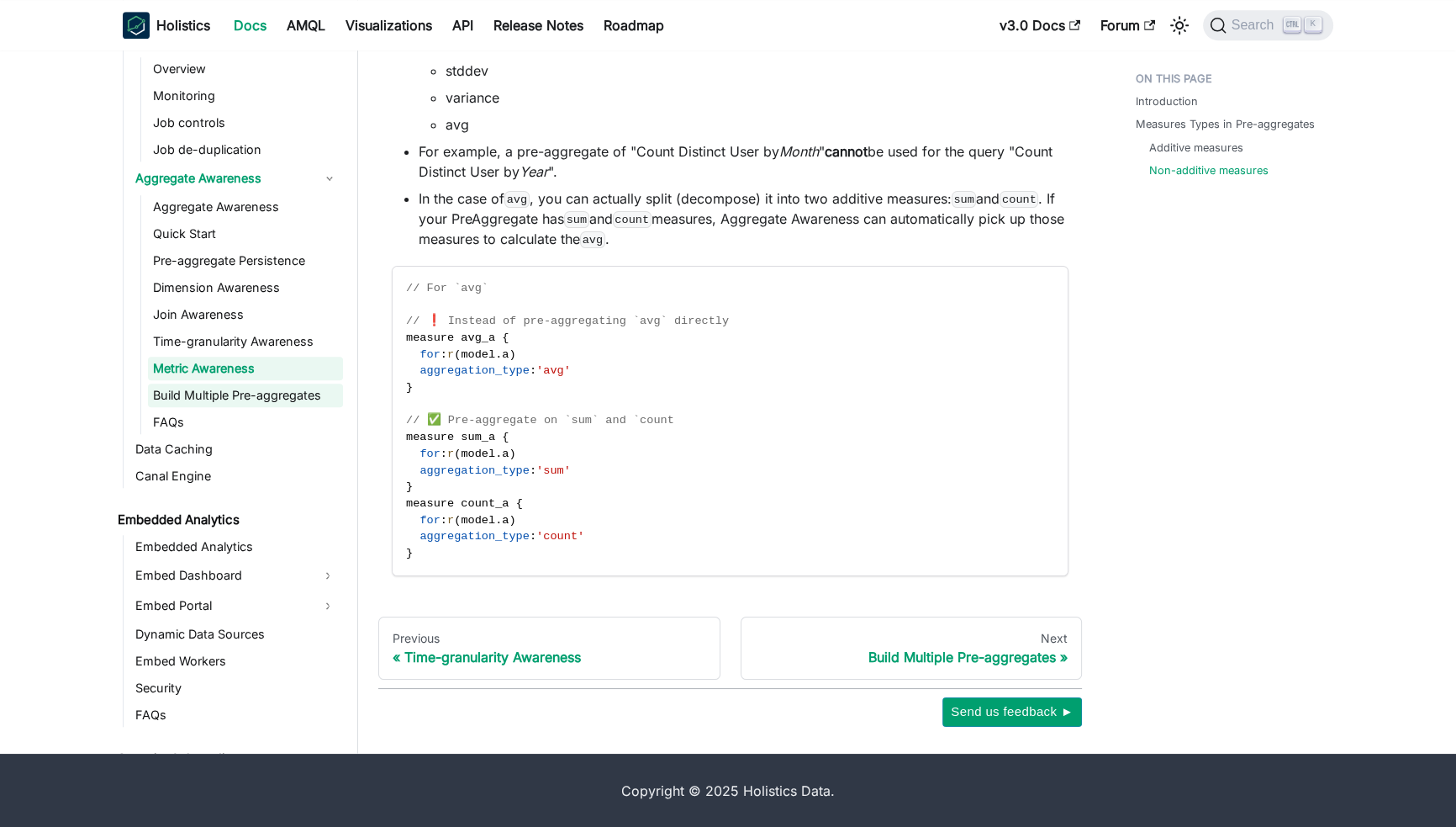
click at [218, 398] on link "Build Multiple Pre-aggregates" at bounding box center [245, 394] width 195 height 23
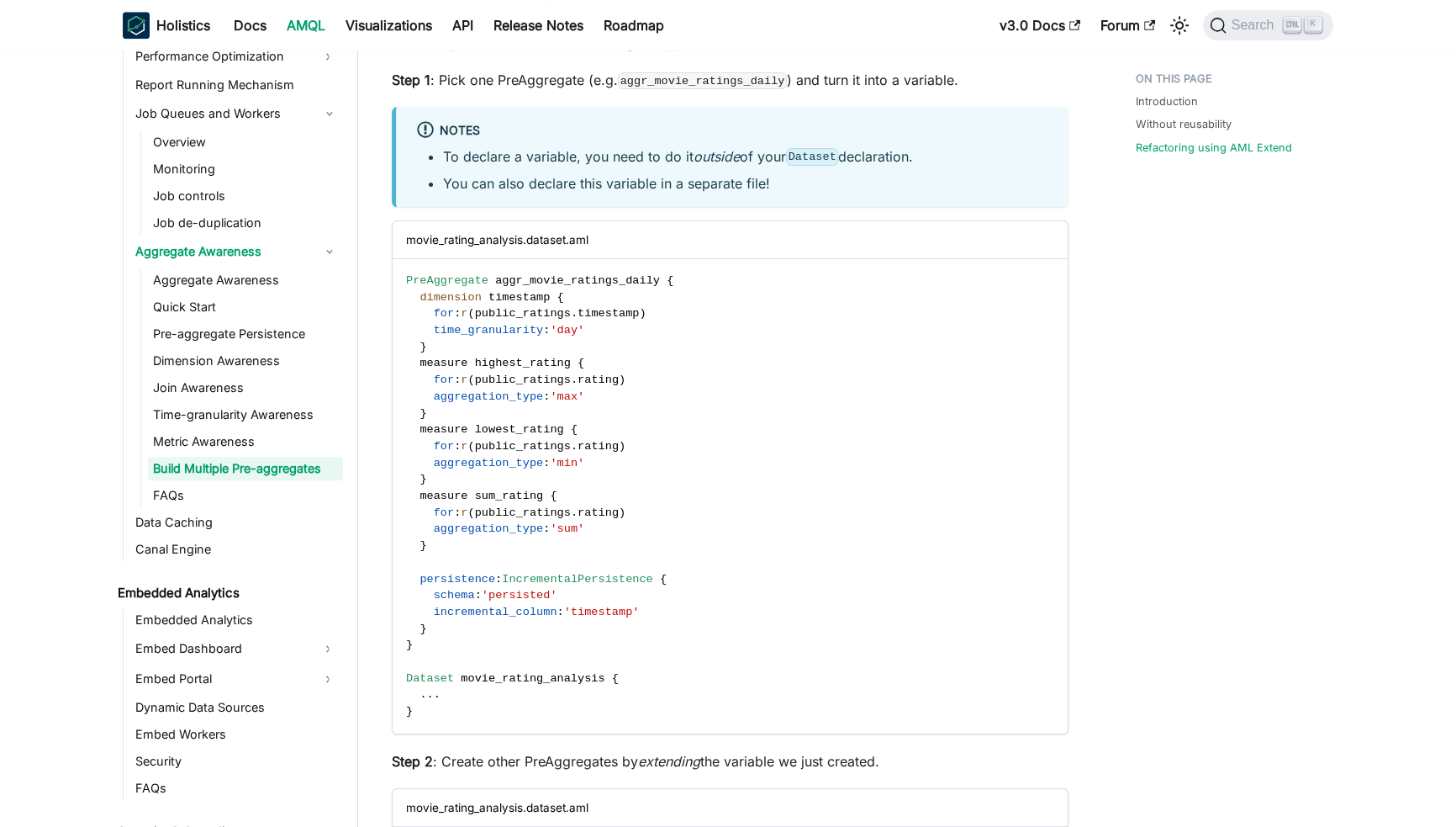
scroll to position [3221, 0]
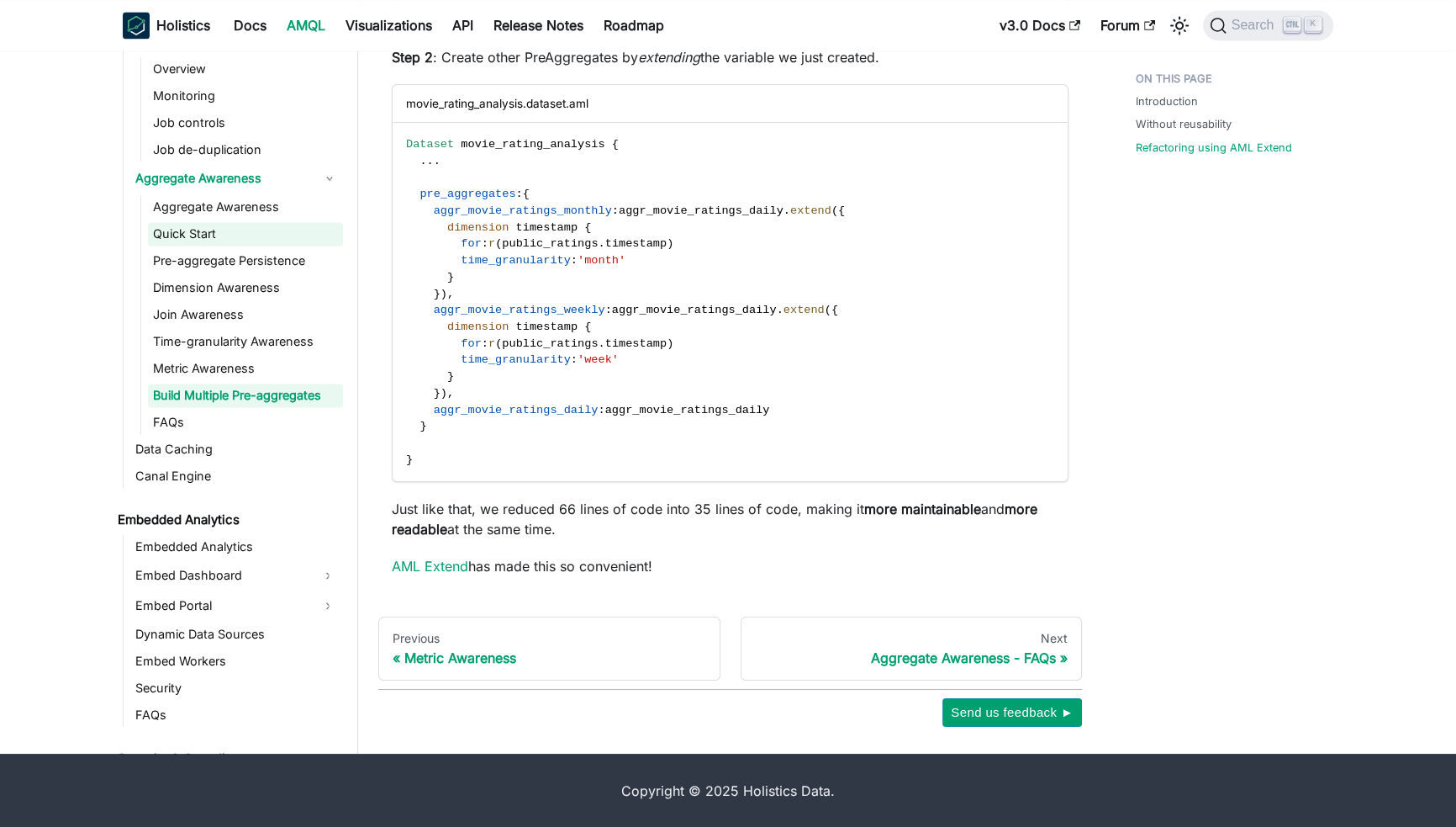
click at [277, 222] on link "Quick Start" at bounding box center [245, 233] width 195 height 23
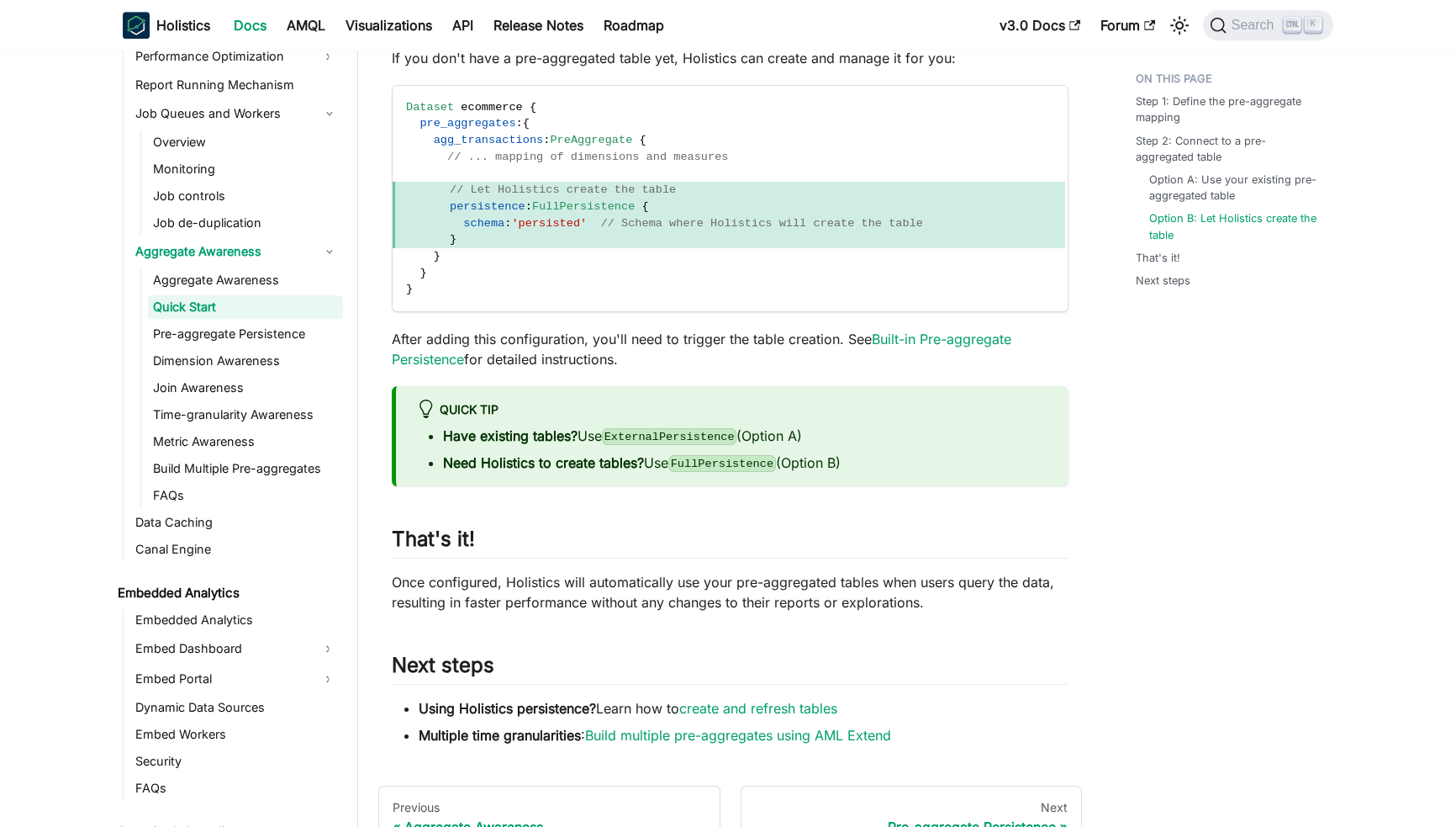
scroll to position [1657, 0]
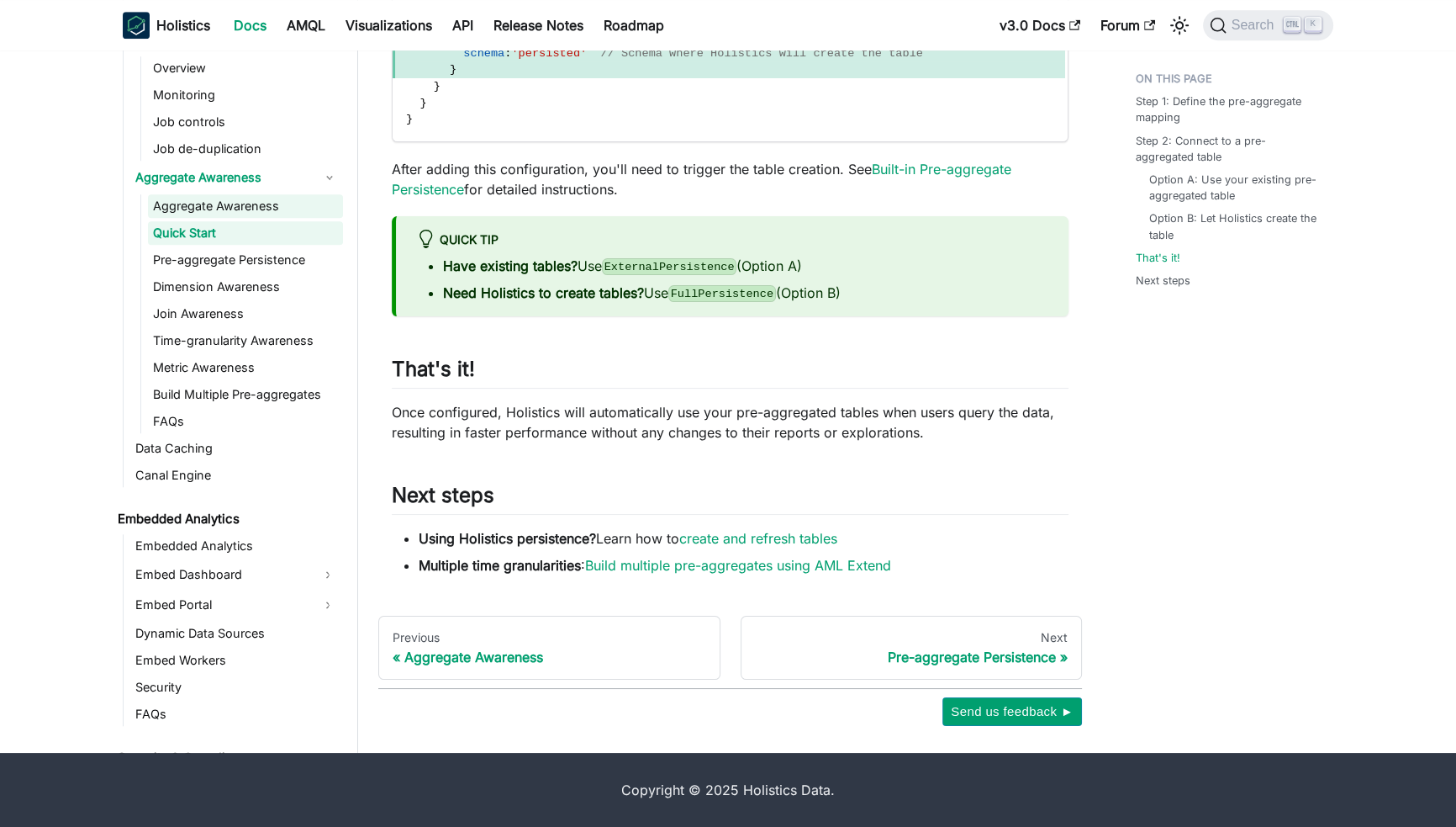
click at [275, 199] on link "Aggregate Awareness" at bounding box center [245, 205] width 195 height 23
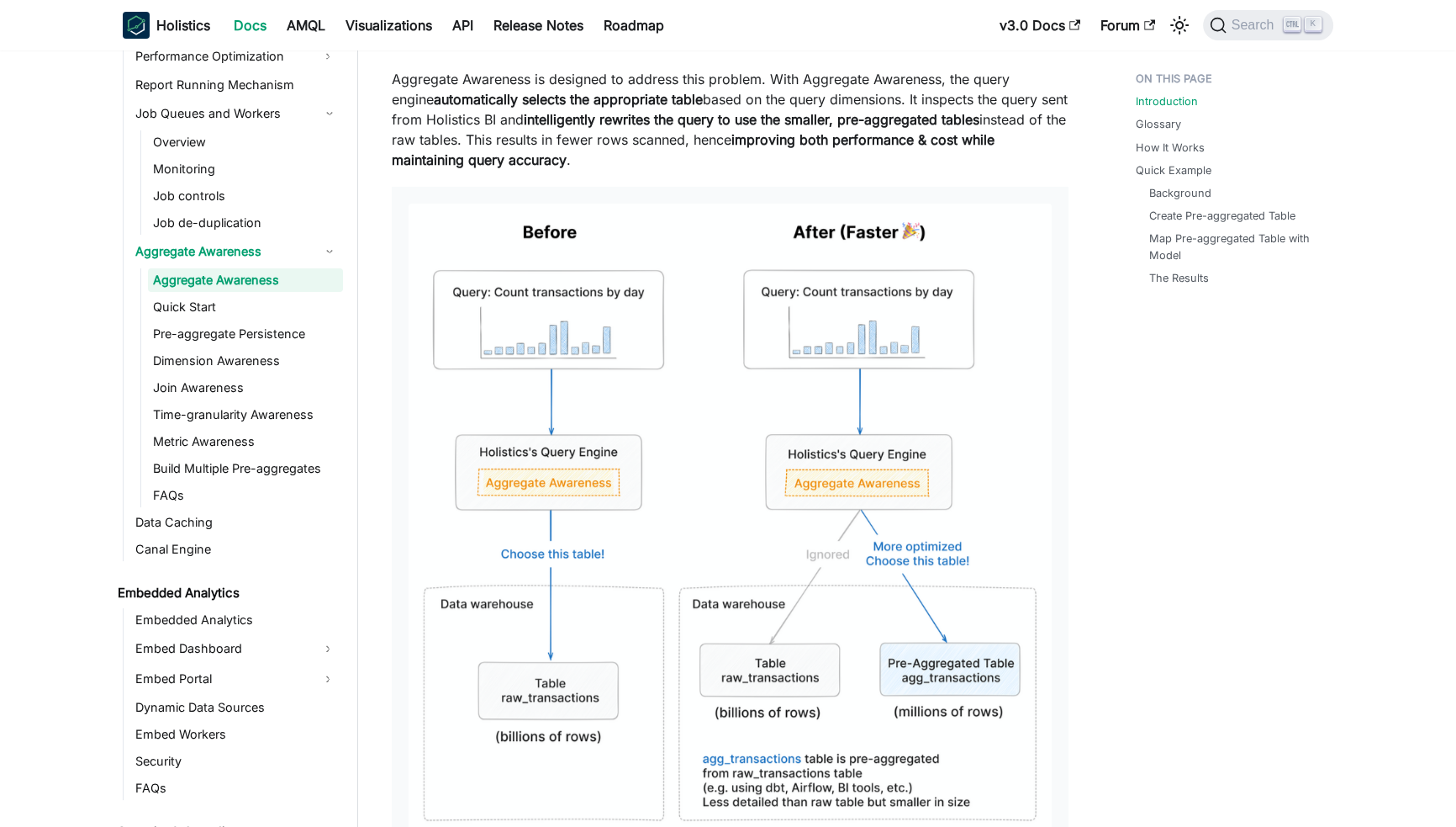
scroll to position [437, 0]
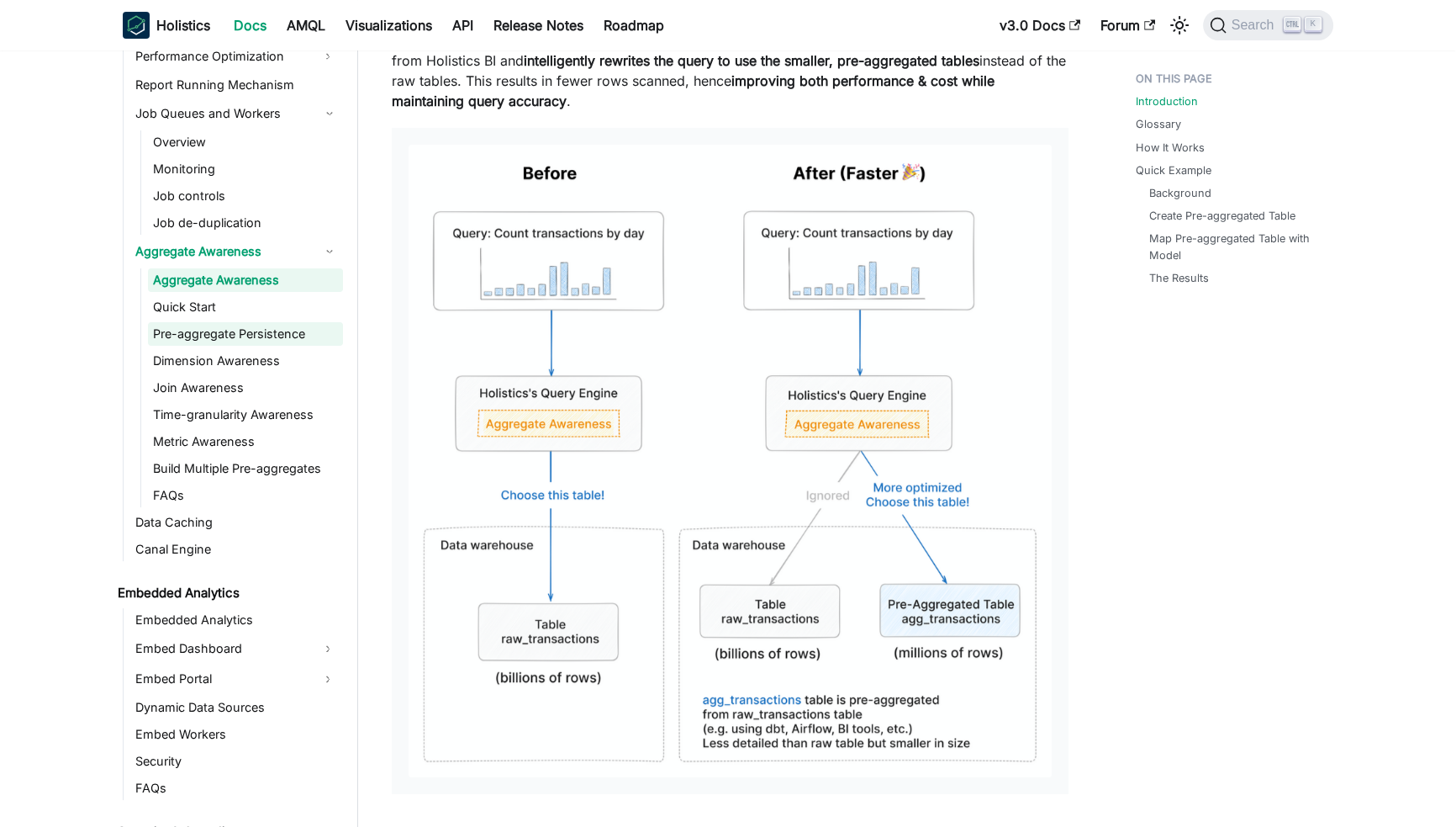
click at [278, 338] on link "Pre-aggregate Persistence" at bounding box center [245, 333] width 195 height 23
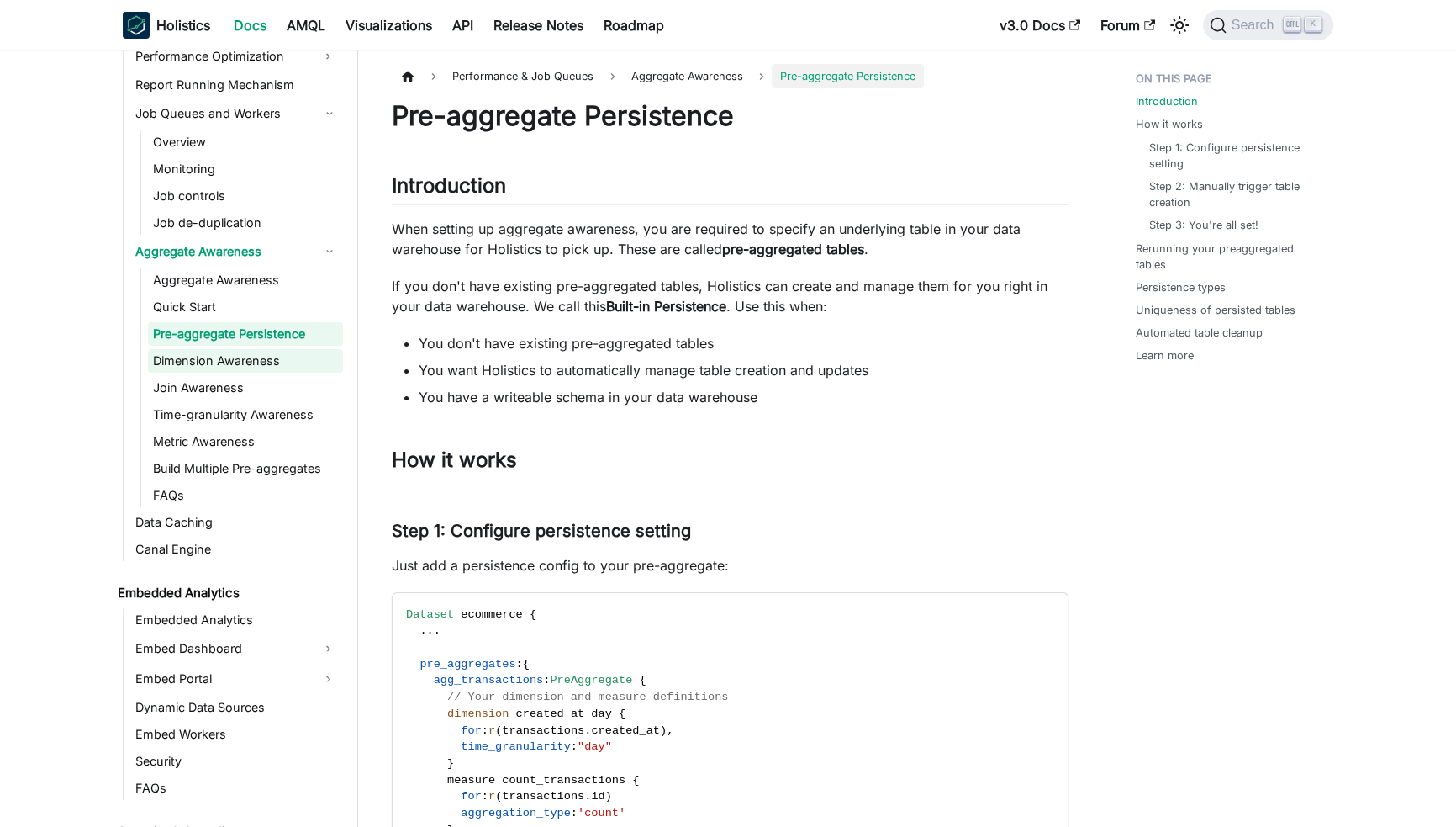
click at [246, 355] on link "Dimension Awareness" at bounding box center [245, 361] width 195 height 23
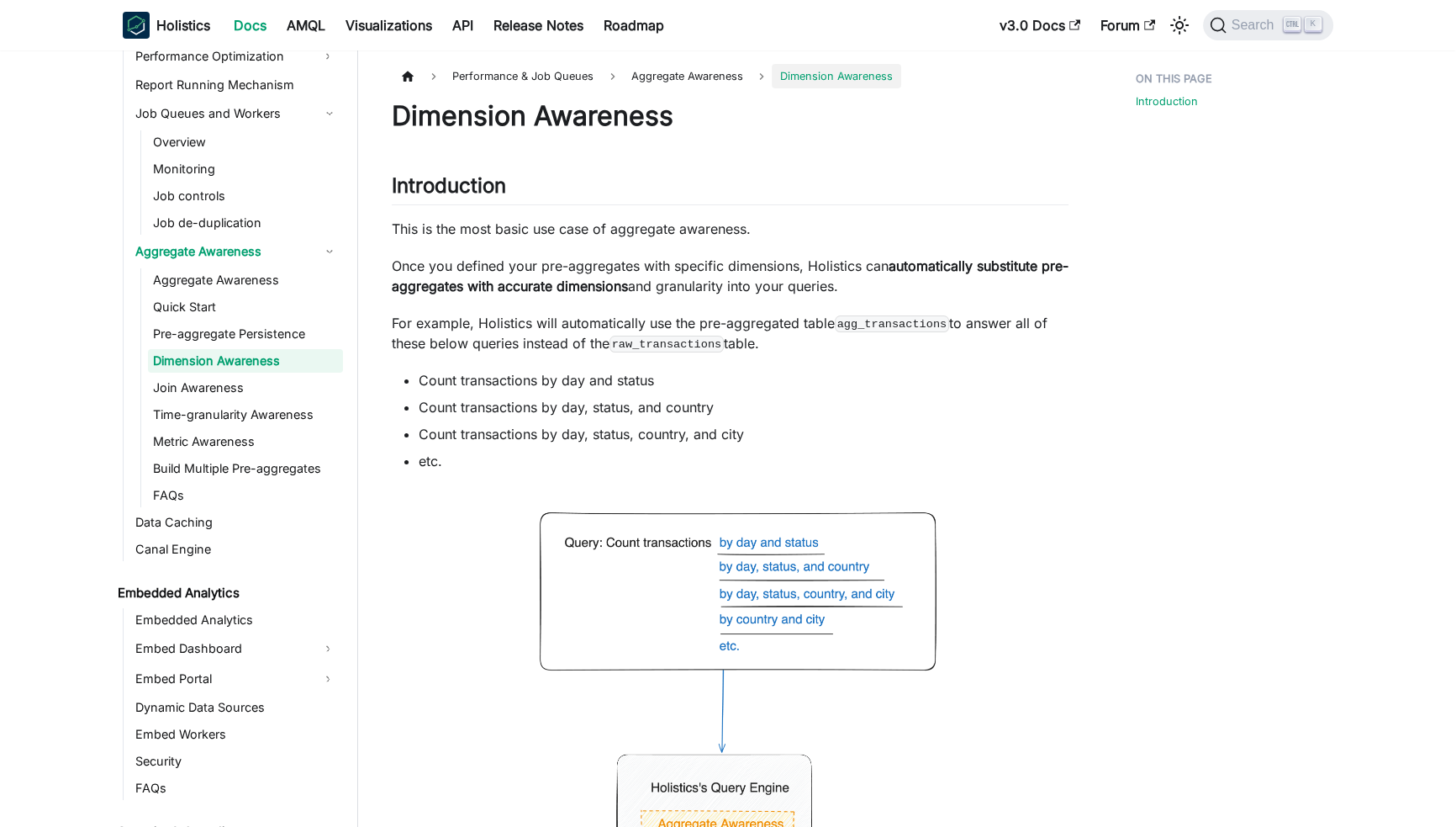
click at [1021, 313] on p "For example, Holistics will automatically use the pre-aggregated table agg_tran…" at bounding box center [729, 332] width 677 height 40
click at [255, 279] on link "Aggregate Awareness" at bounding box center [245, 279] width 195 height 23
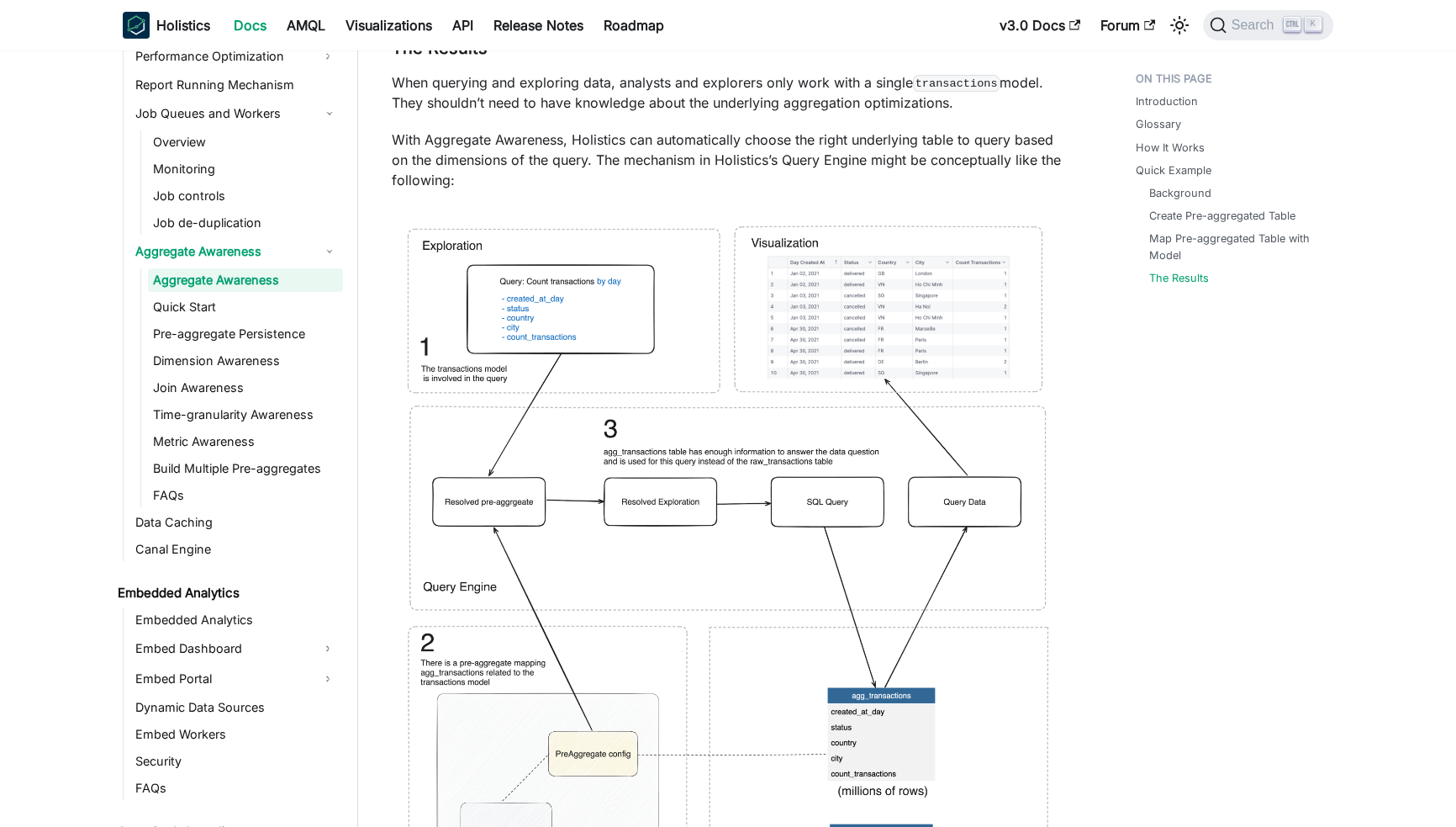
scroll to position [7946, 0]
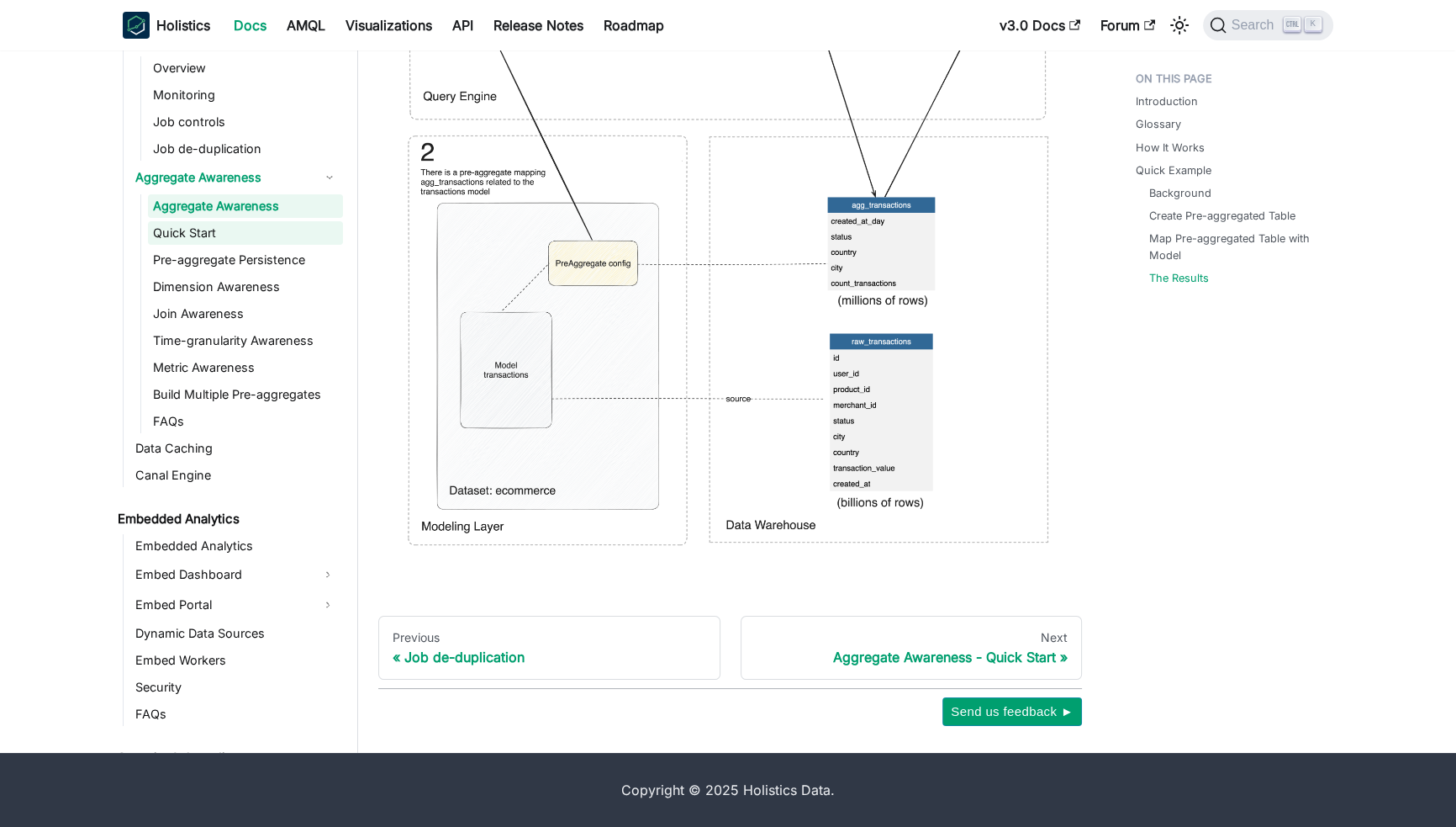
click at [261, 242] on link "Quick Start" at bounding box center [245, 232] width 195 height 23
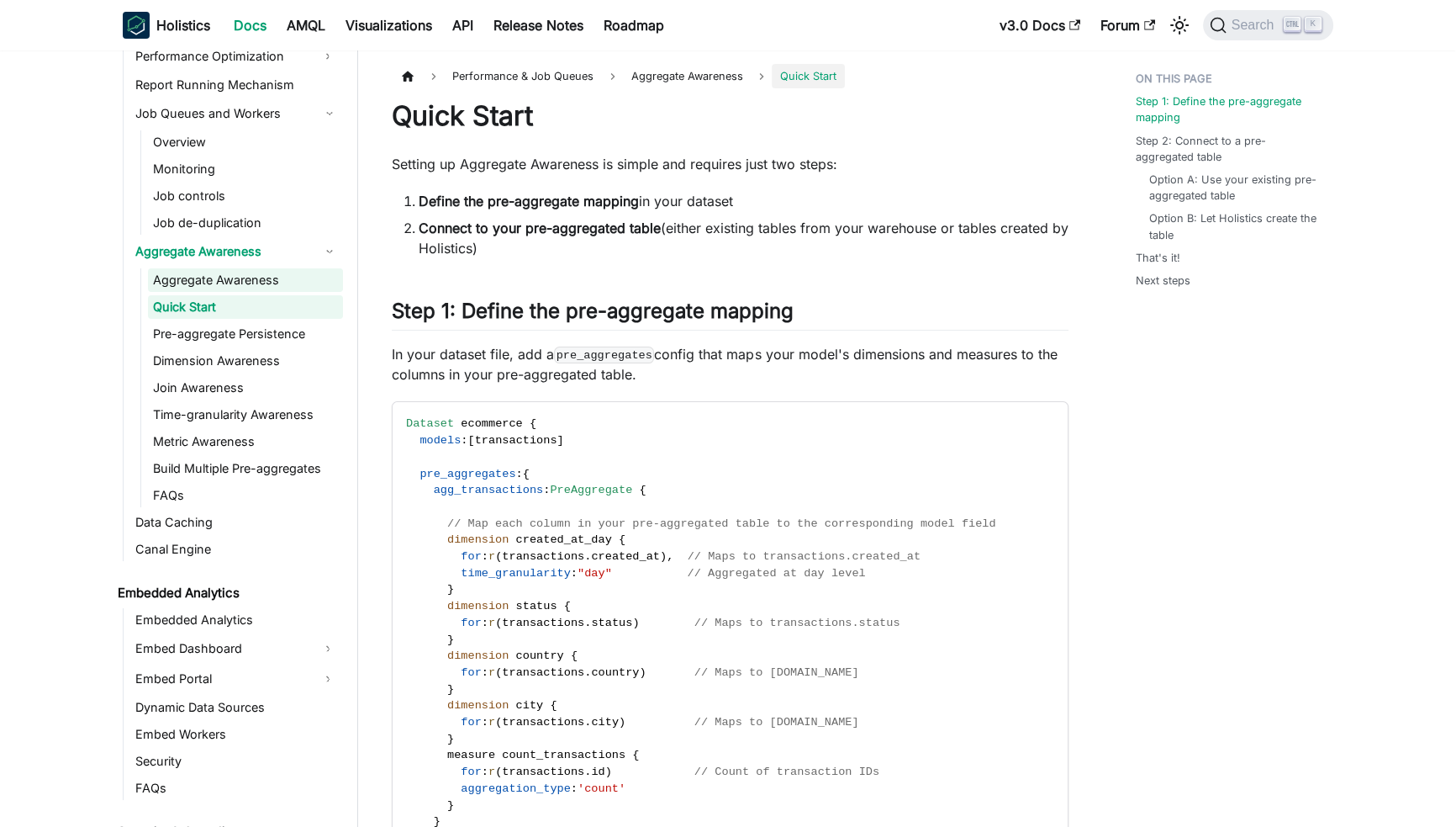
click at [223, 283] on link "Aggregate Awareness" at bounding box center [245, 279] width 195 height 23
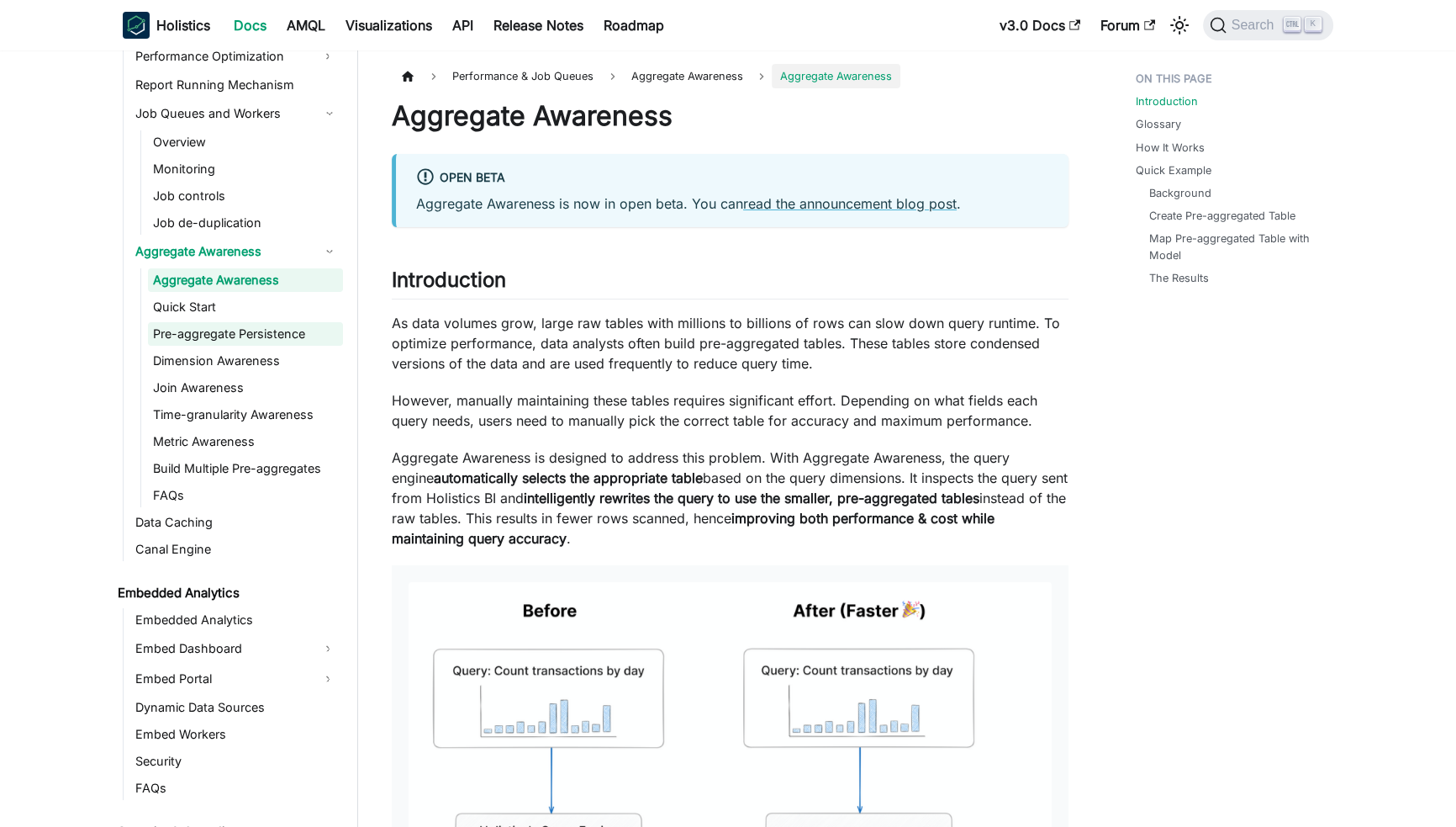
click at [284, 328] on link "Pre-aggregate Persistence" at bounding box center [245, 333] width 195 height 23
